Goal: Information Seeking & Learning: Learn about a topic

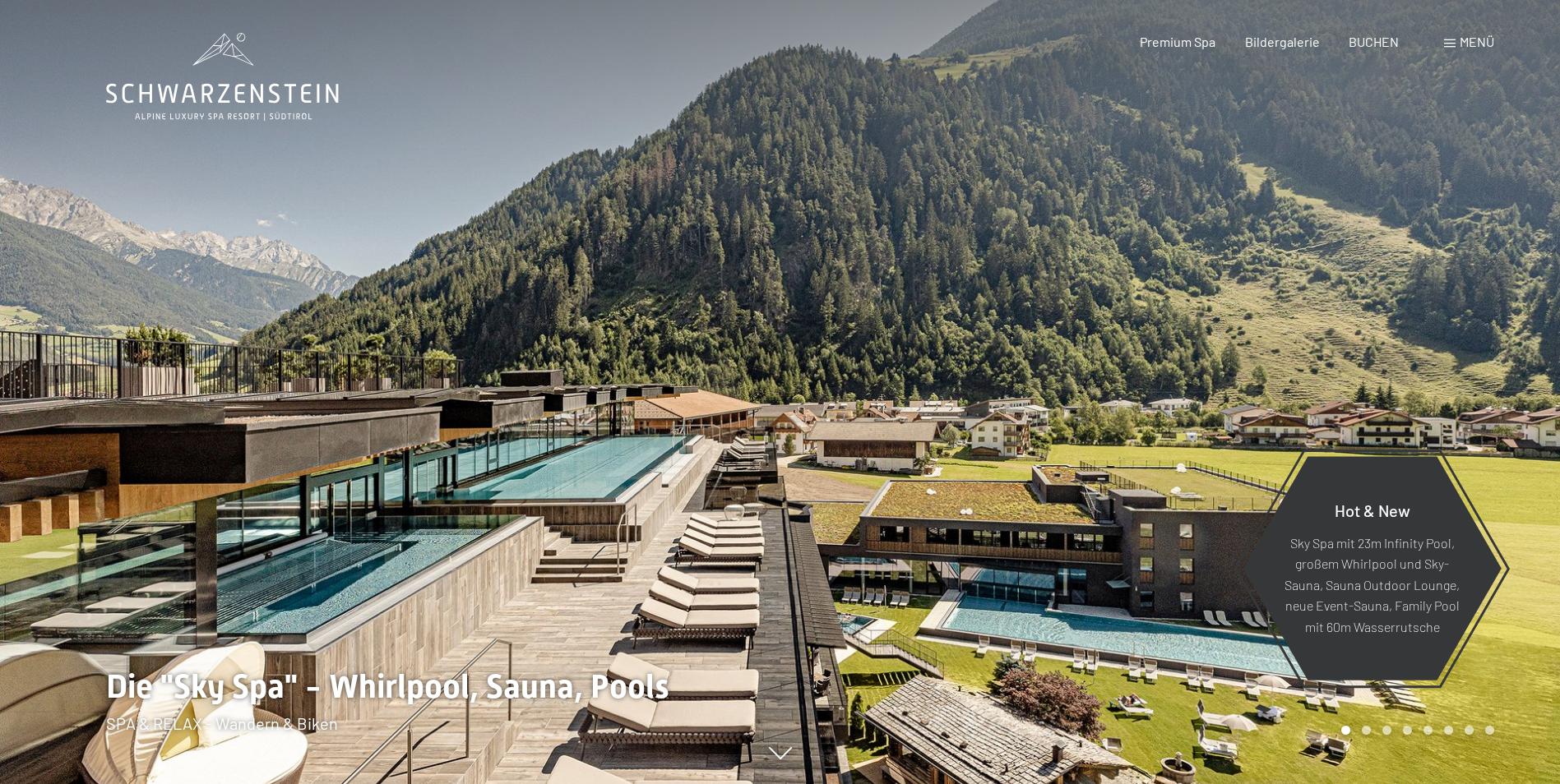
click at [1474, 42] on span "Menü" at bounding box center [1477, 41] width 34 height 15
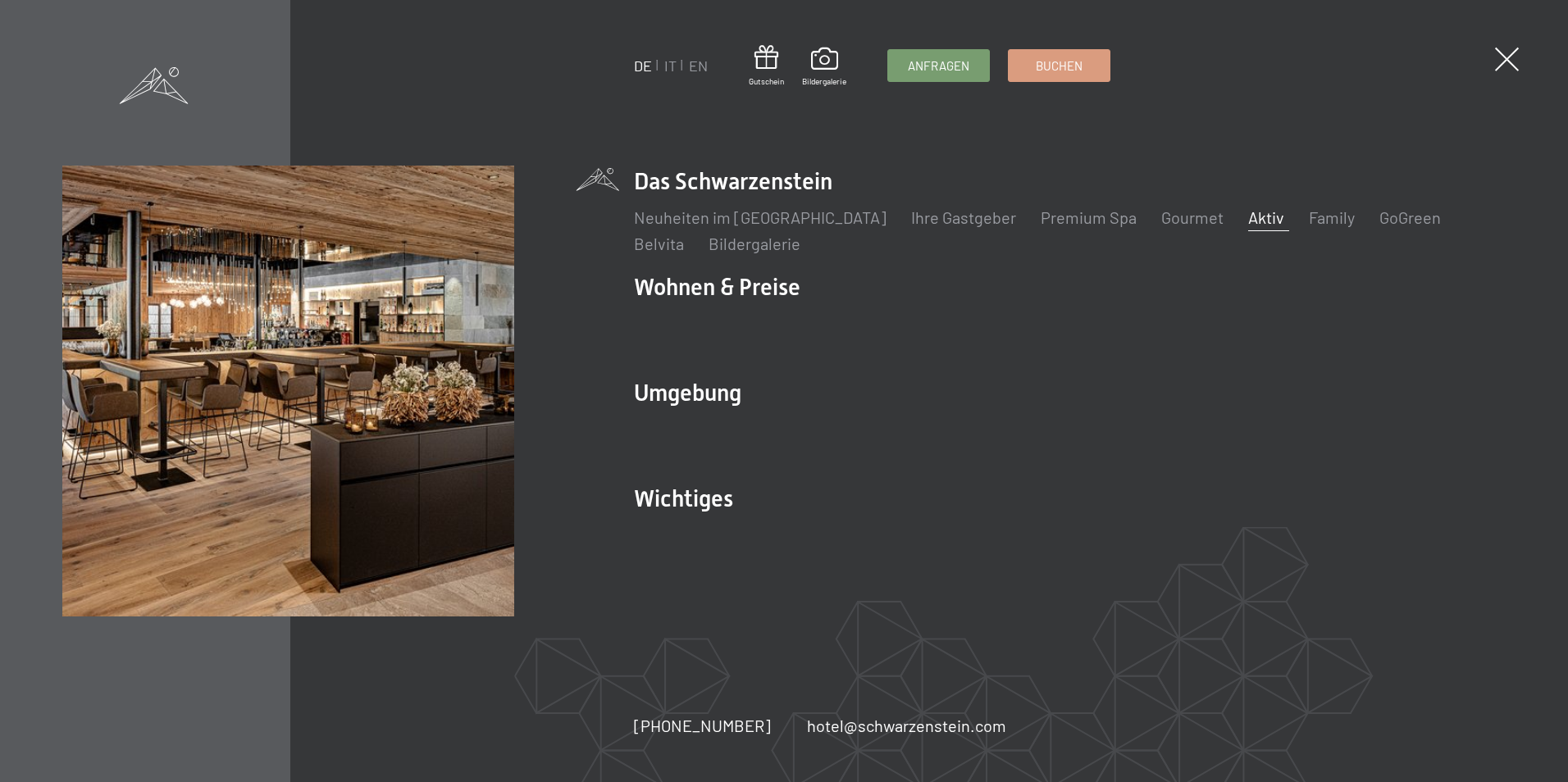
click at [1249, 217] on link "Aktiv" at bounding box center [1267, 216] width 36 height 20
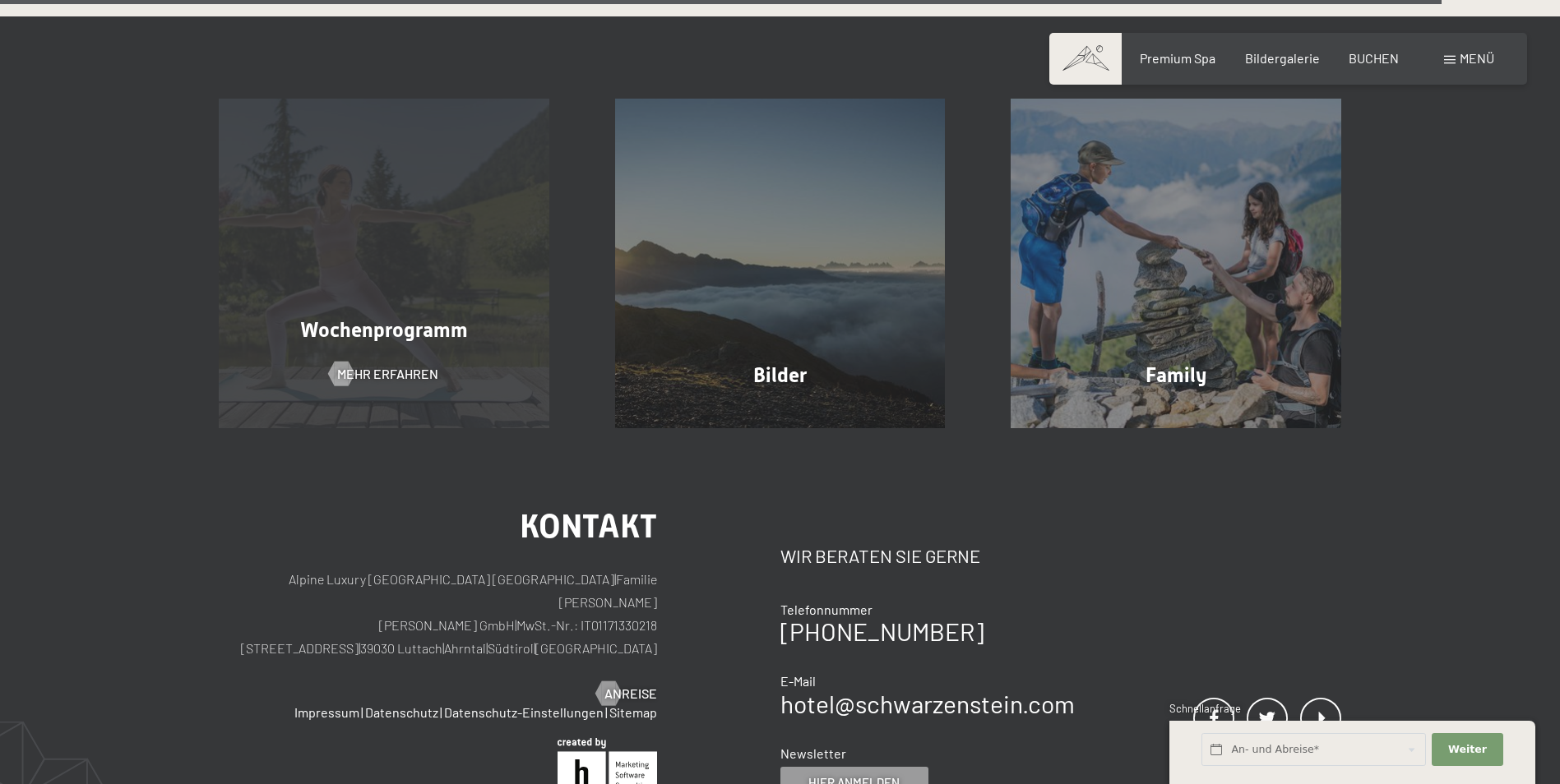
scroll to position [4357, 0]
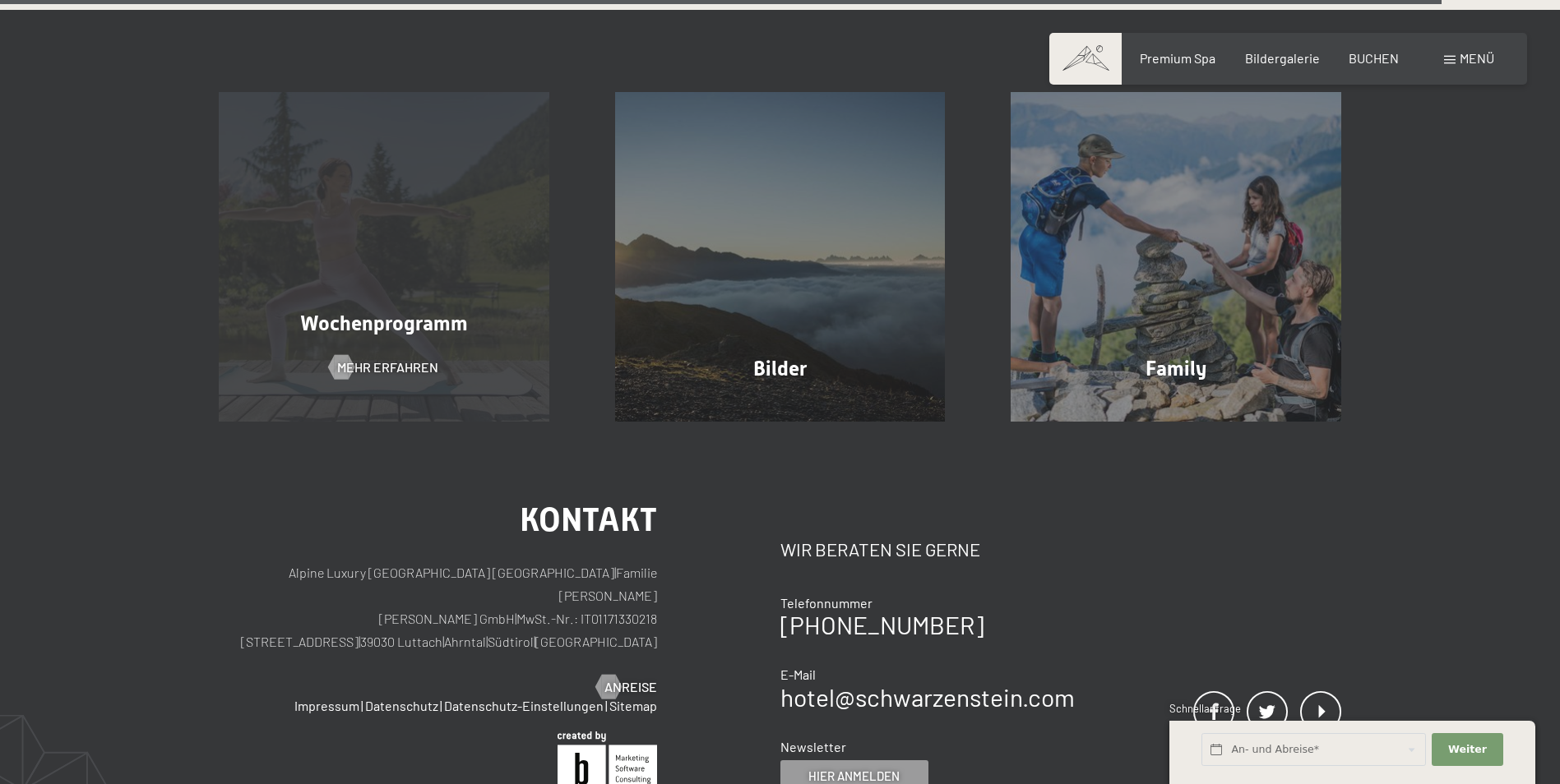
click at [414, 252] on div "Wochenprogramm Mehr erfahren" at bounding box center [384, 256] width 396 height 330
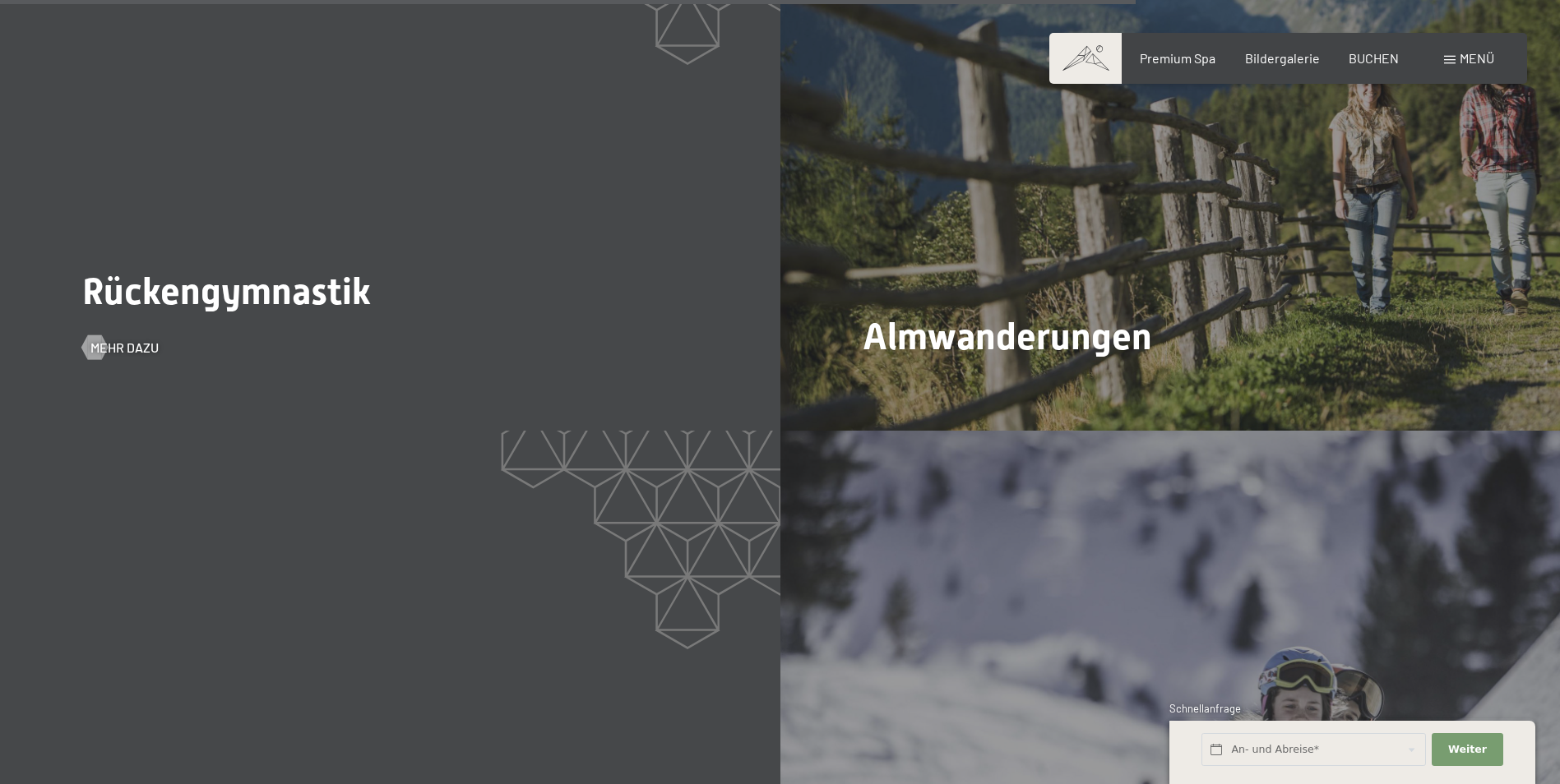
scroll to position [5590, 0]
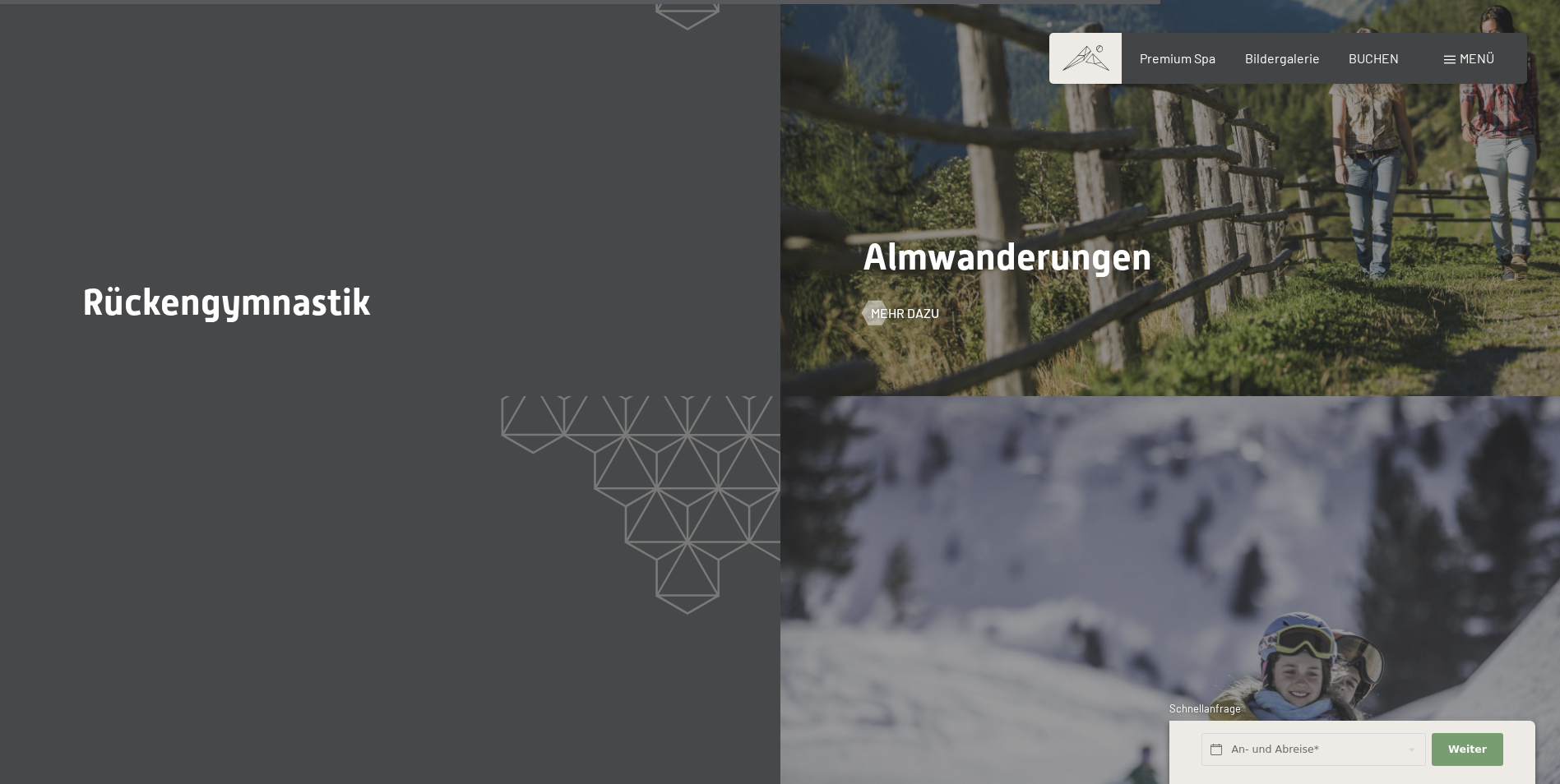
click at [1053, 264] on div "Almwanderungen Mehr dazu" at bounding box center [1170, 104] width 780 height 584
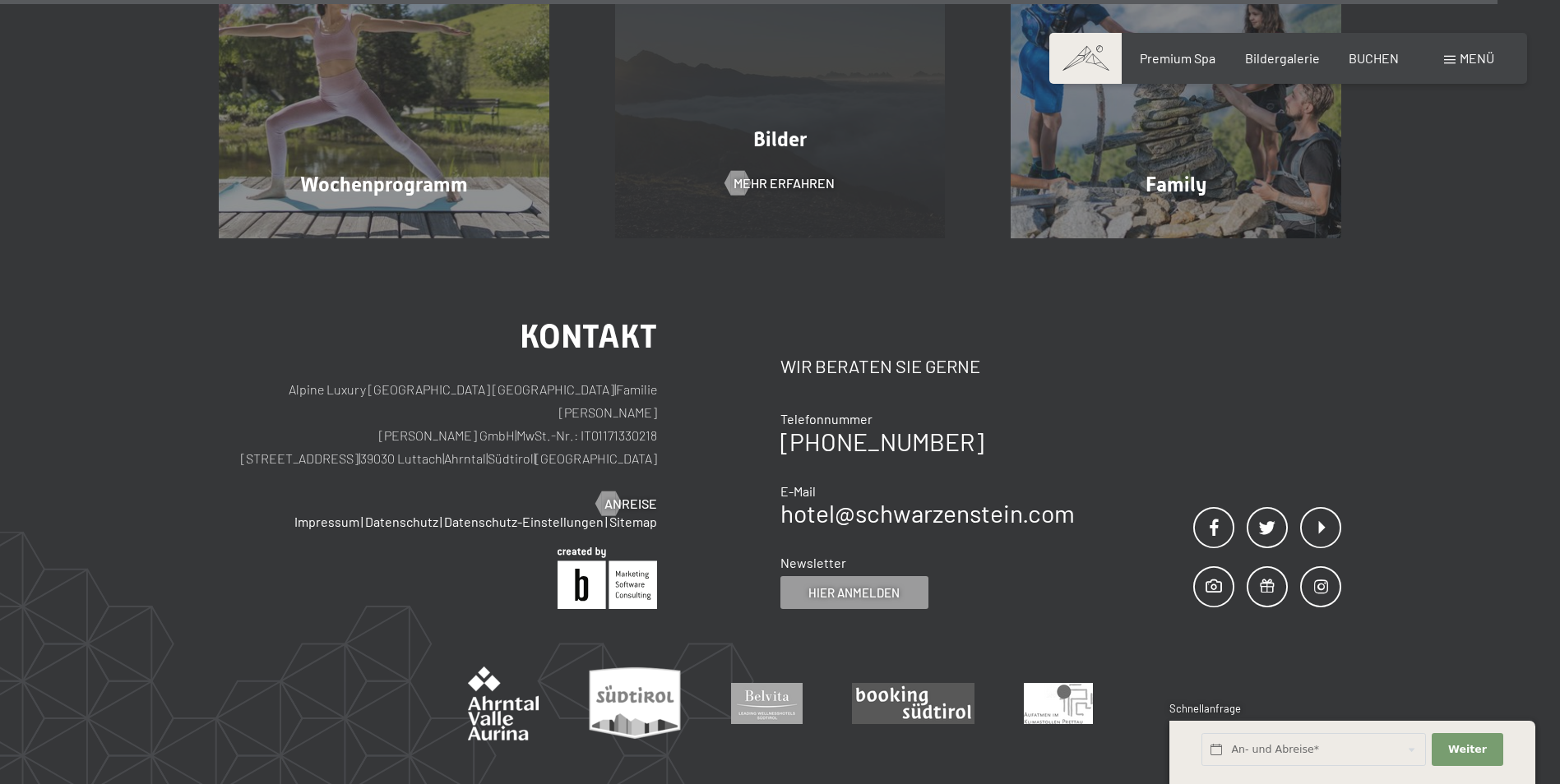
scroll to position [7259, 0]
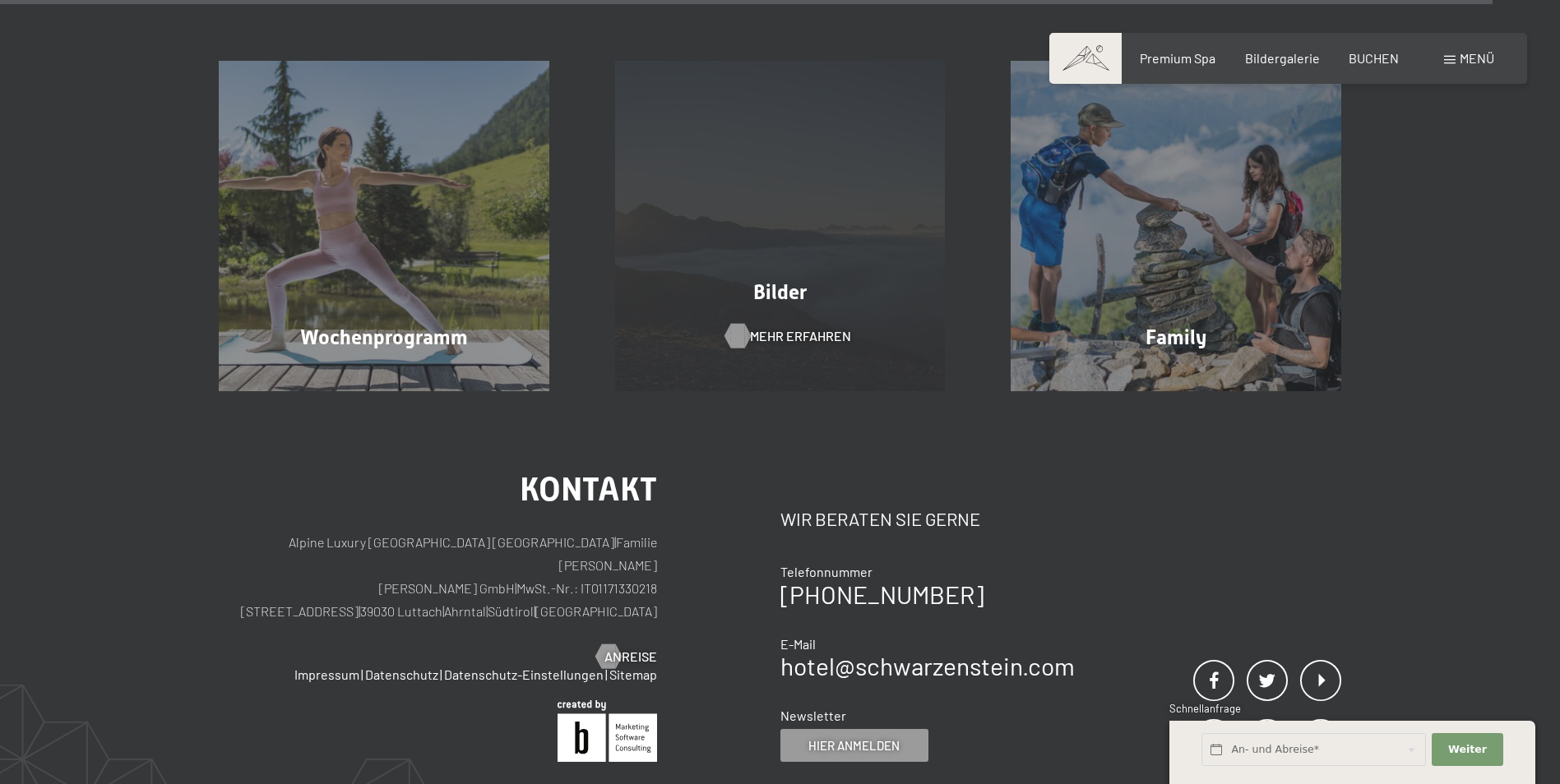
click at [765, 327] on span "Mehr erfahren" at bounding box center [801, 335] width 101 height 18
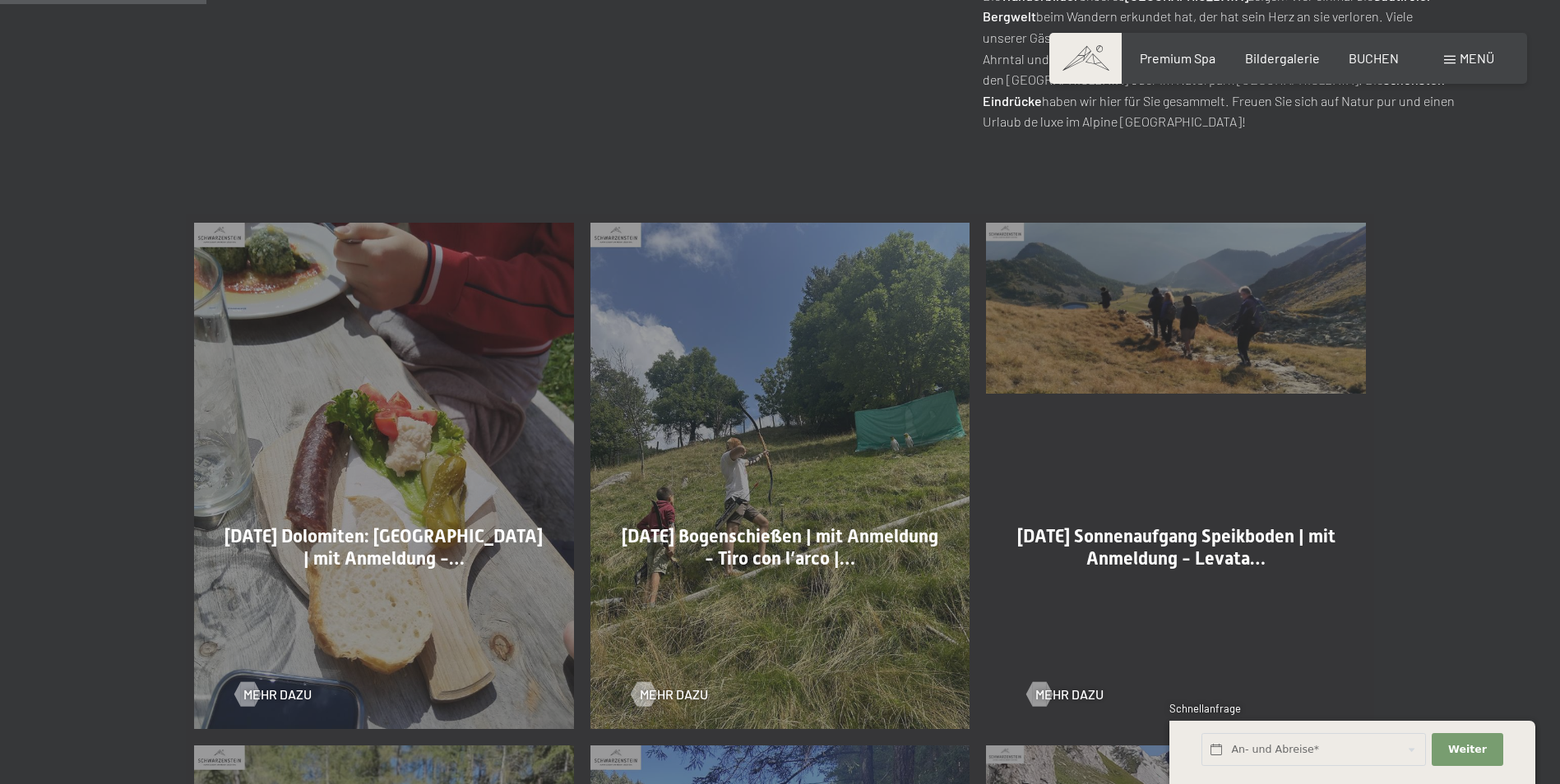
scroll to position [822, 0]
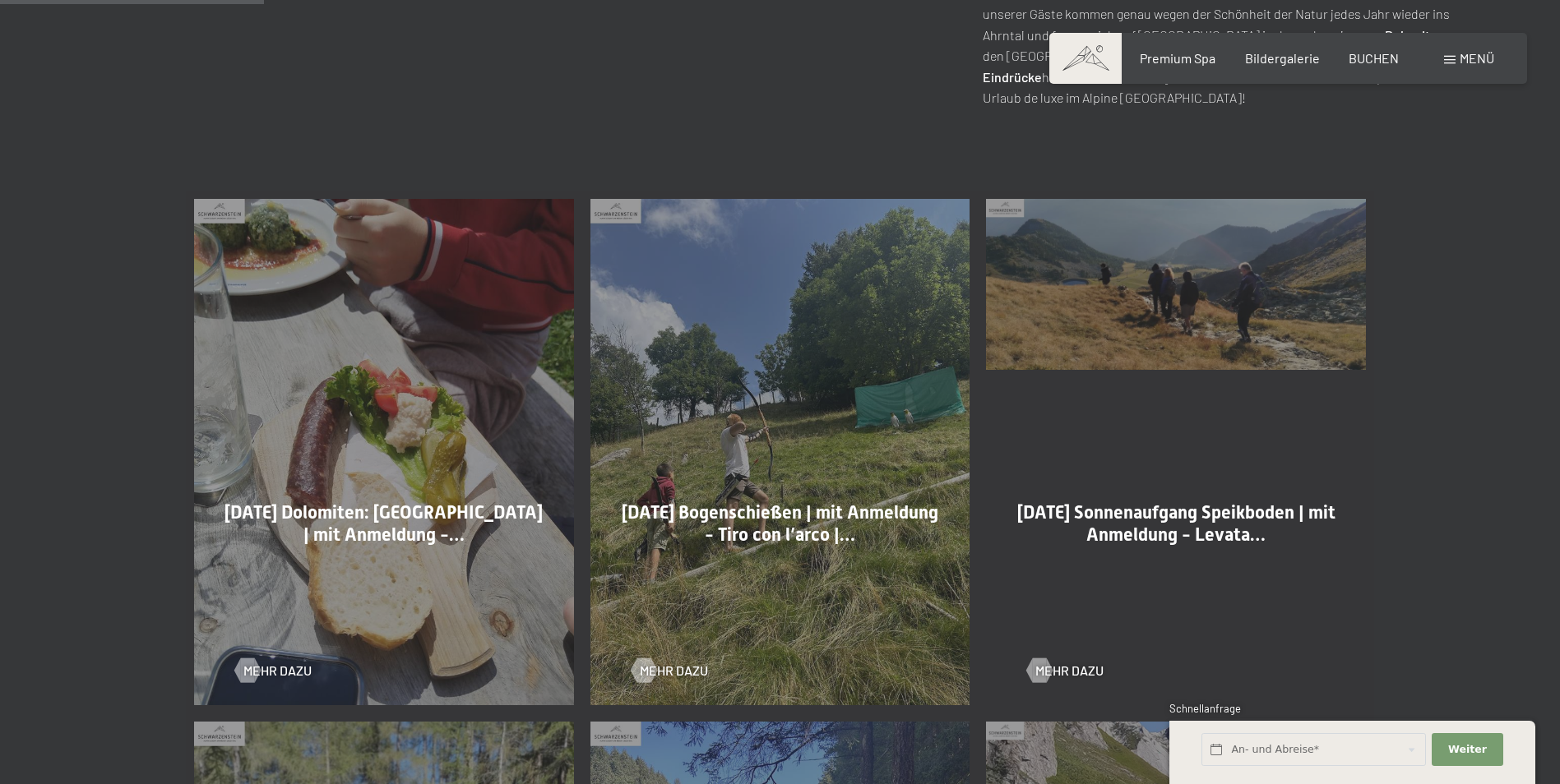
click at [366, 475] on div "27-08-2025 Dolomiten: Lavarellahütte | mit Anmeldung -… Mehr dazu" at bounding box center [384, 451] width 396 height 522
click at [292, 662] on span "Mehr dazu" at bounding box center [294, 670] width 69 height 18
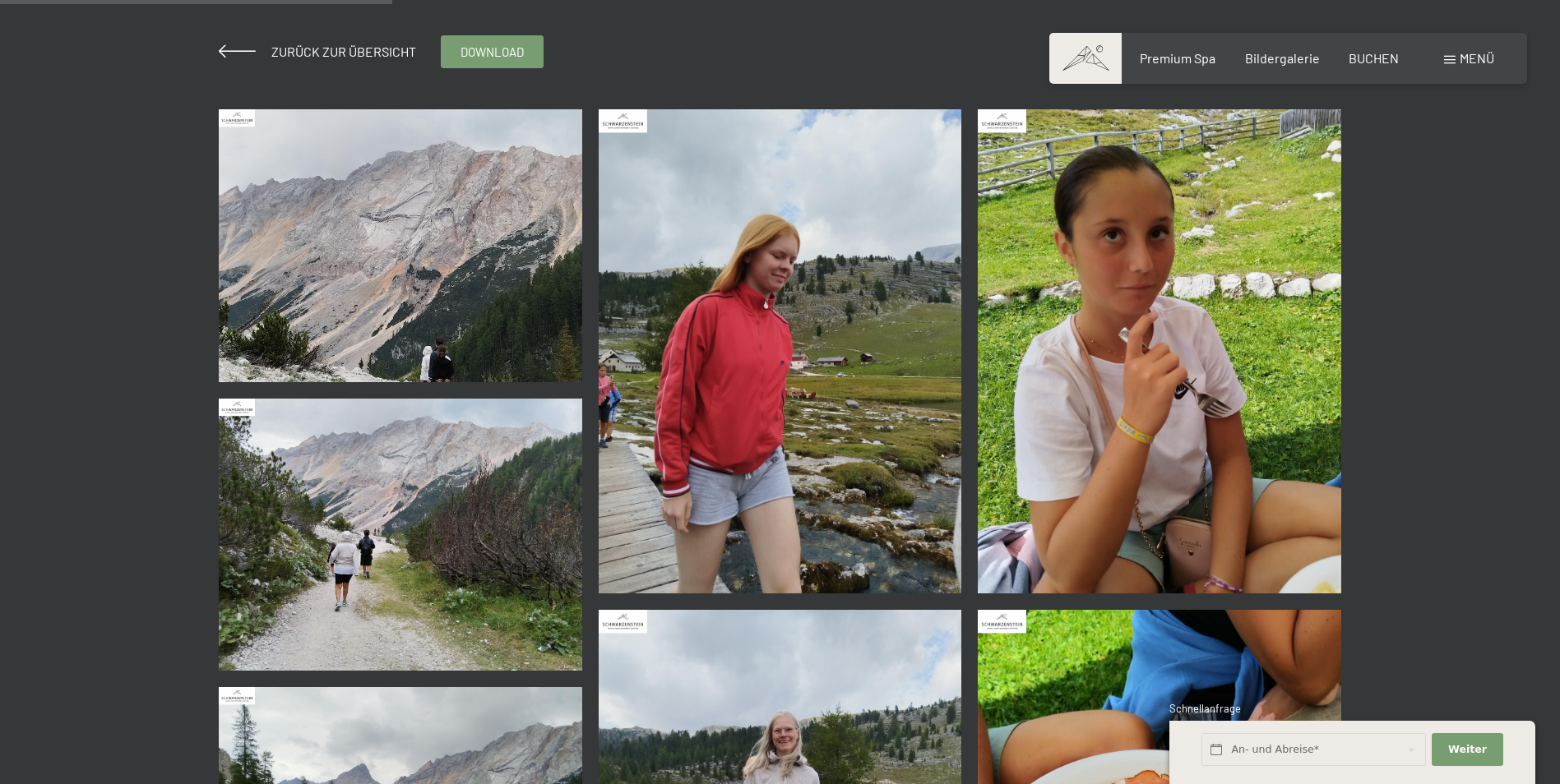
scroll to position [329, 0]
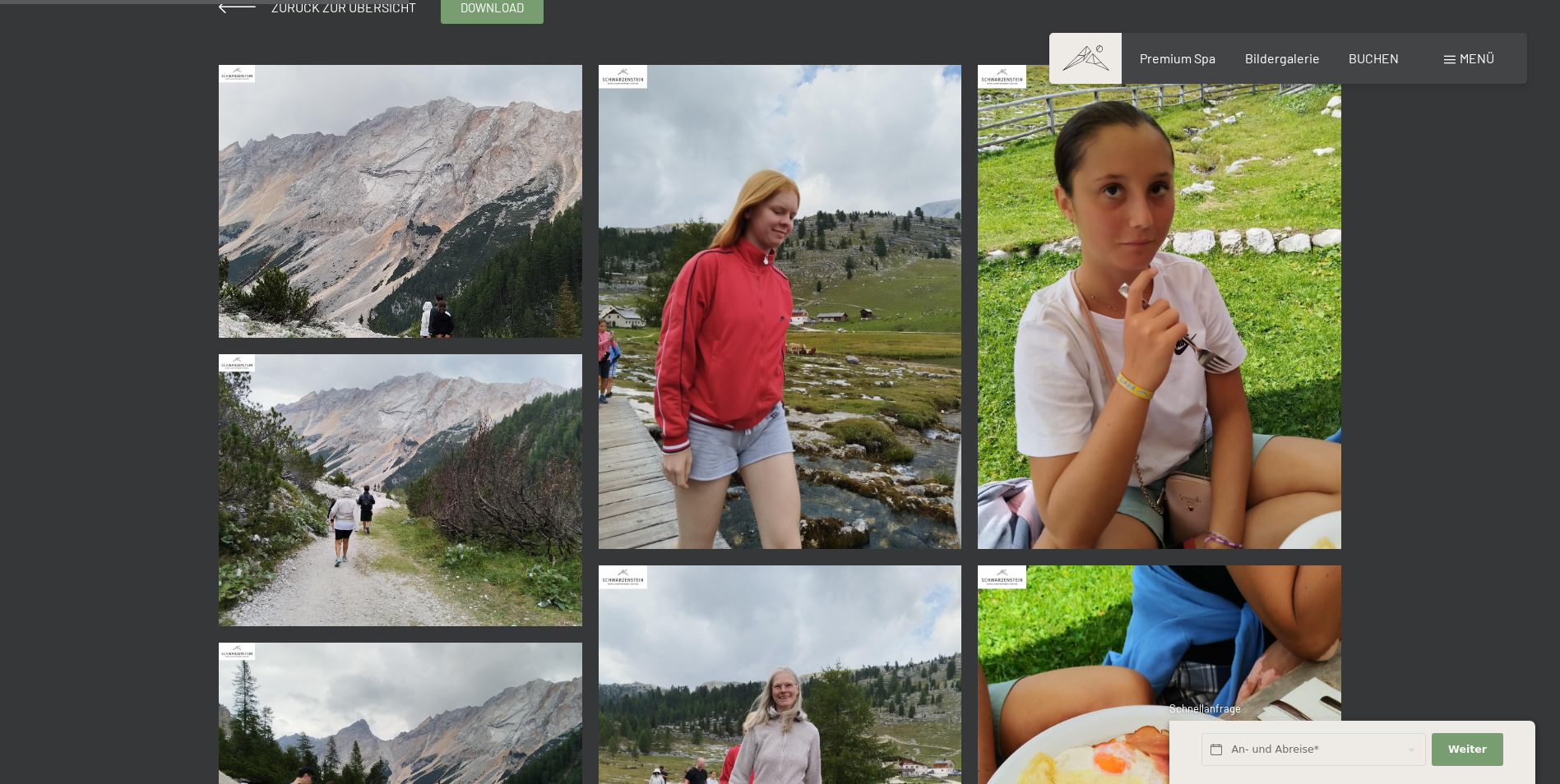
click at [397, 519] on img at bounding box center [401, 490] width 364 height 272
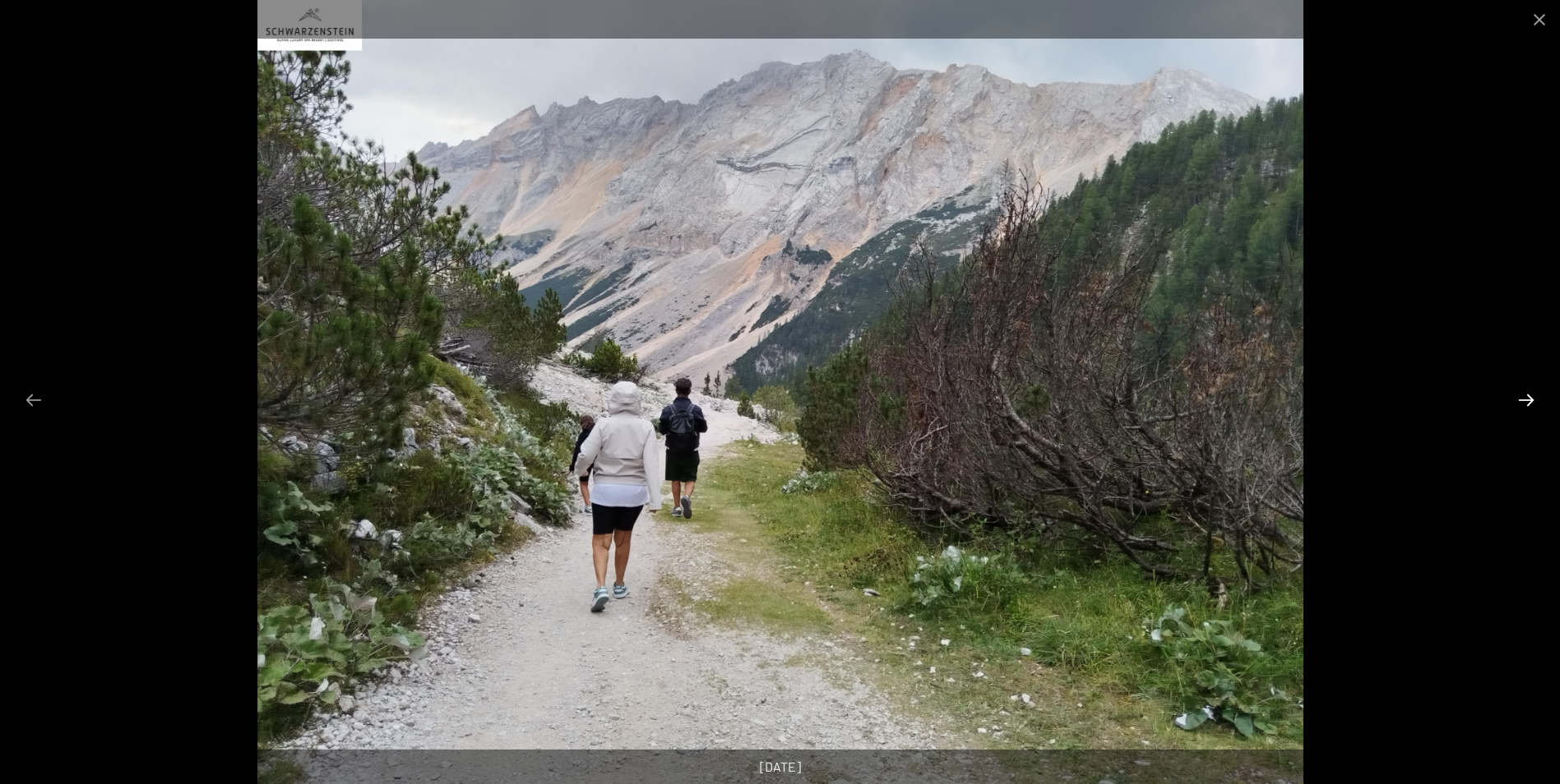
click at [1536, 400] on button "Next slide" at bounding box center [1527, 400] width 34 height 32
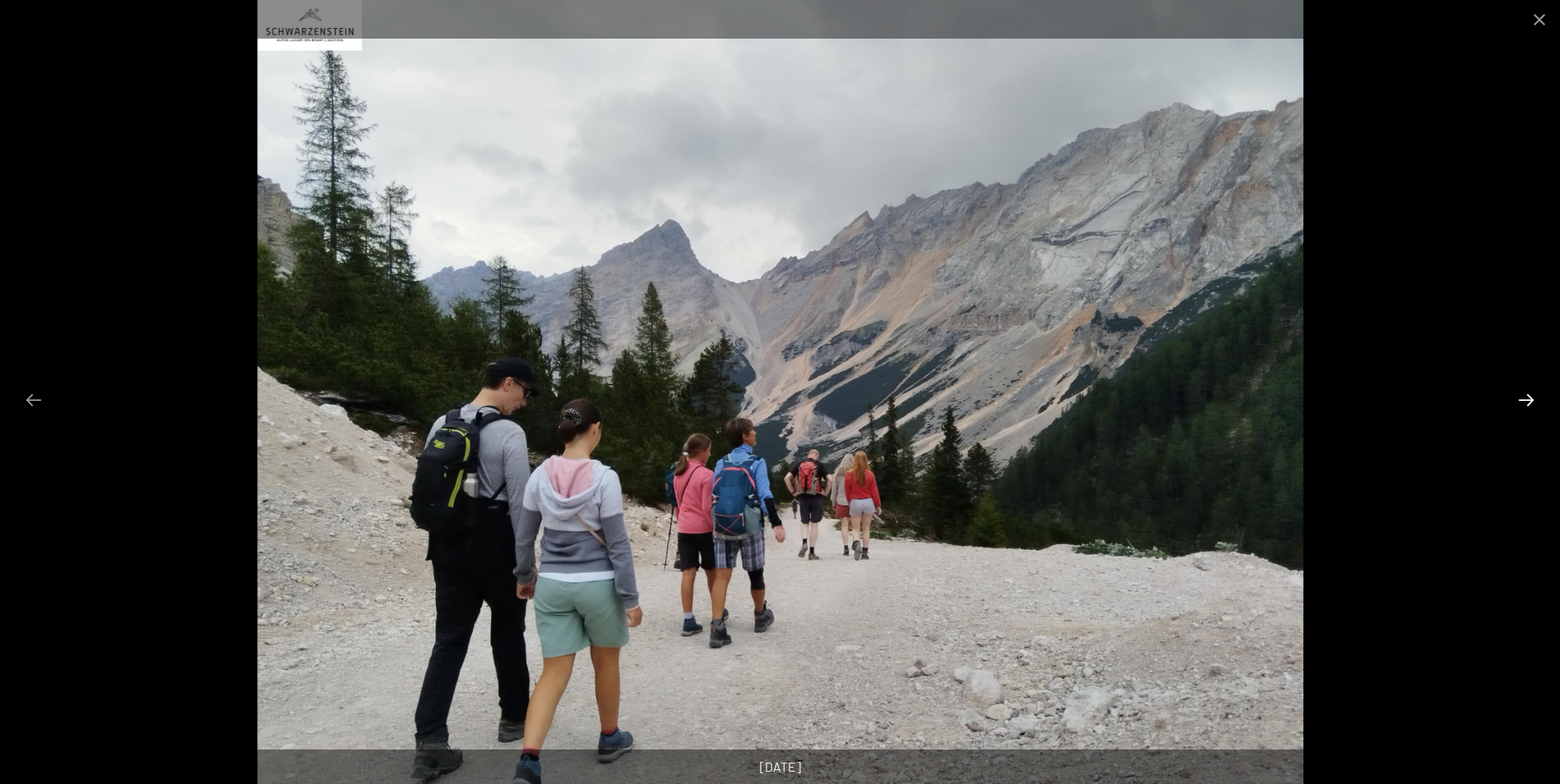
click at [1536, 400] on button "Next slide" at bounding box center [1527, 400] width 34 height 32
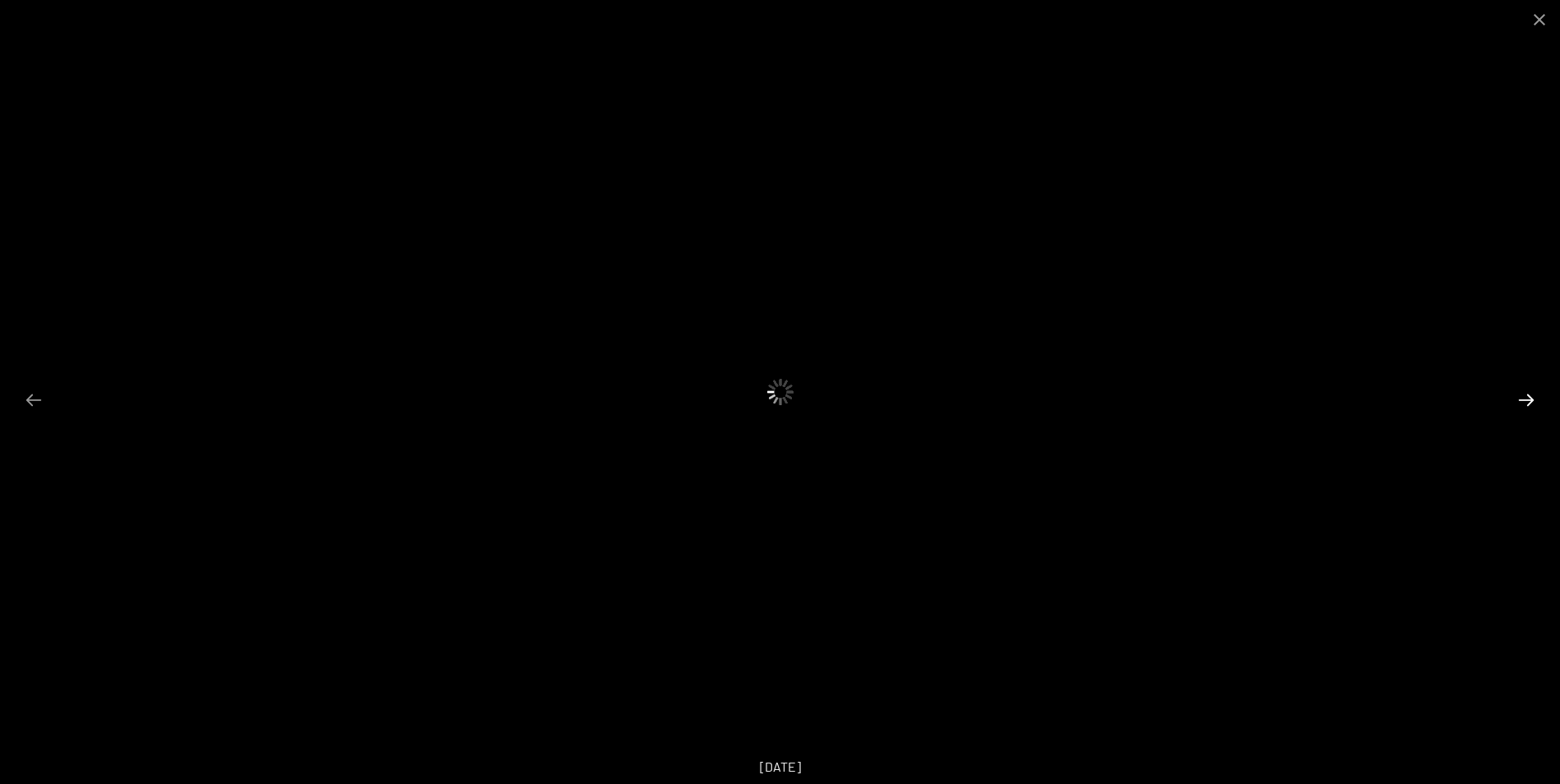
click at [1533, 402] on button "Next slide" at bounding box center [1527, 400] width 34 height 32
click at [1536, 21] on button "Close gallery" at bounding box center [1539, 19] width 41 height 39
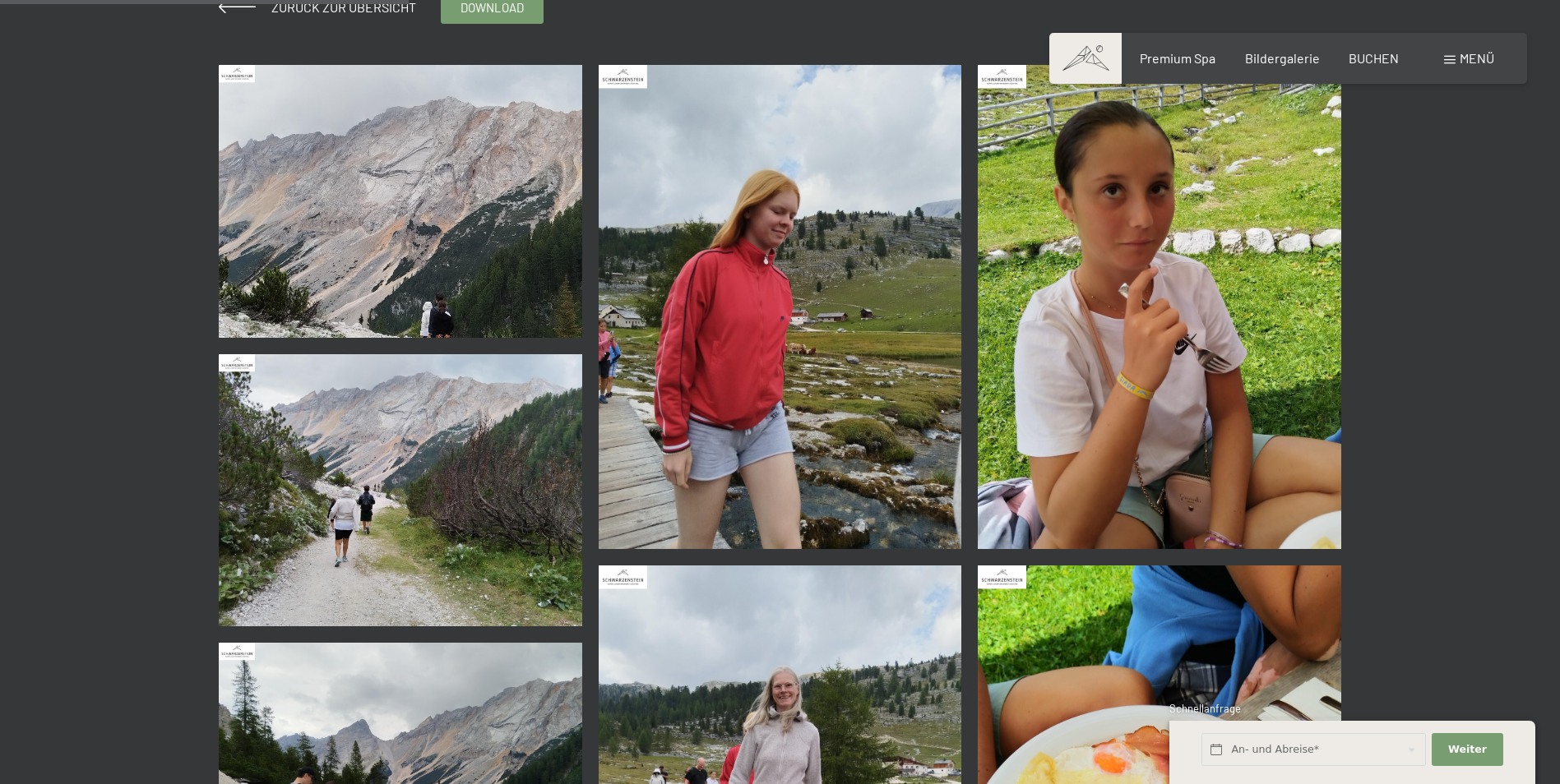
click at [523, 275] on img at bounding box center [401, 201] width 364 height 272
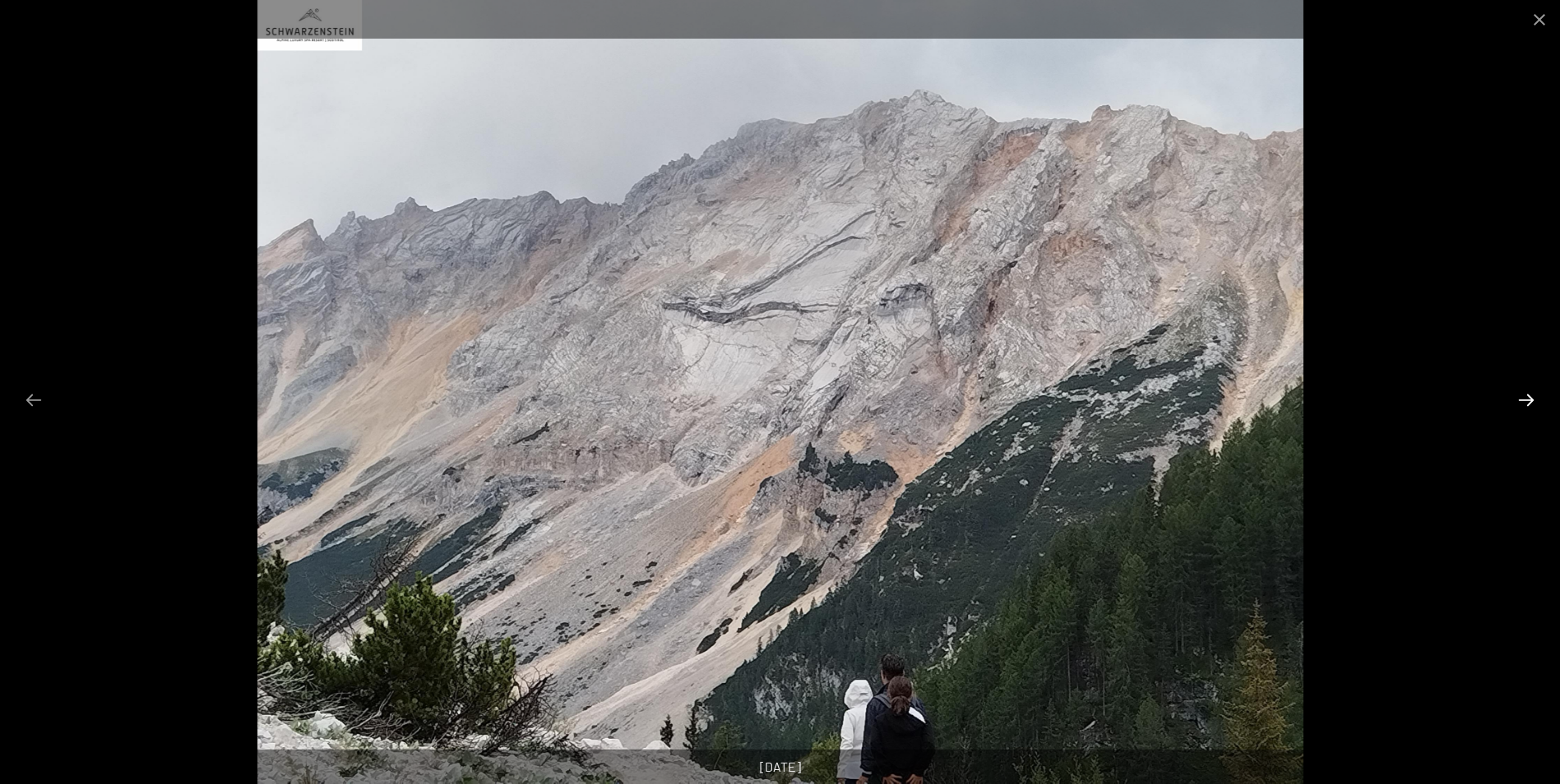
click at [1533, 403] on button "Next slide" at bounding box center [1527, 400] width 34 height 32
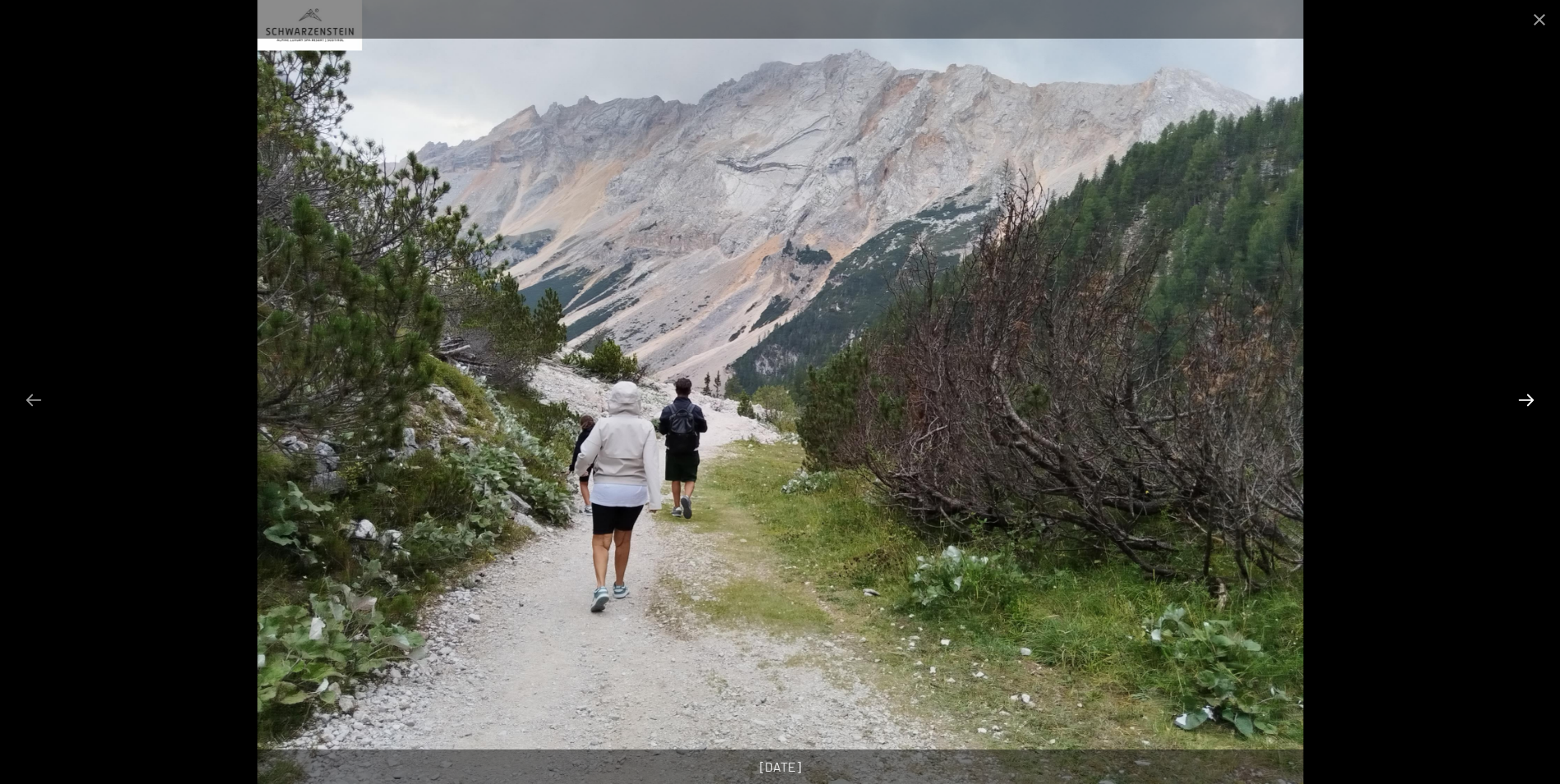
click at [1532, 402] on button "Next slide" at bounding box center [1527, 400] width 34 height 32
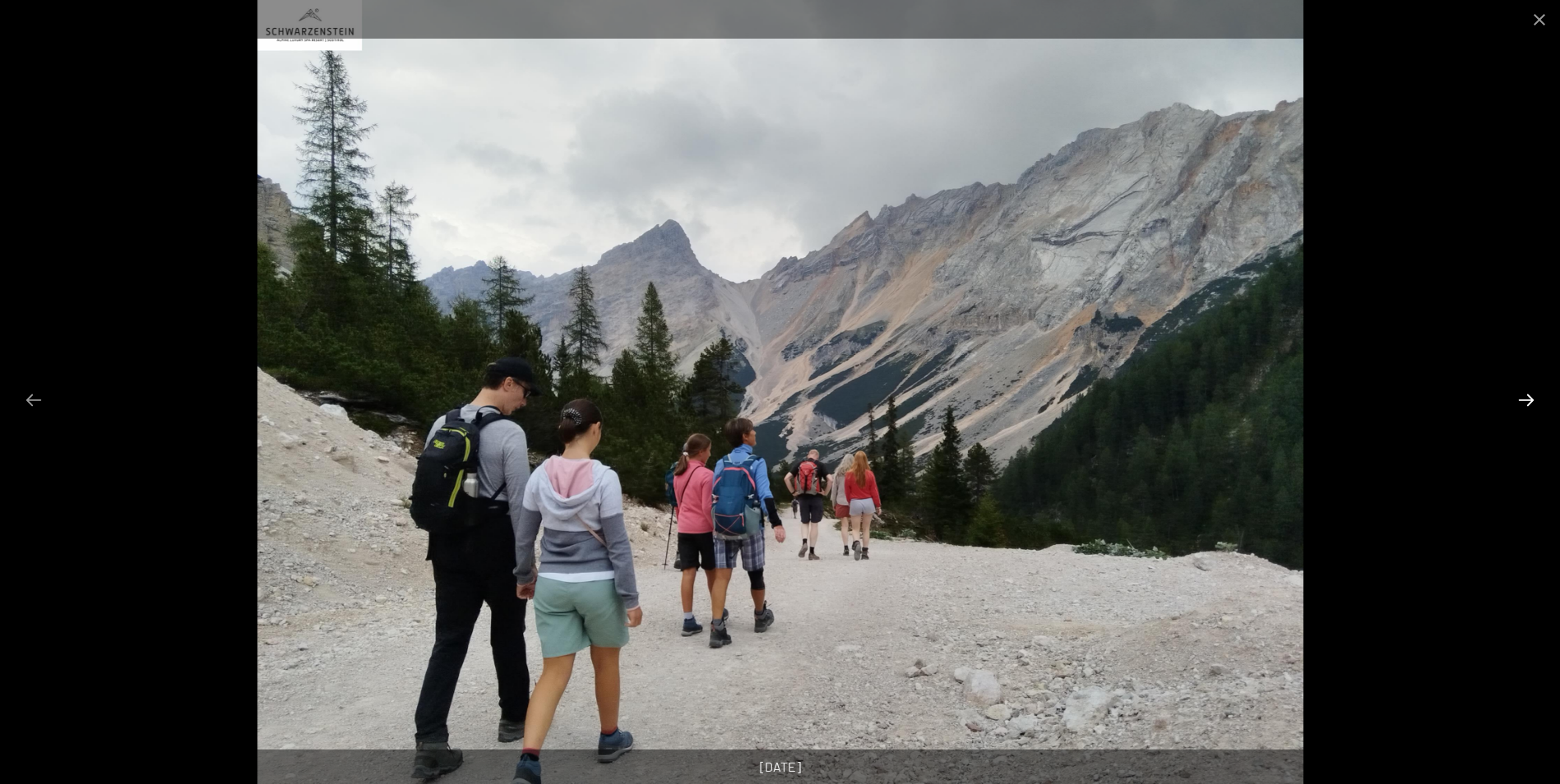
click at [1532, 402] on button "Next slide" at bounding box center [1527, 400] width 34 height 32
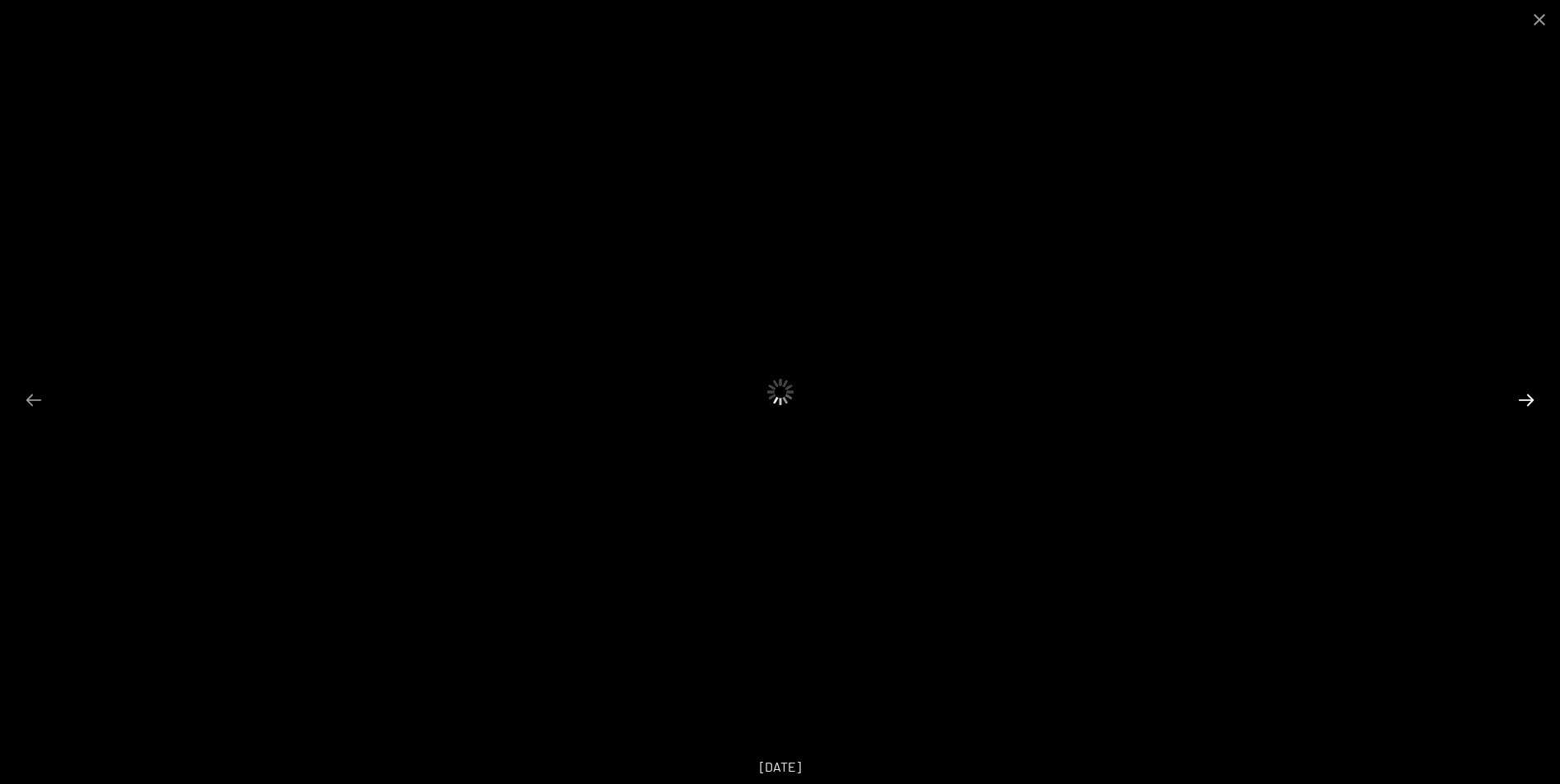
click at [1532, 402] on button "Next slide" at bounding box center [1527, 400] width 34 height 32
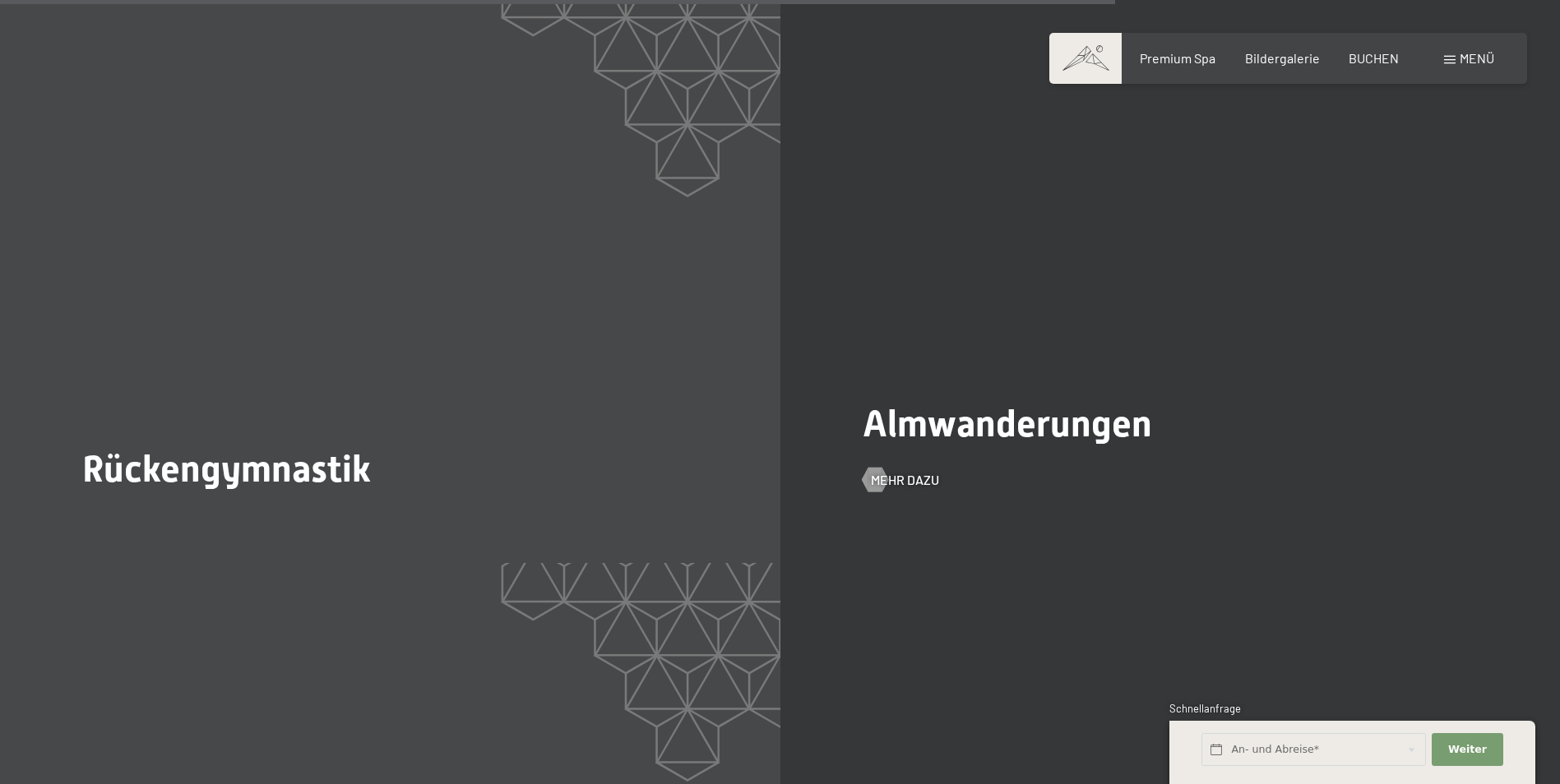
scroll to position [5508, 0]
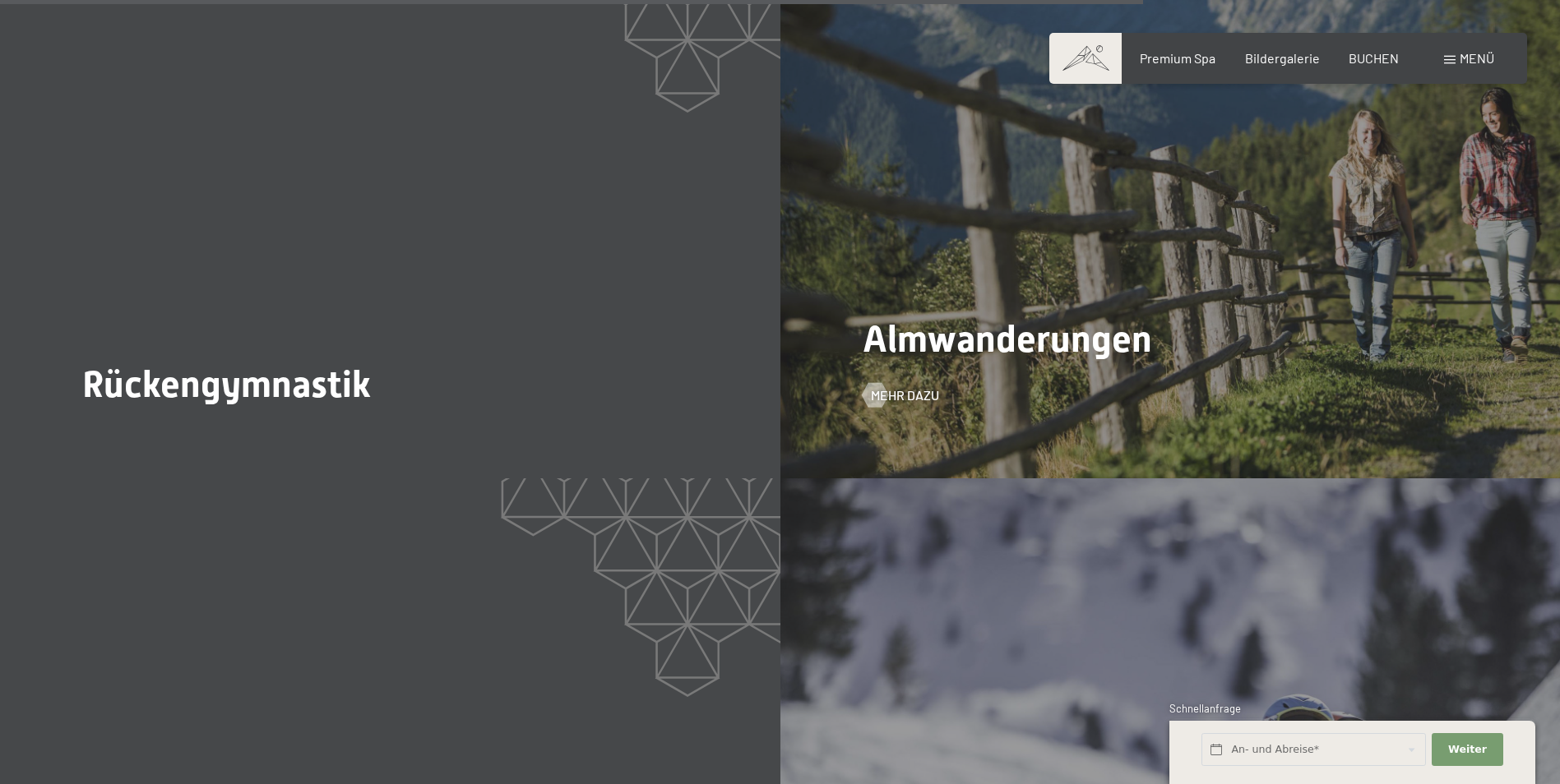
click at [1081, 317] on span "Almwanderungen" at bounding box center [1007, 339] width 289 height 44
click at [875, 383] on div at bounding box center [874, 395] width 14 height 25
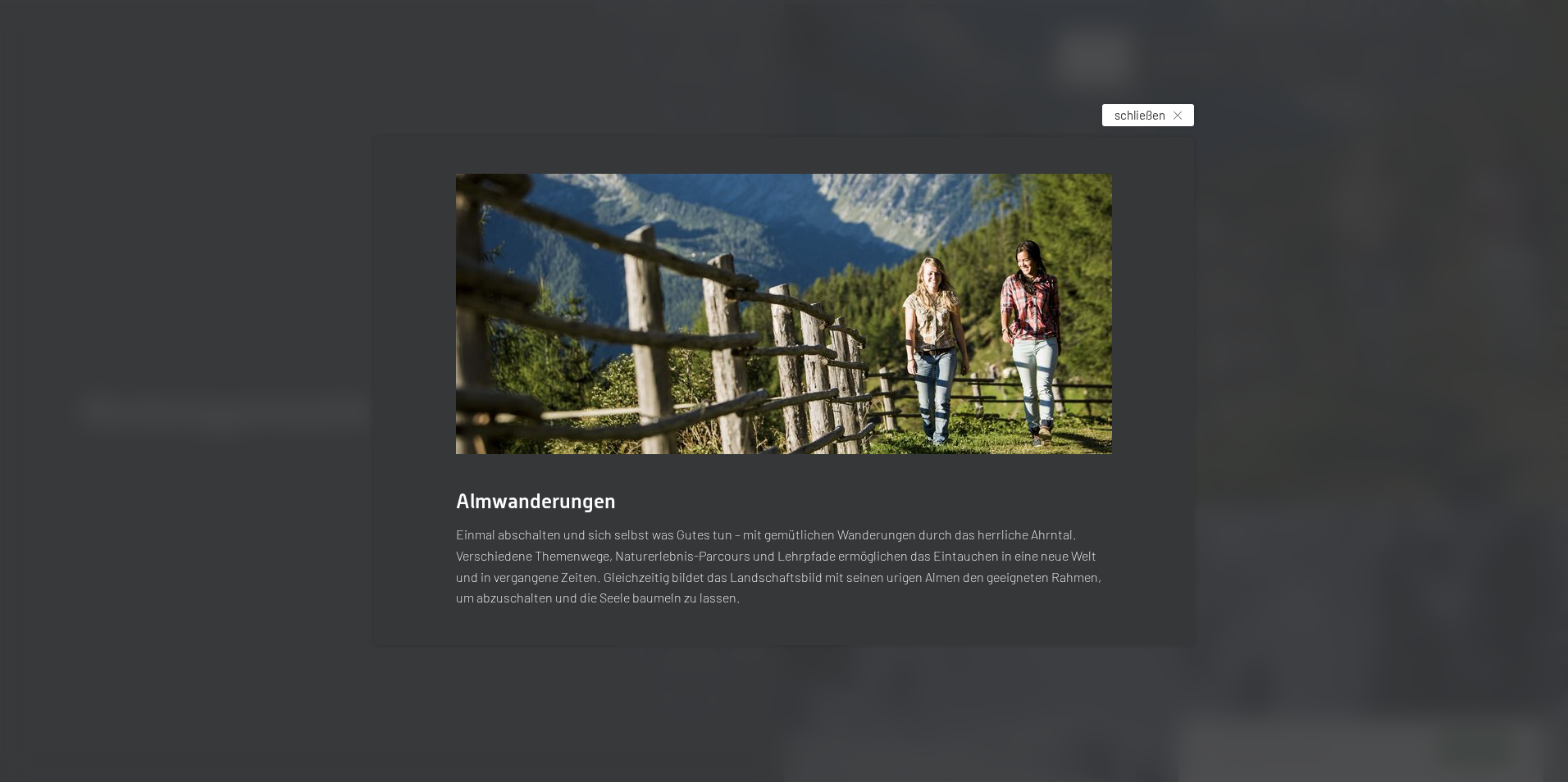
click at [1141, 117] on span "schließen" at bounding box center [1139, 116] width 50 height 17
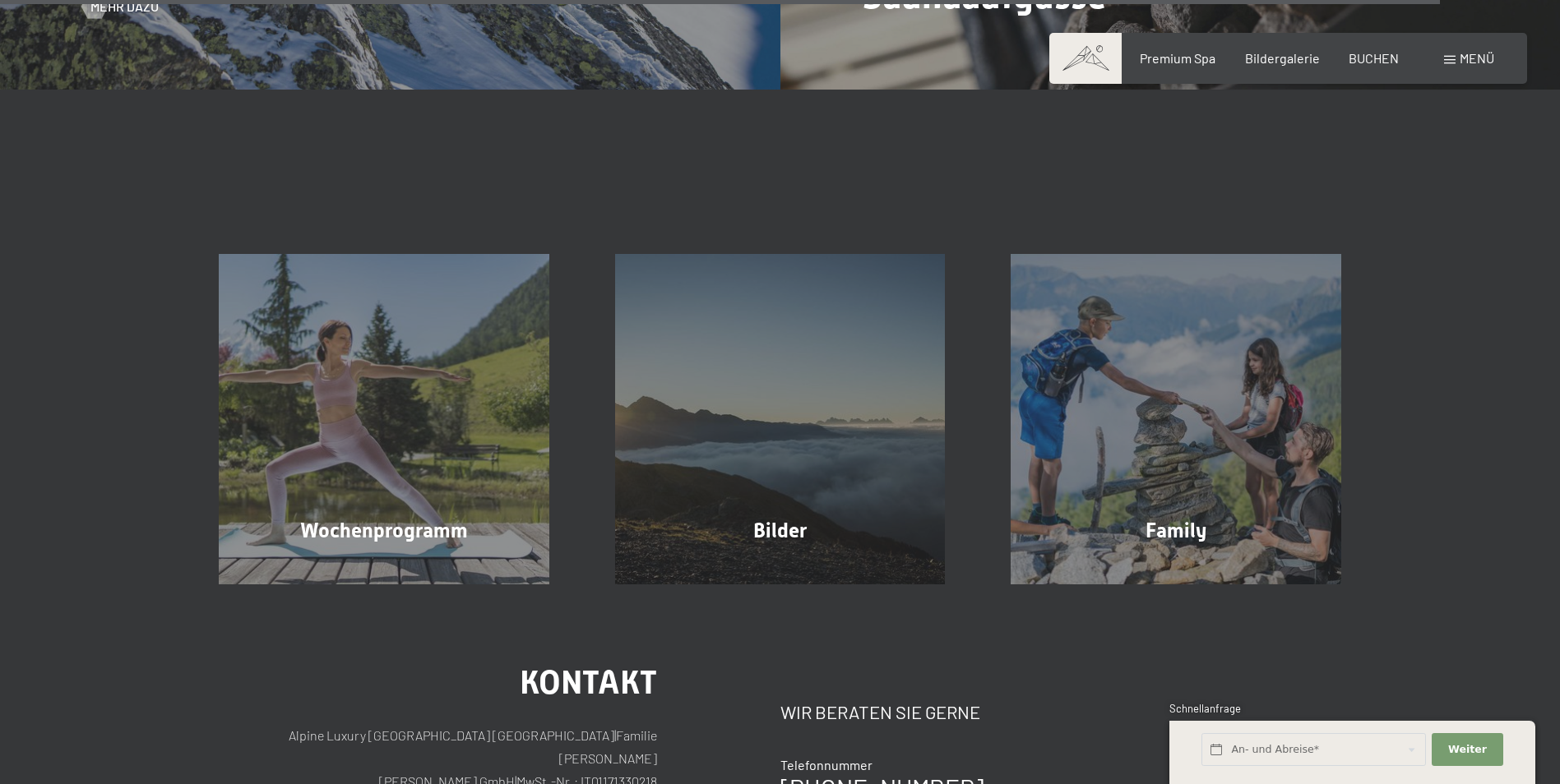
scroll to position [7070, 0]
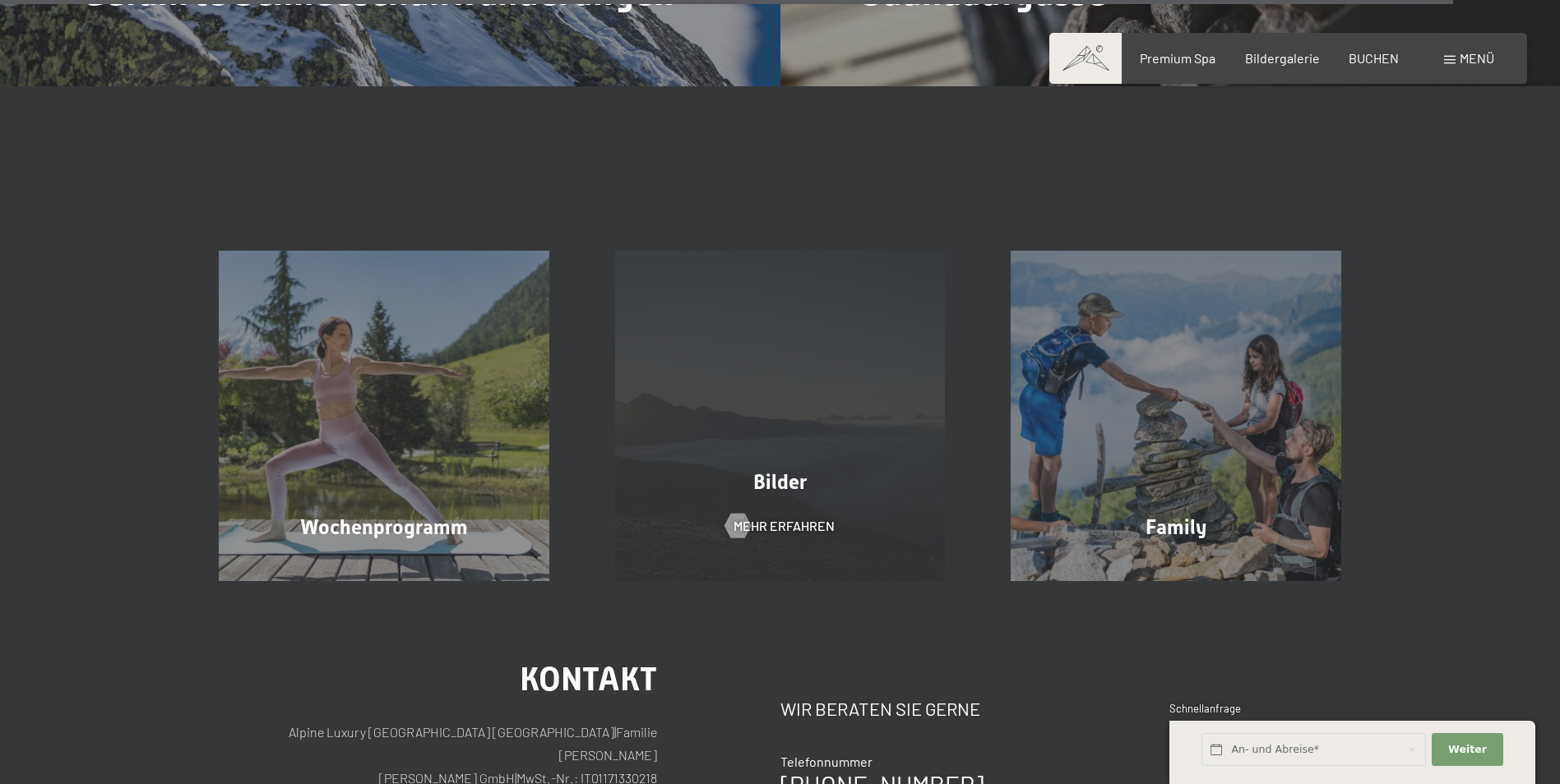
click at [775, 458] on div "Bilder Mehr erfahren" at bounding box center [780, 415] width 396 height 330
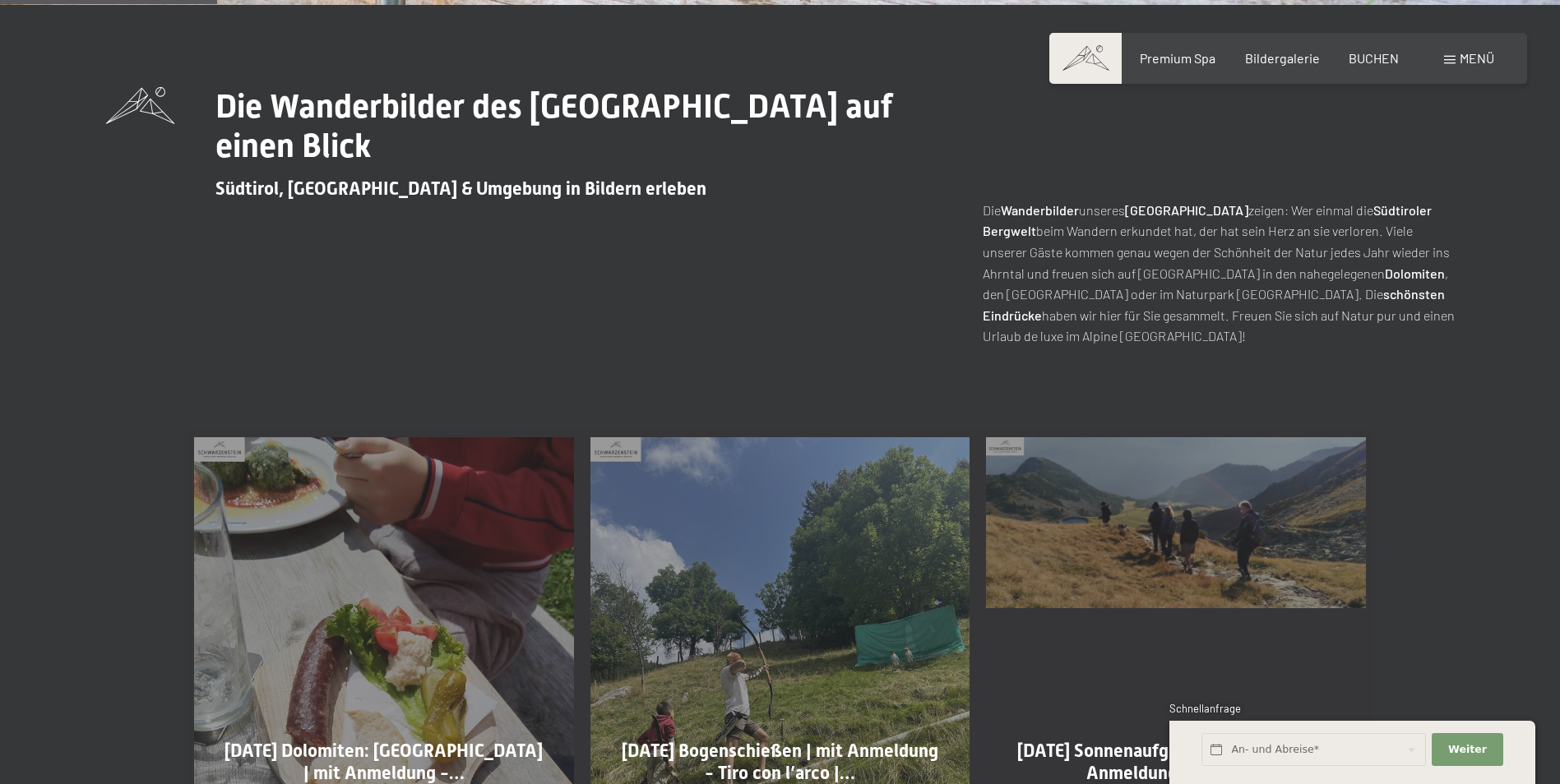
scroll to position [739, 0]
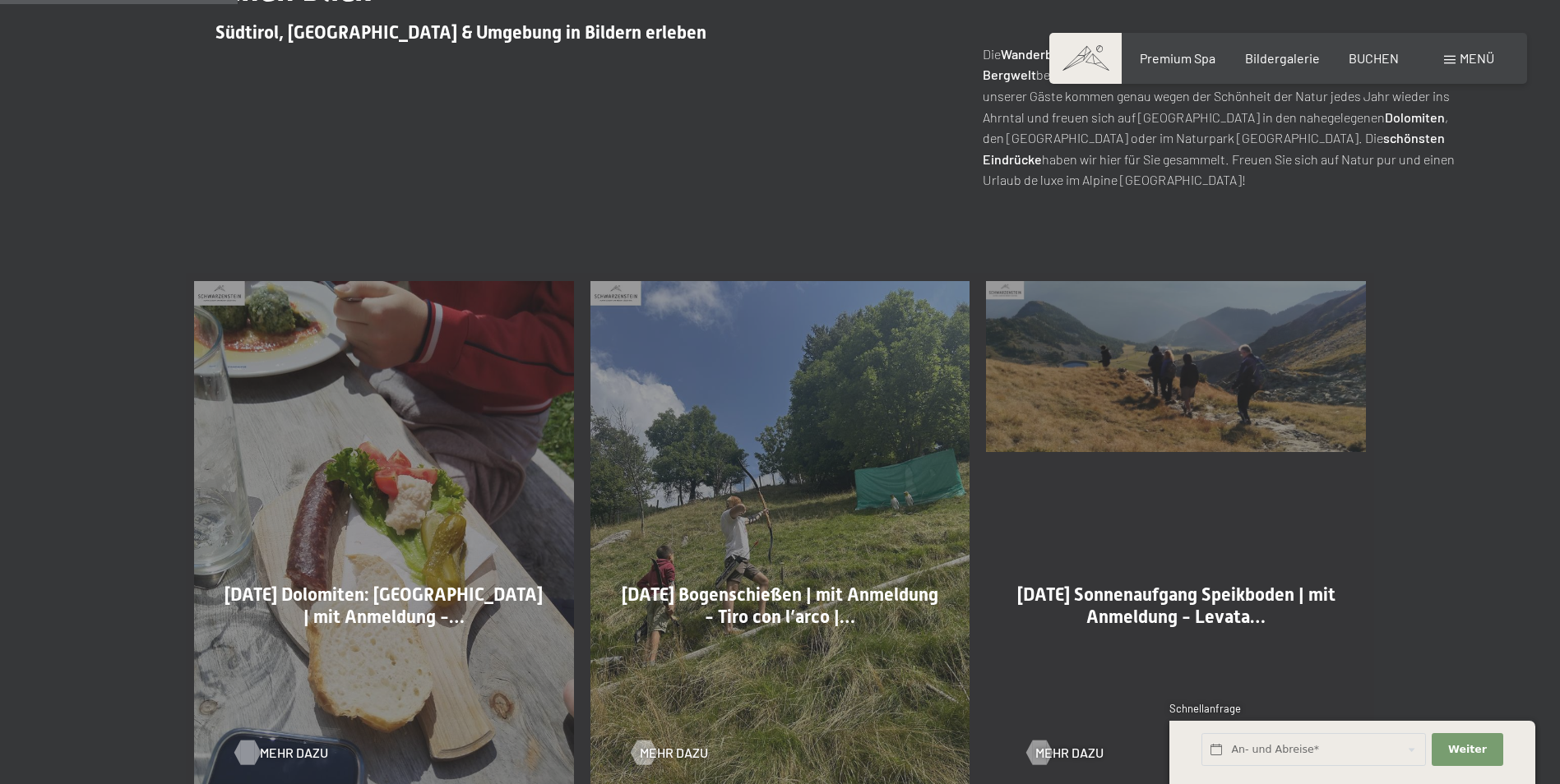
click at [292, 752] on span "Mehr dazu" at bounding box center [294, 752] width 69 height 18
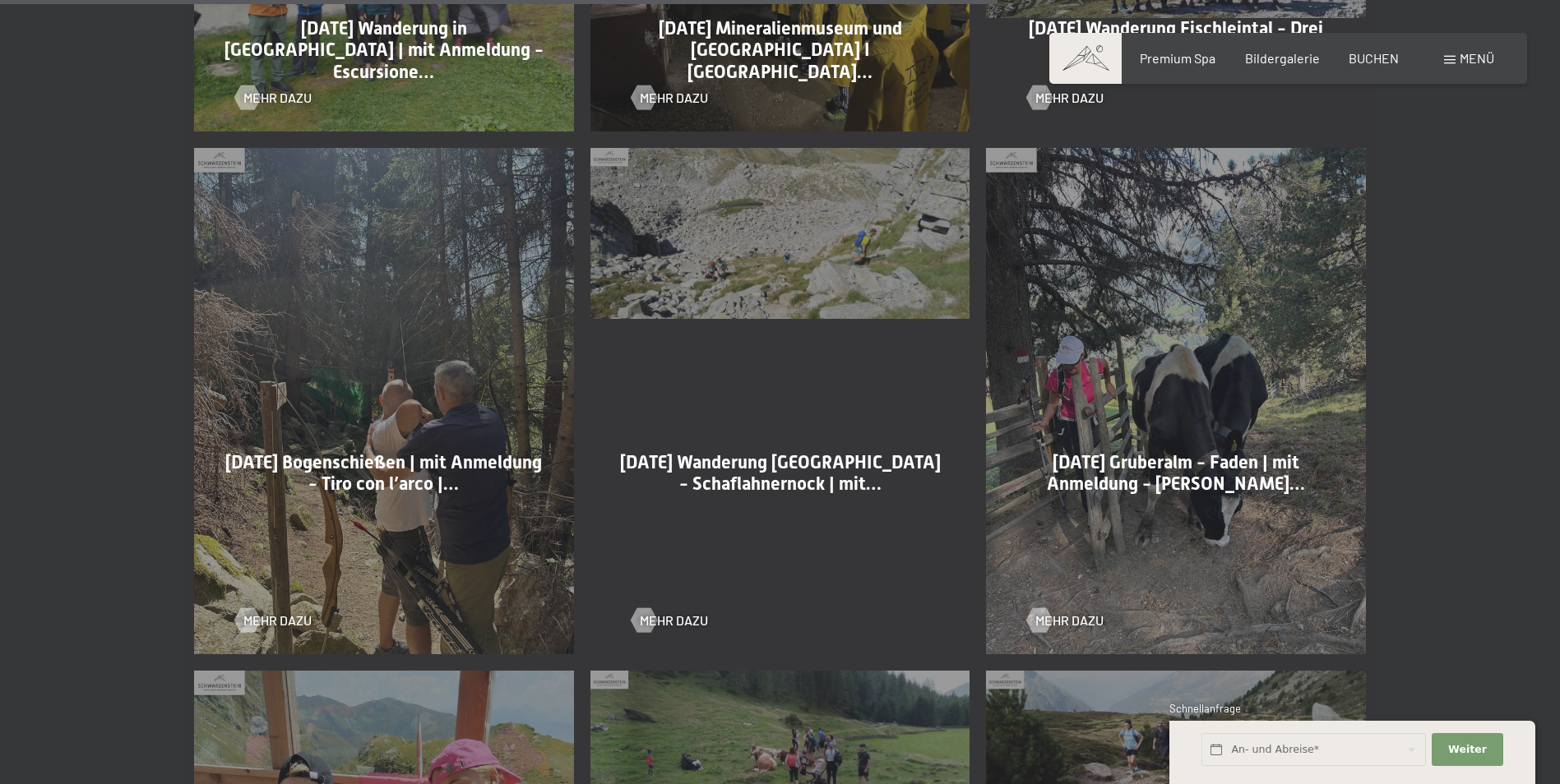
scroll to position [3288, 0]
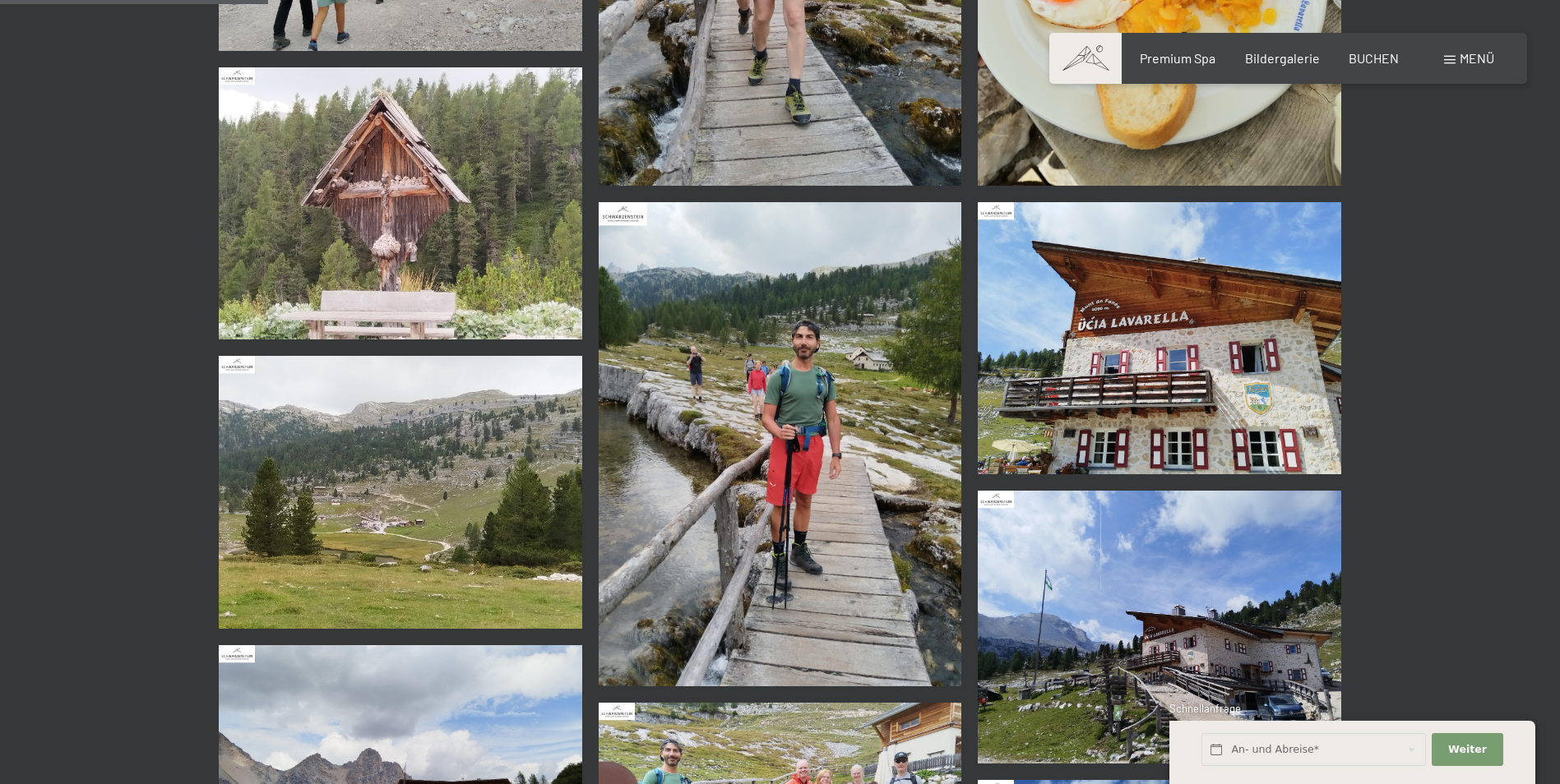
scroll to position [1233, 0]
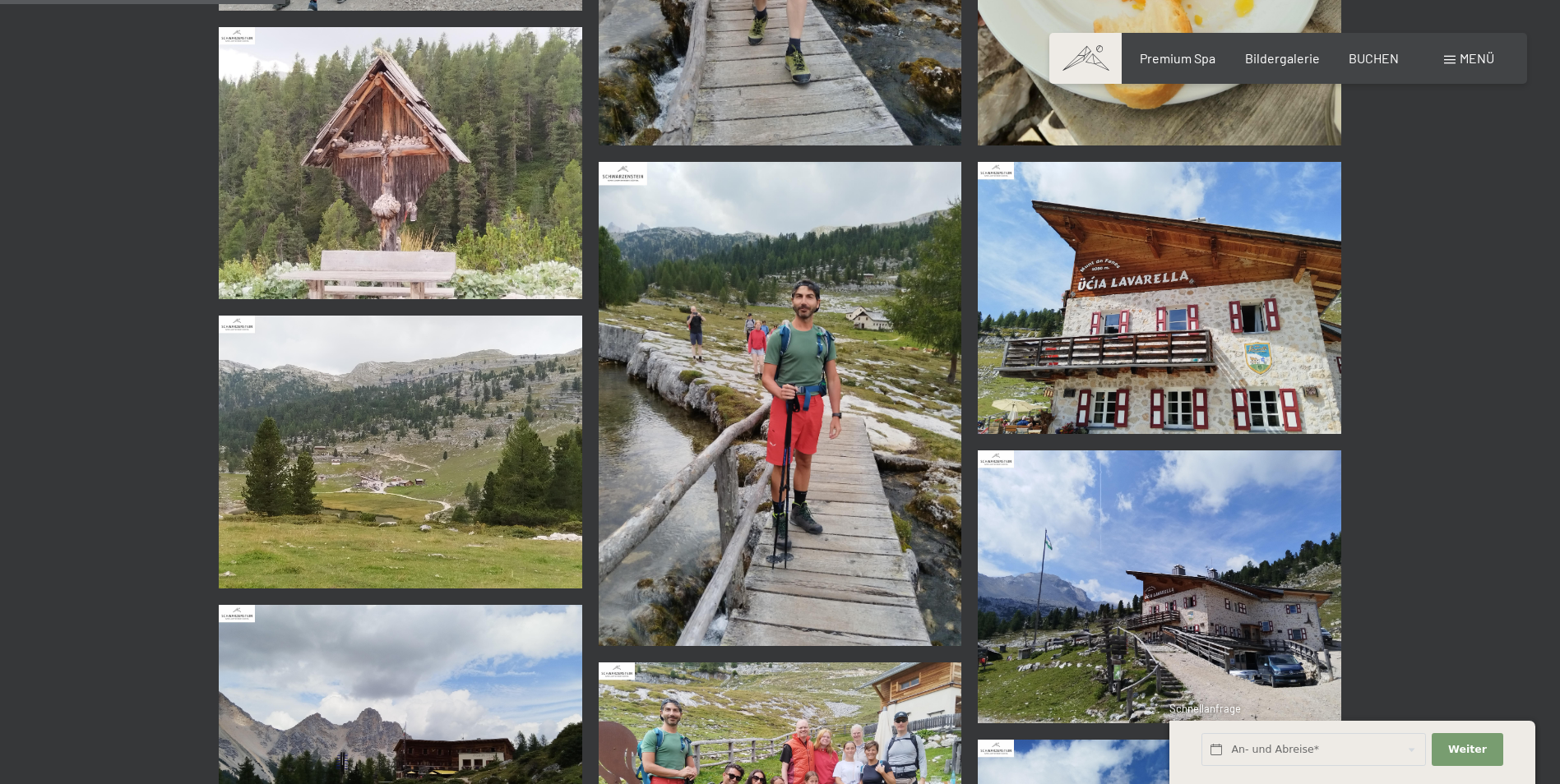
click at [348, 470] on img at bounding box center [401, 451] width 364 height 272
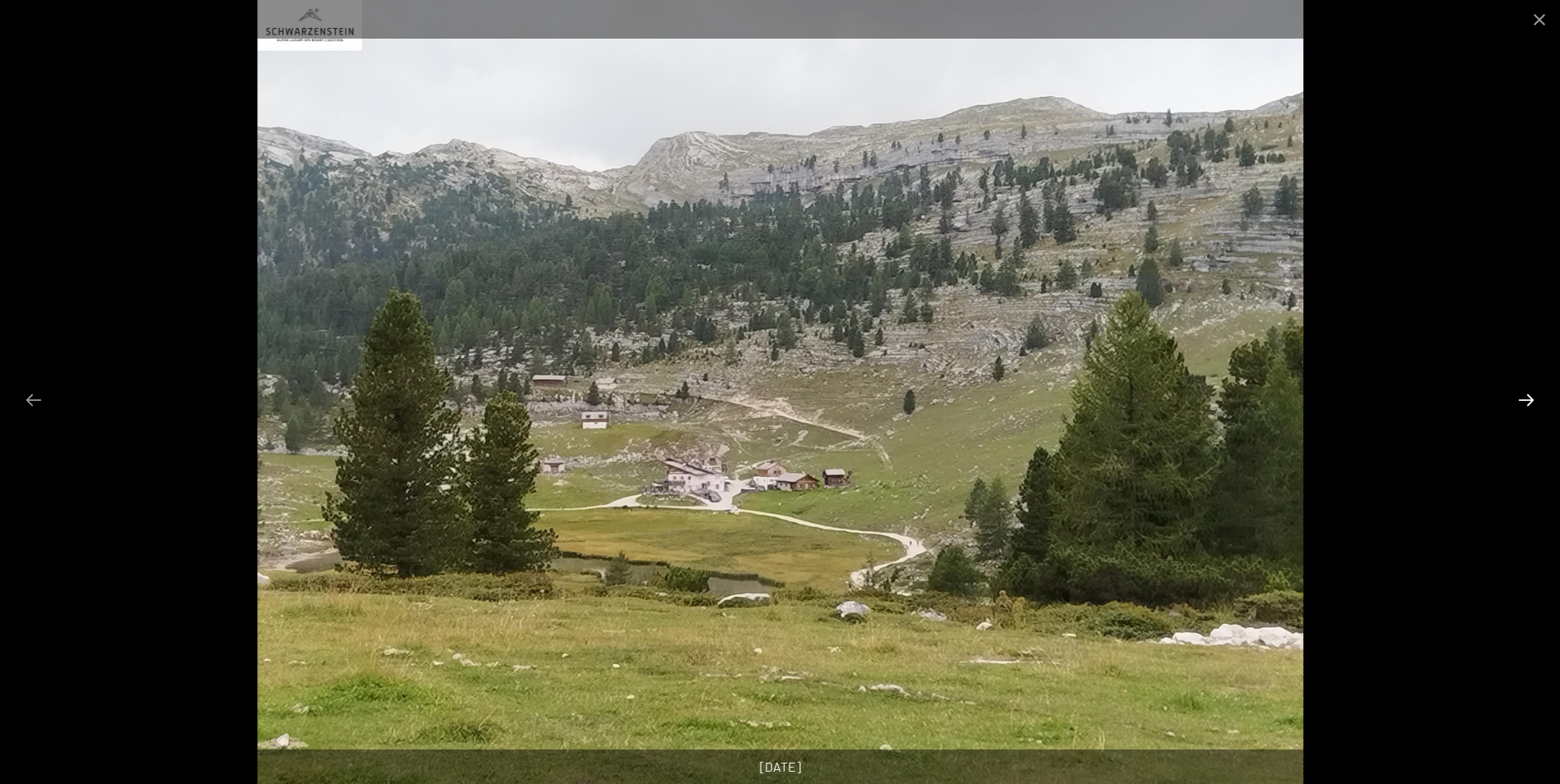
click at [1527, 401] on button "Next slide" at bounding box center [1527, 400] width 34 height 32
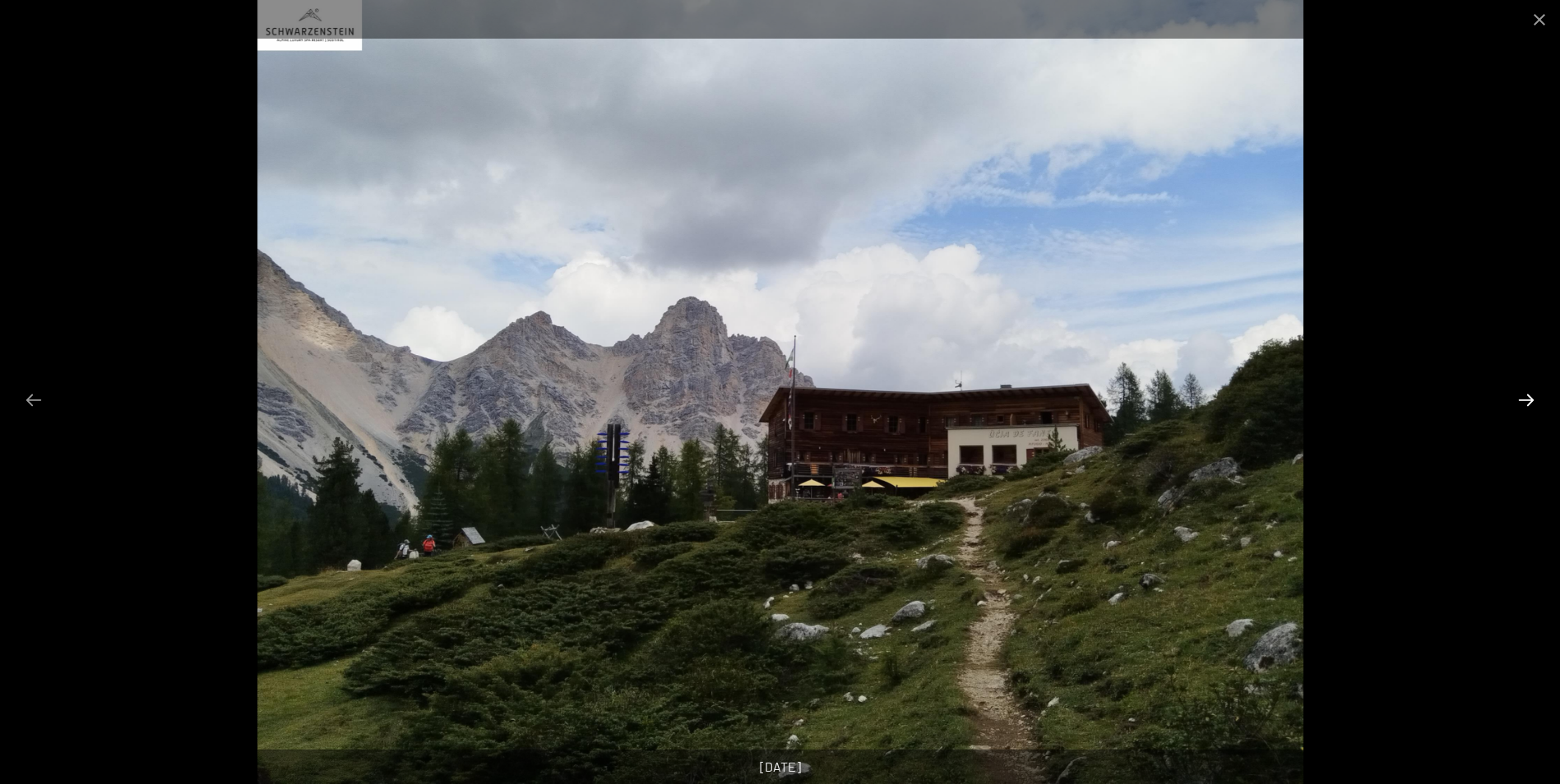
click at [1527, 401] on button "Next slide" at bounding box center [1527, 400] width 34 height 32
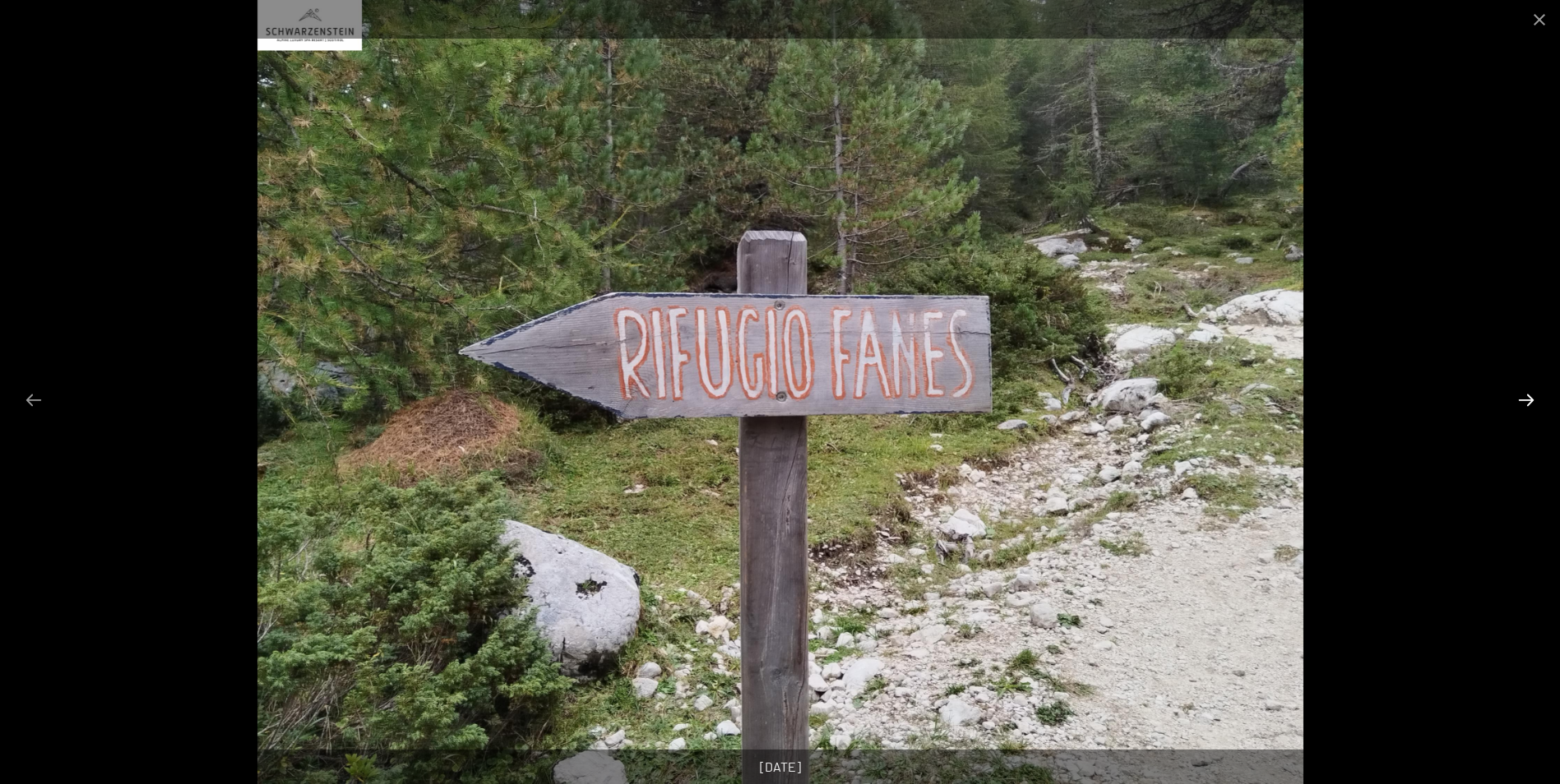
click at [1527, 401] on button "Next slide" at bounding box center [1527, 400] width 34 height 32
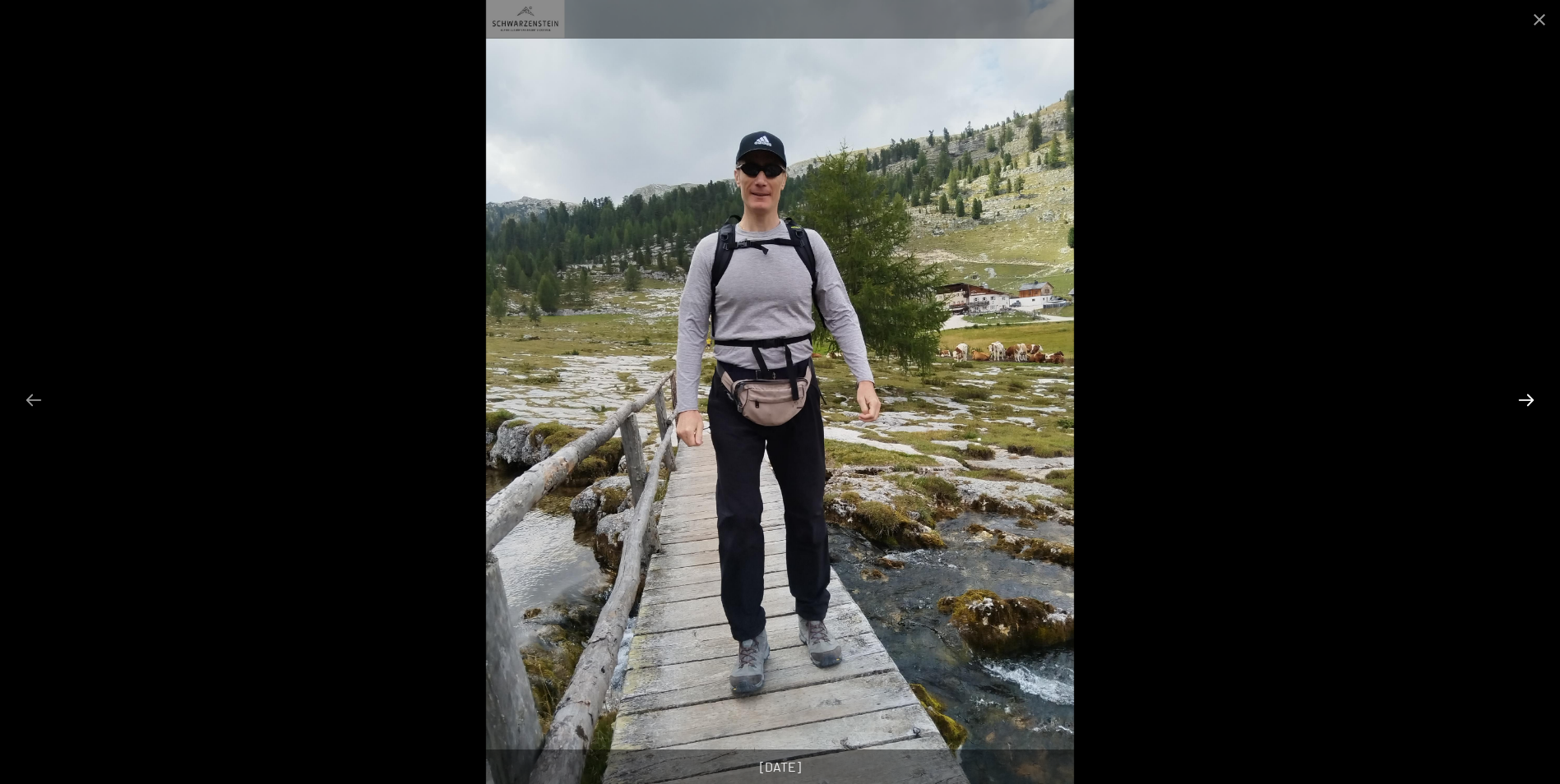
click at [1527, 401] on button "Next slide" at bounding box center [1527, 400] width 34 height 32
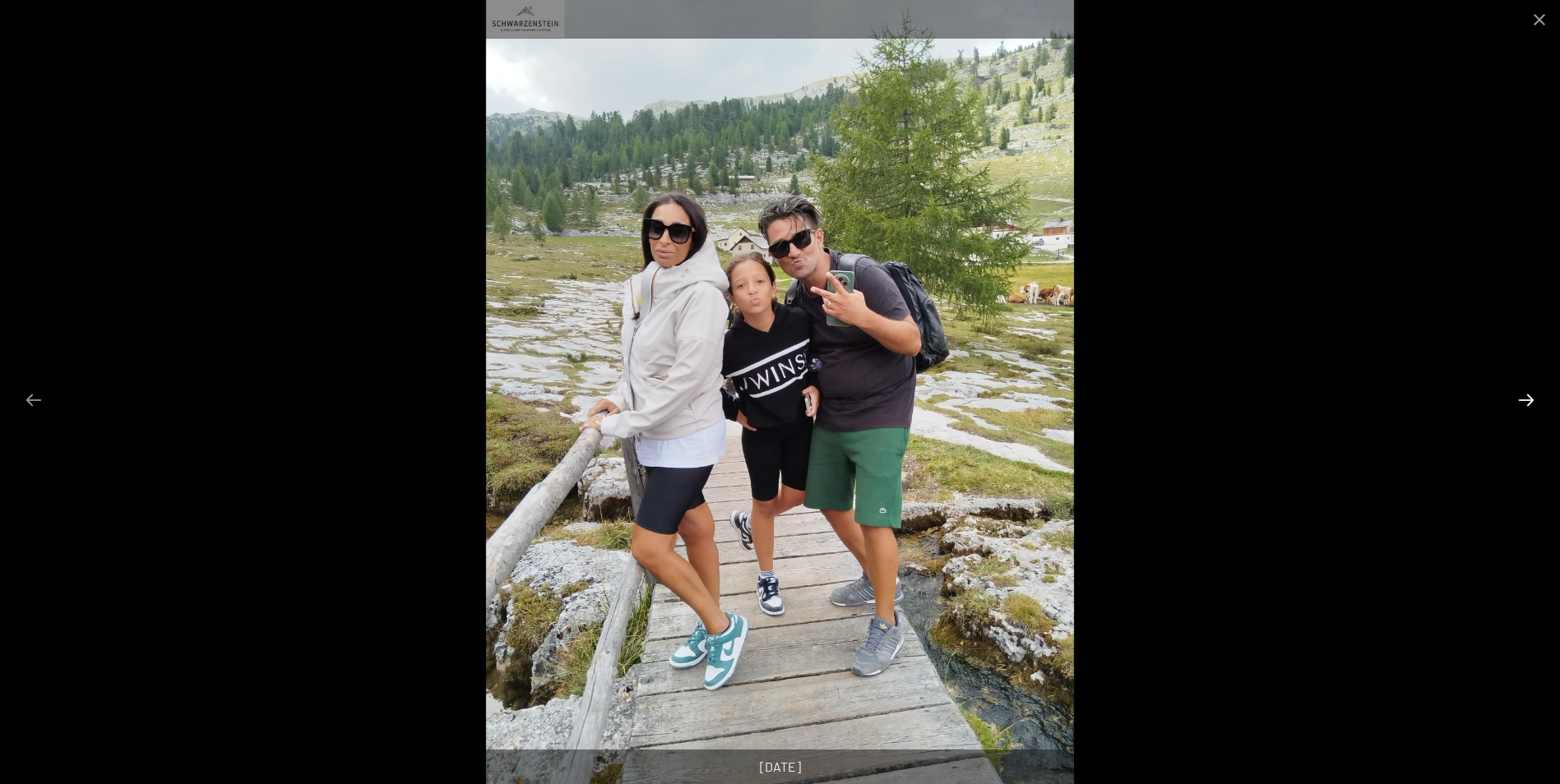
click at [1527, 401] on button "Next slide" at bounding box center [1527, 400] width 34 height 32
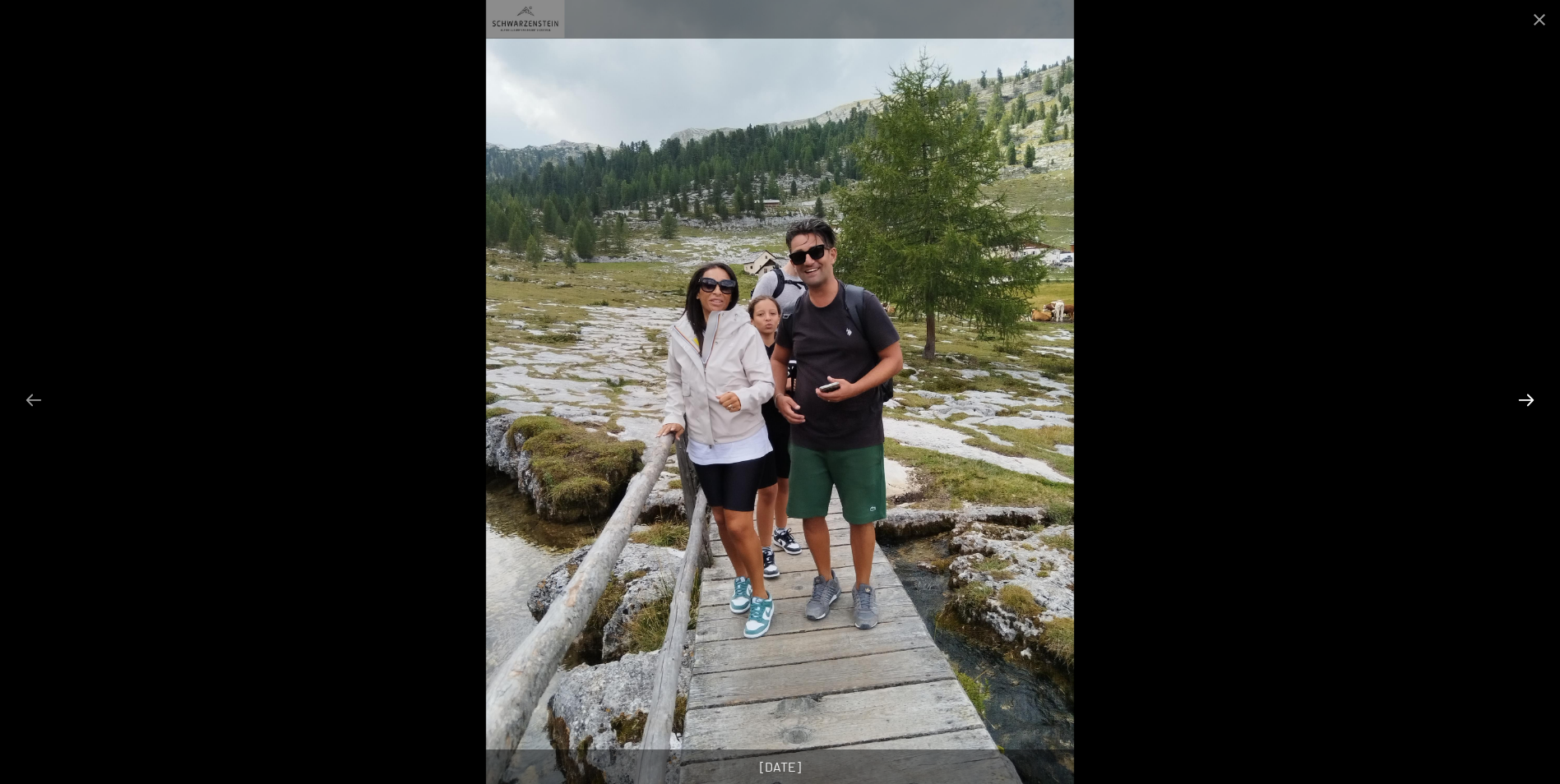
click at [1527, 401] on button "Next slide" at bounding box center [1527, 400] width 34 height 32
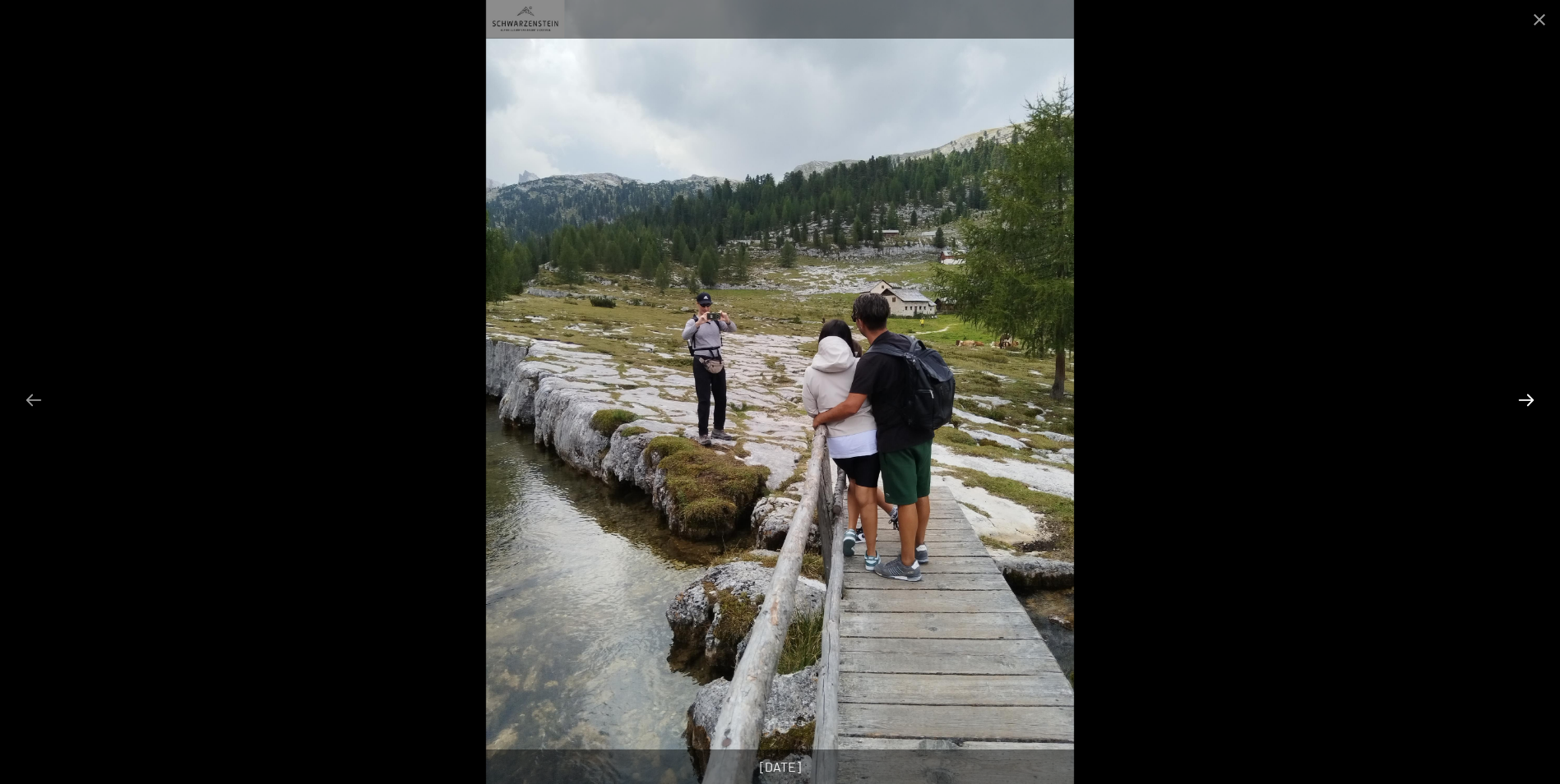
click at [1527, 401] on button "Next slide" at bounding box center [1527, 400] width 34 height 32
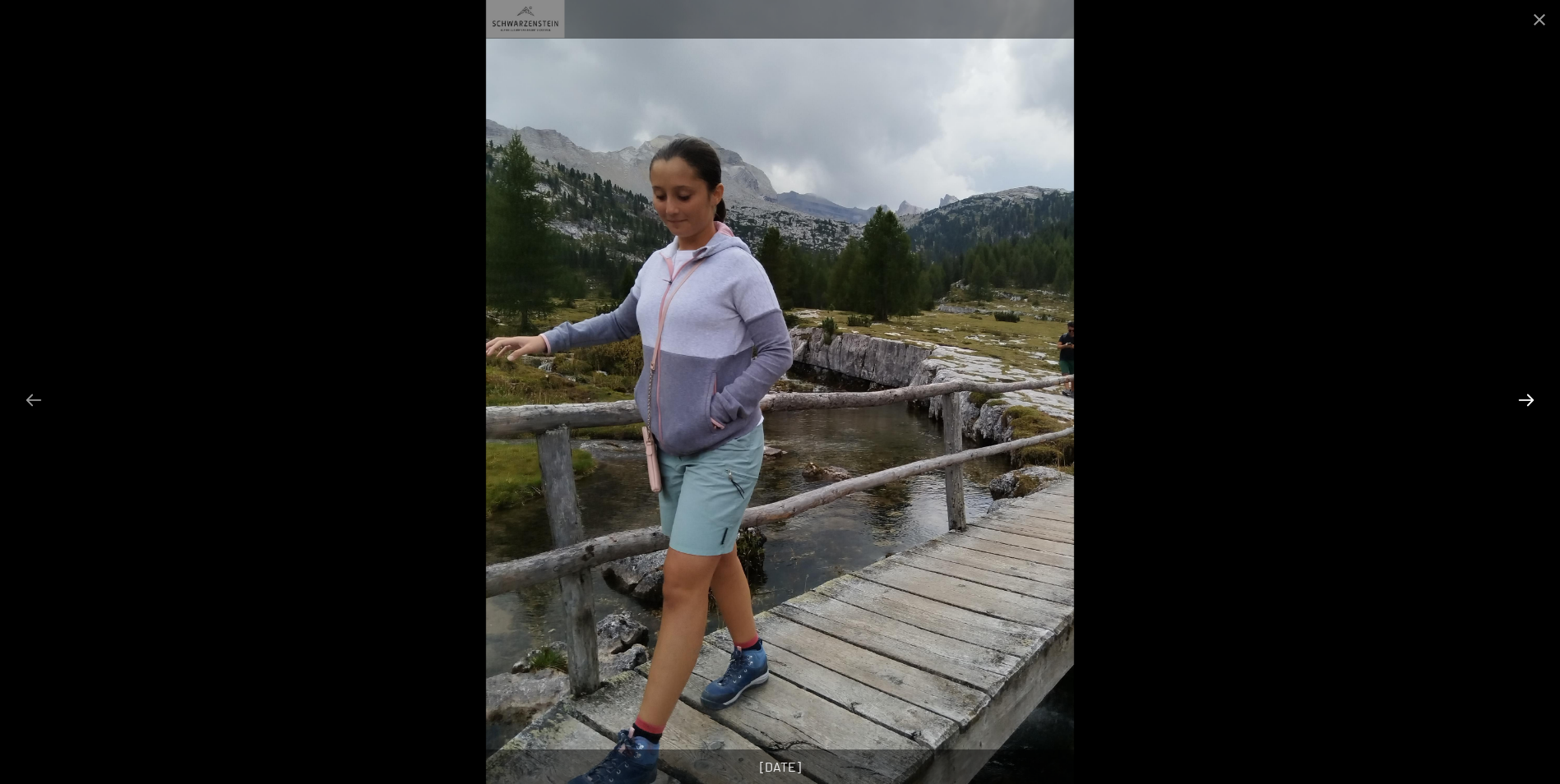
click at [1527, 401] on button "Next slide" at bounding box center [1527, 400] width 34 height 32
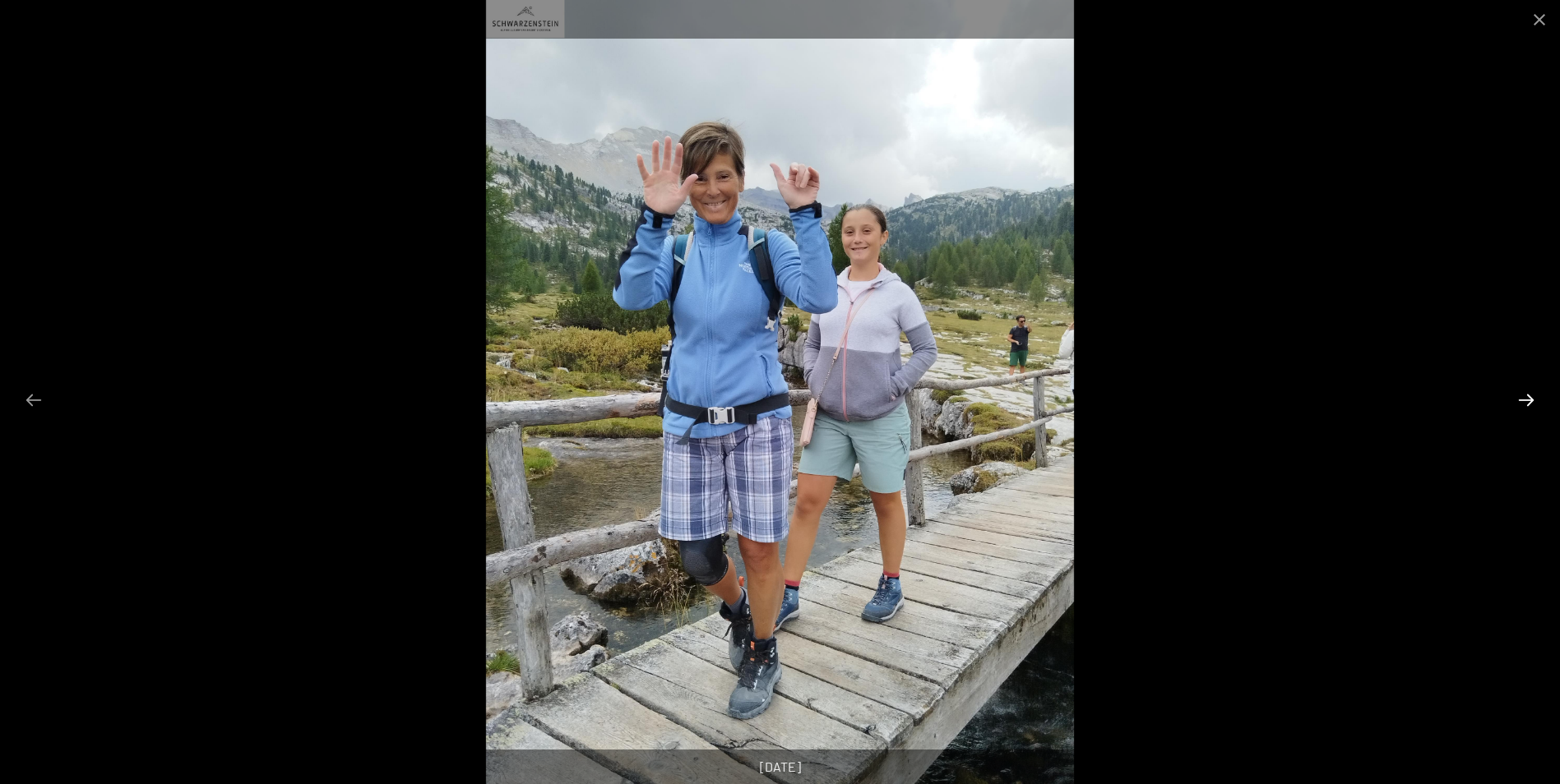
click at [1527, 401] on button "Next slide" at bounding box center [1527, 400] width 34 height 32
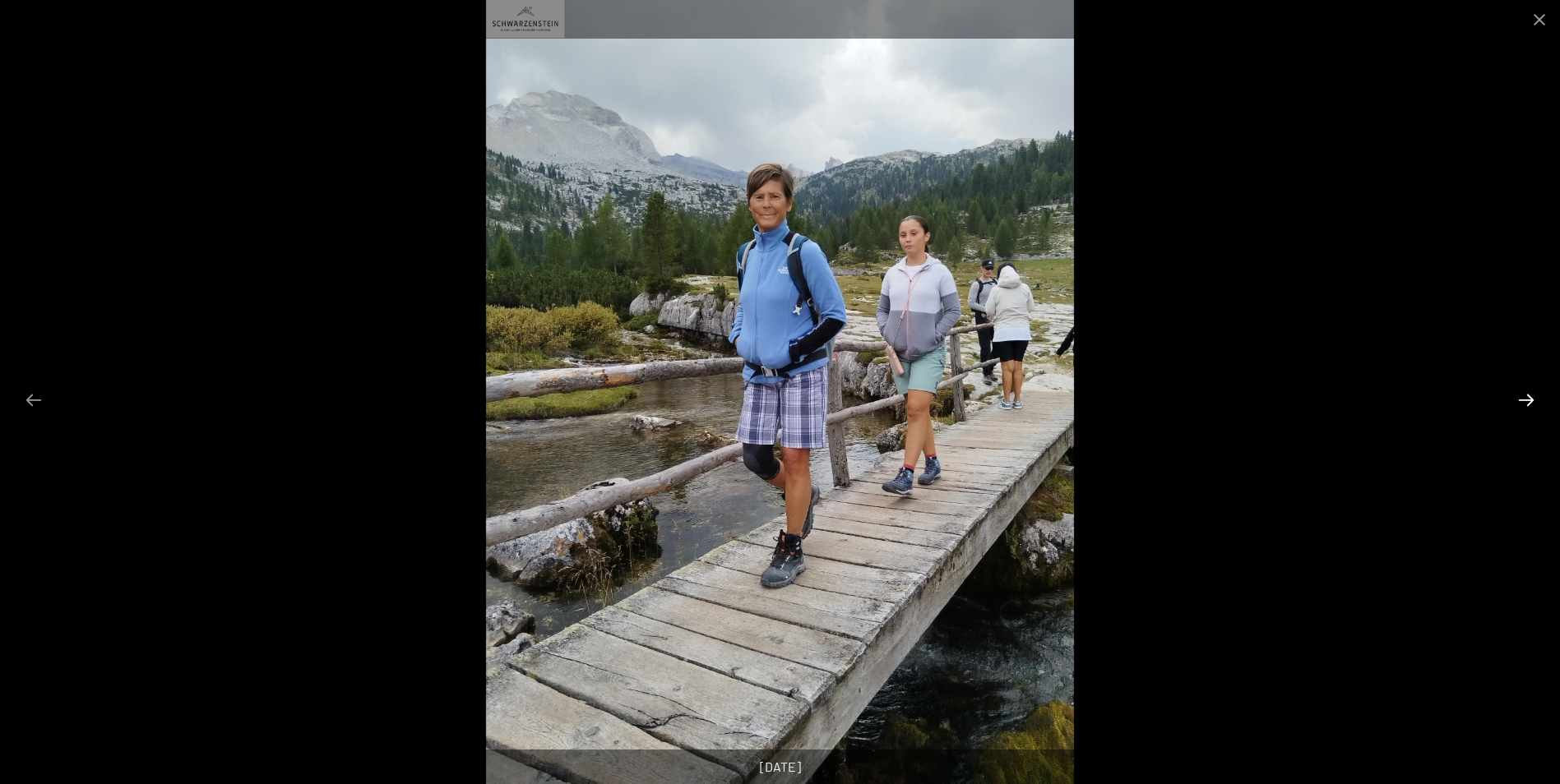
click at [1527, 401] on button "Next slide" at bounding box center [1527, 400] width 34 height 32
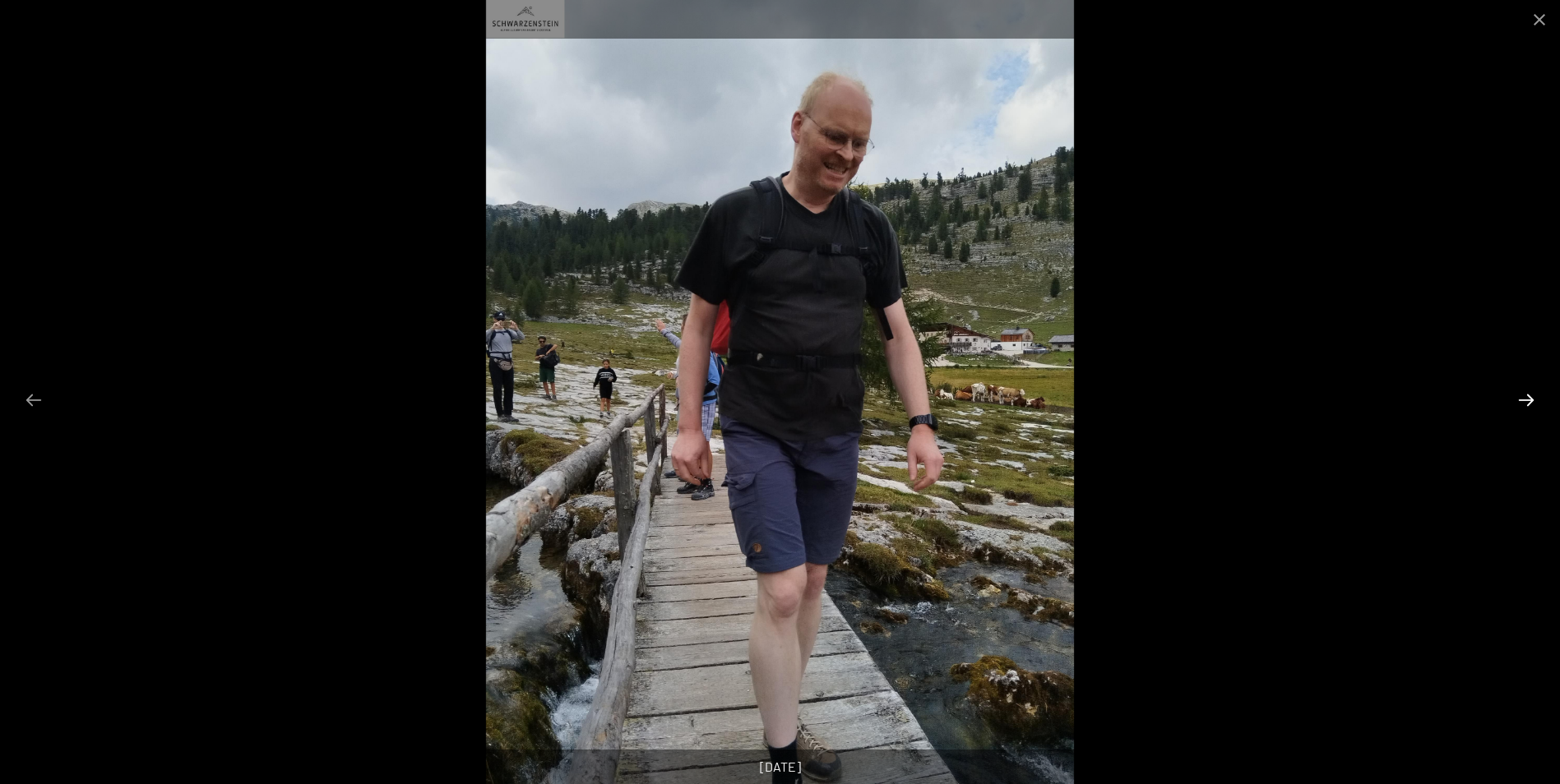
click at [1527, 401] on button "Next slide" at bounding box center [1527, 400] width 34 height 32
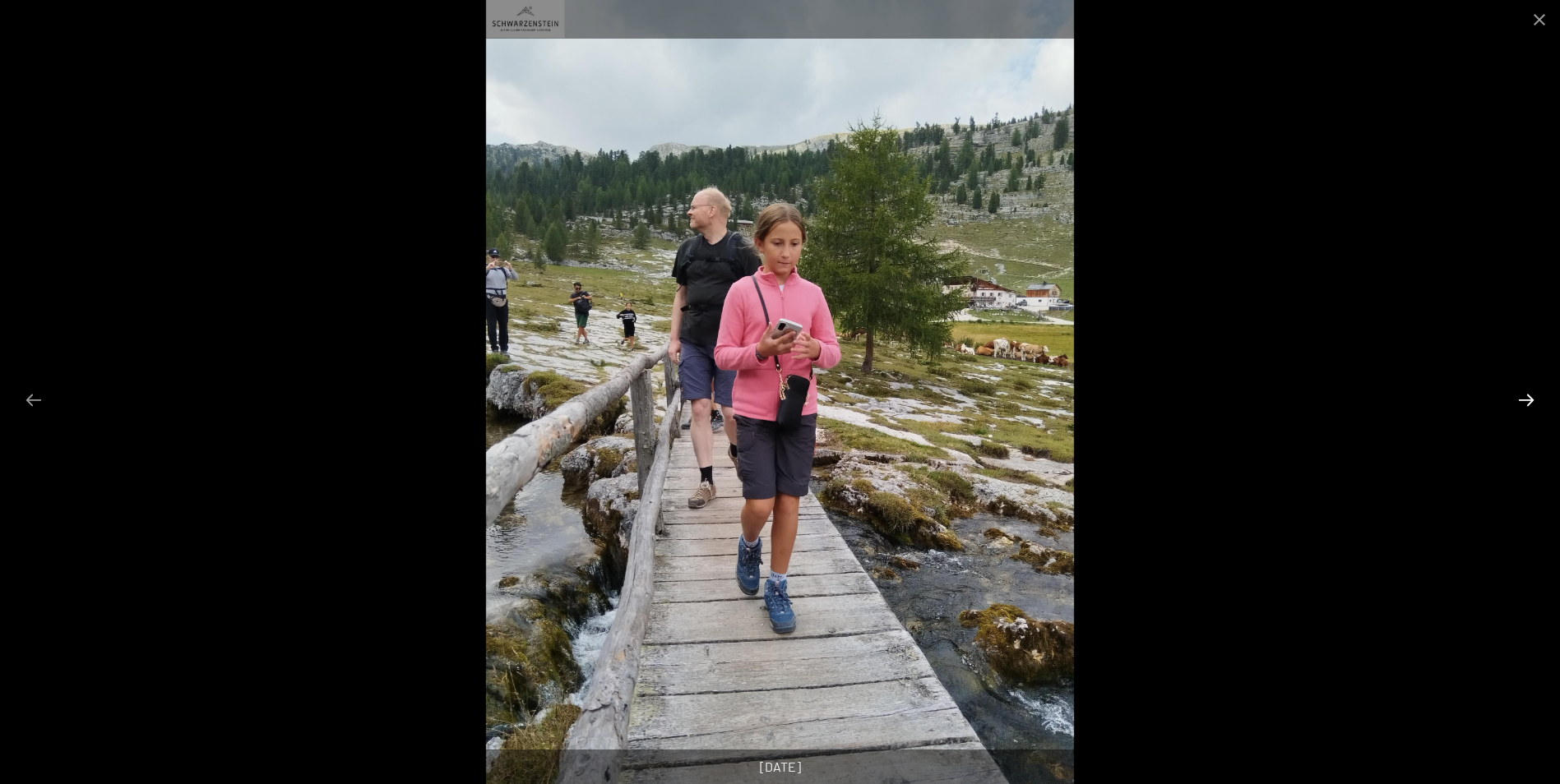
click at [1527, 401] on button "Next slide" at bounding box center [1527, 400] width 34 height 32
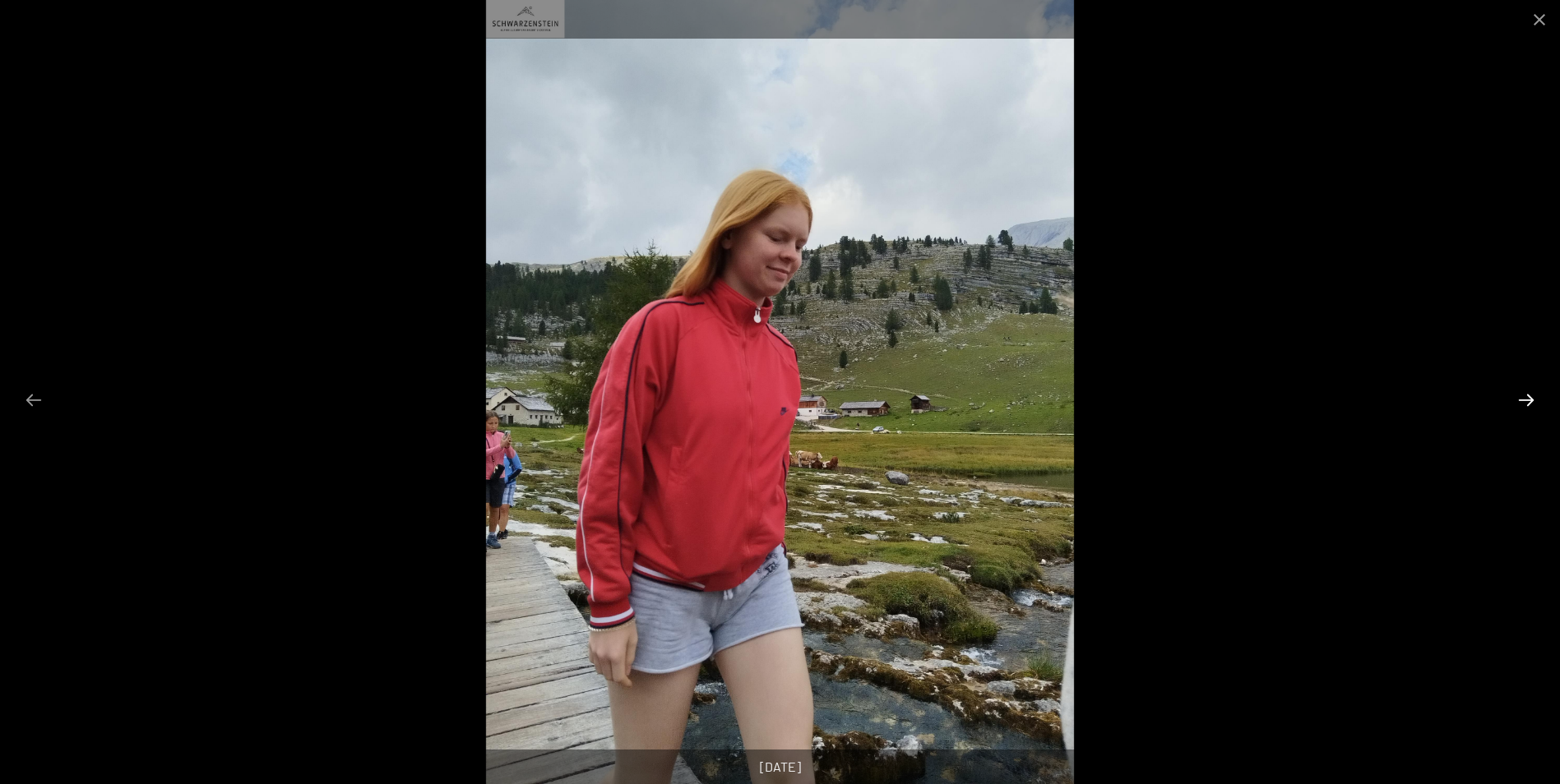
click at [1527, 401] on button "Next slide" at bounding box center [1527, 400] width 34 height 32
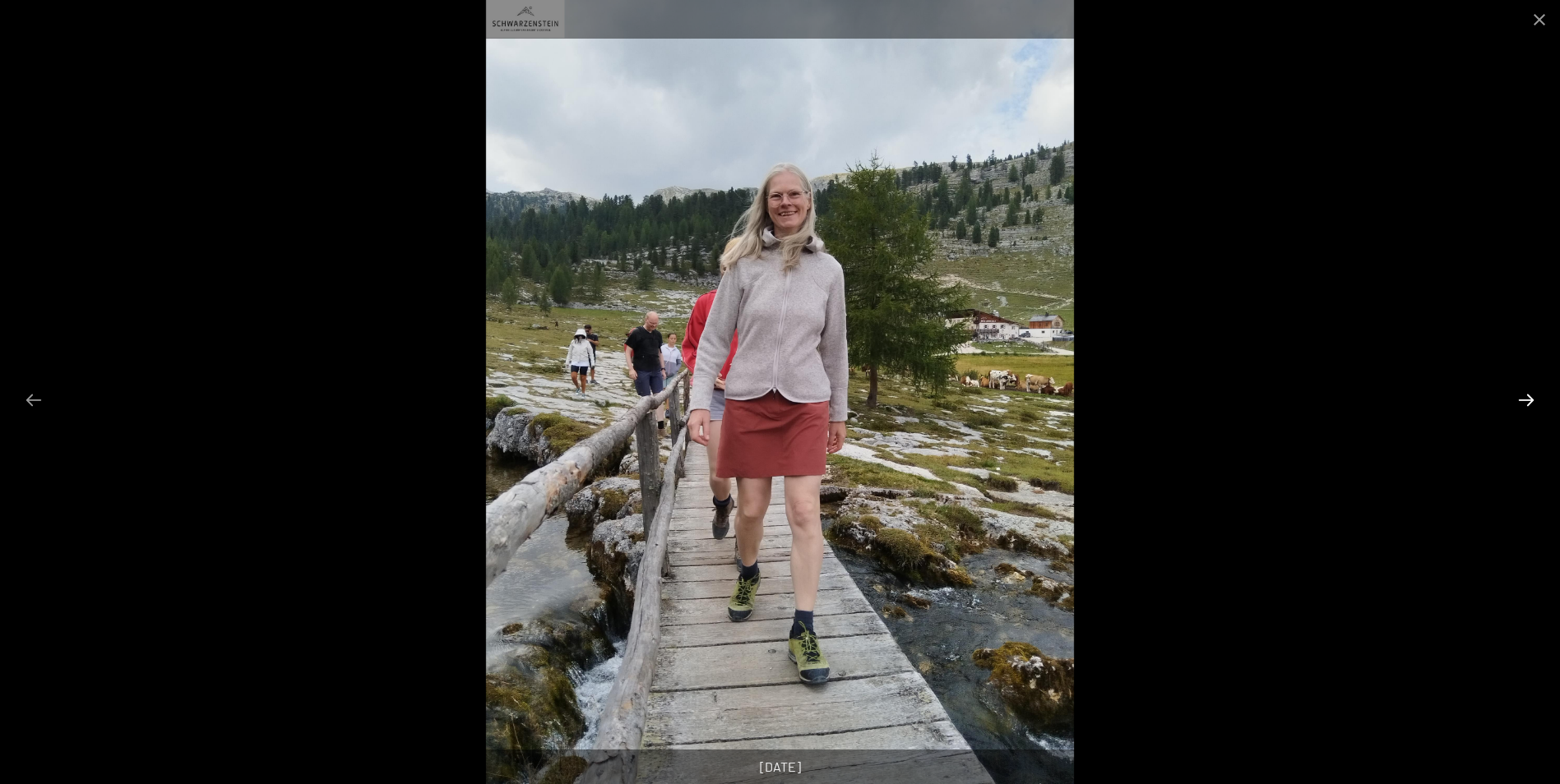
click at [1527, 401] on button "Next slide" at bounding box center [1527, 400] width 34 height 32
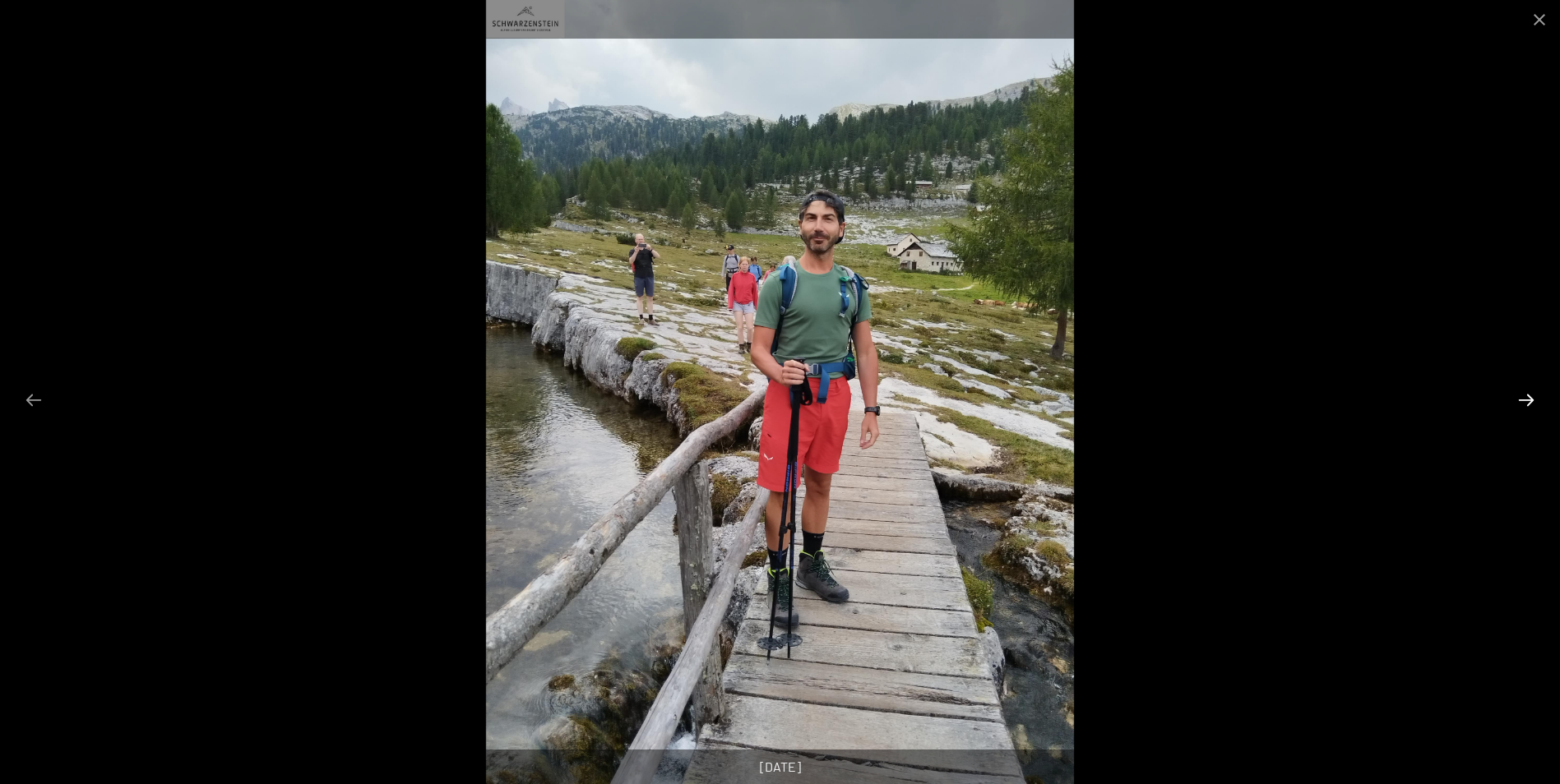
click at [1527, 401] on button "Next slide" at bounding box center [1527, 400] width 34 height 32
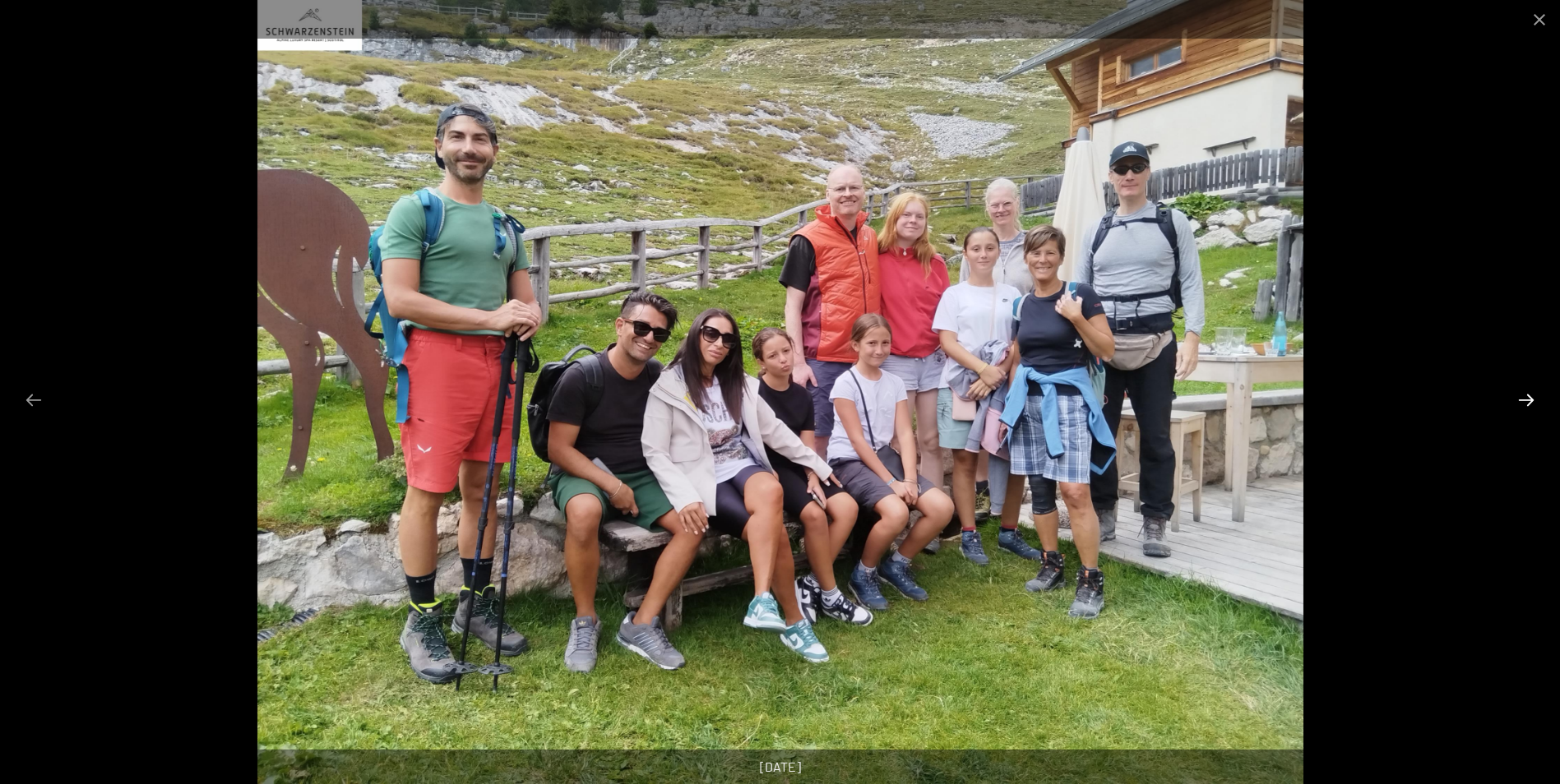
click at [1527, 401] on button "Next slide" at bounding box center [1527, 400] width 34 height 32
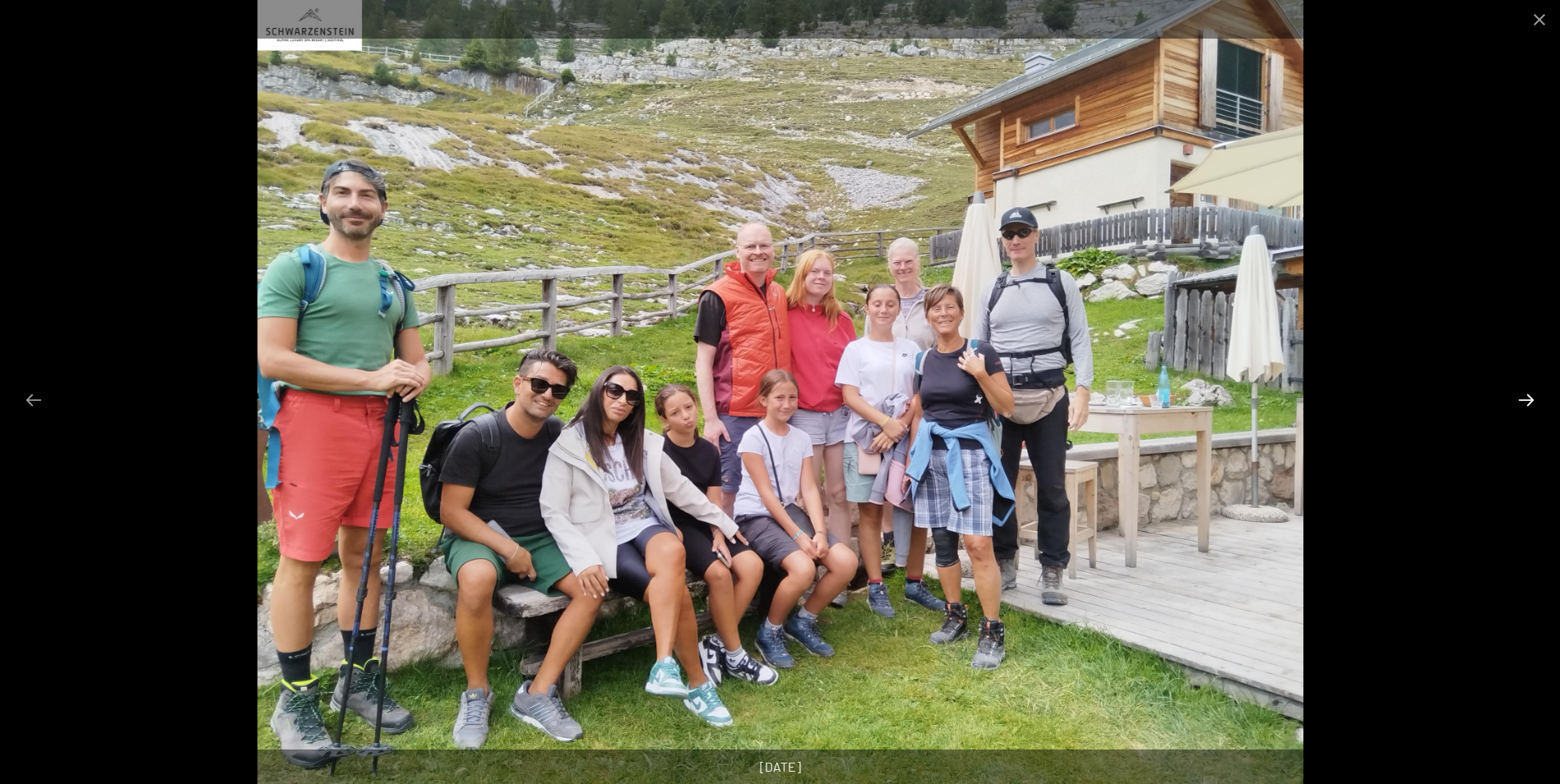
click at [1527, 401] on button "Next slide" at bounding box center [1527, 400] width 34 height 32
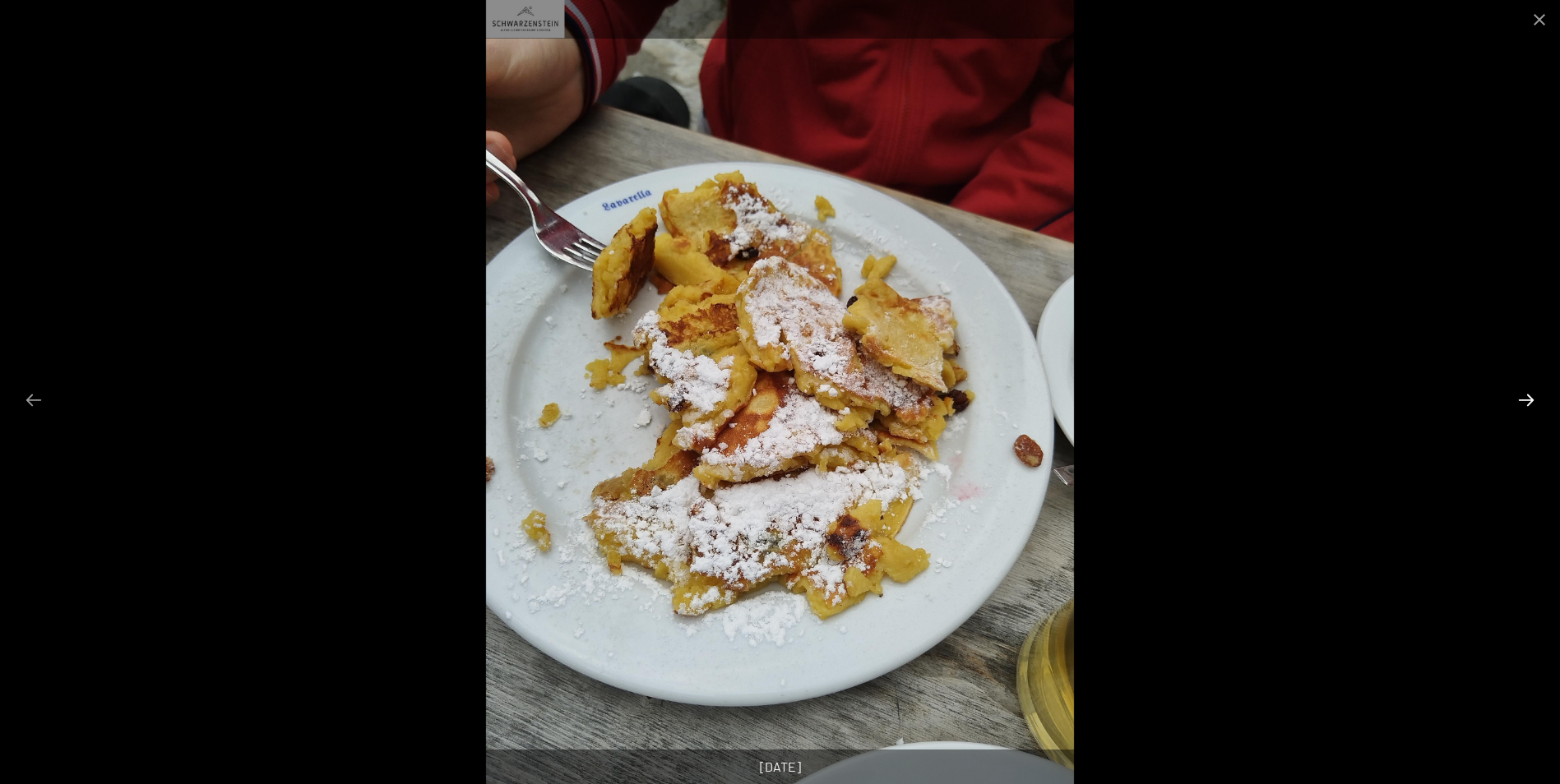
click at [1527, 401] on button "Next slide" at bounding box center [1527, 400] width 34 height 32
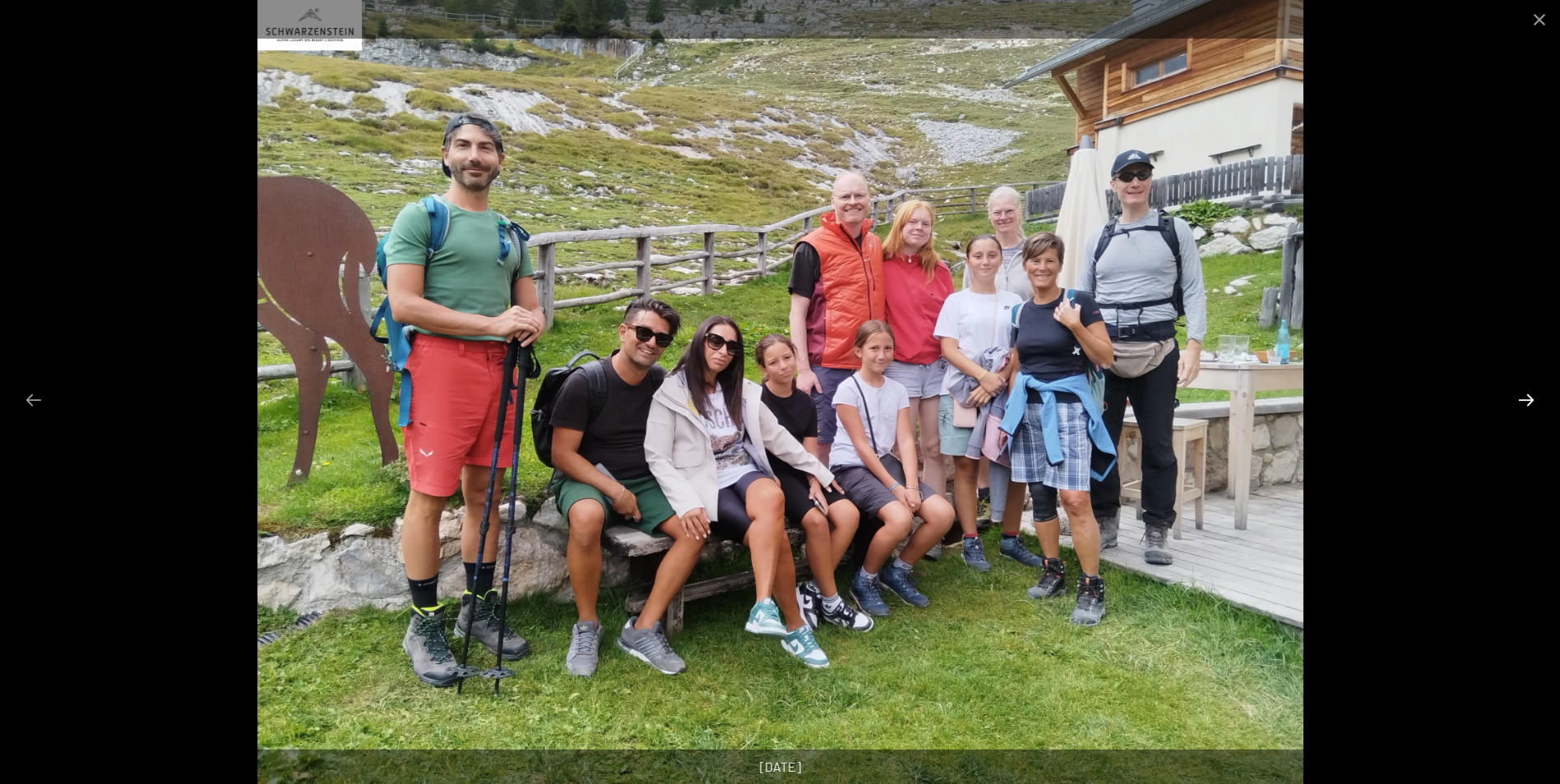
click at [1527, 401] on button "Next slide" at bounding box center [1527, 400] width 34 height 32
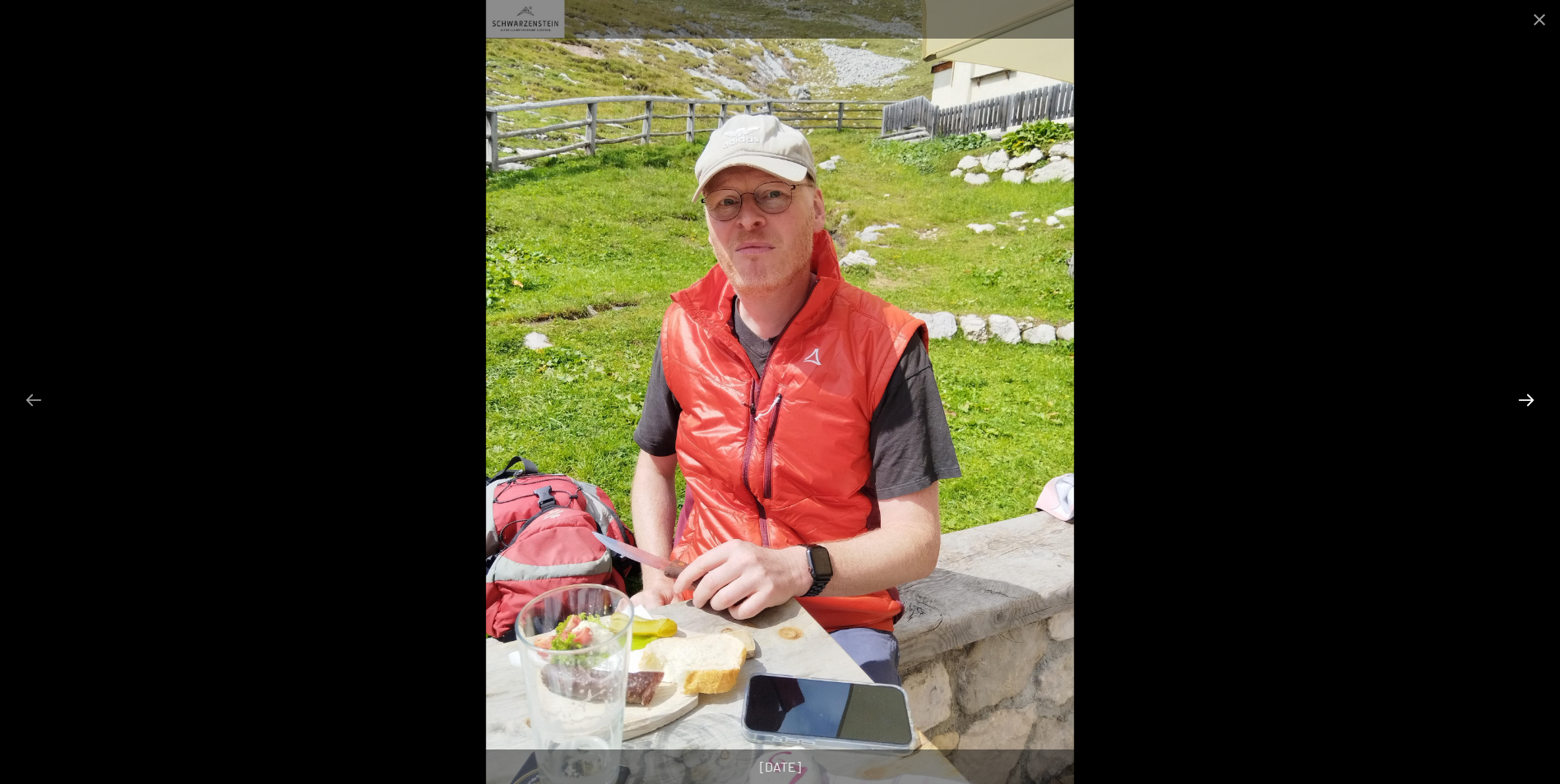
click at [1527, 401] on button "Next slide" at bounding box center [1527, 400] width 34 height 32
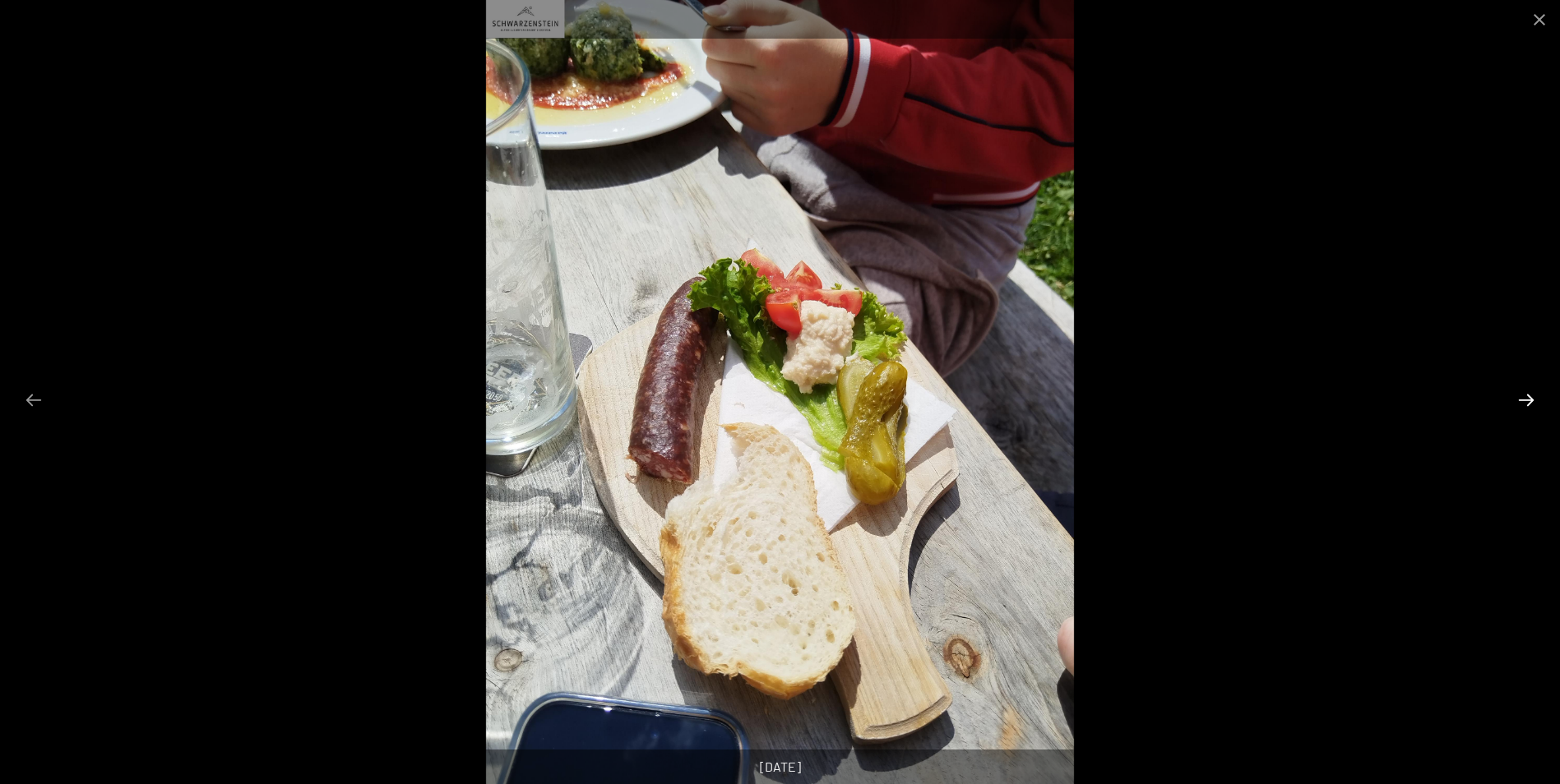
click at [1527, 401] on button "Next slide" at bounding box center [1527, 400] width 34 height 32
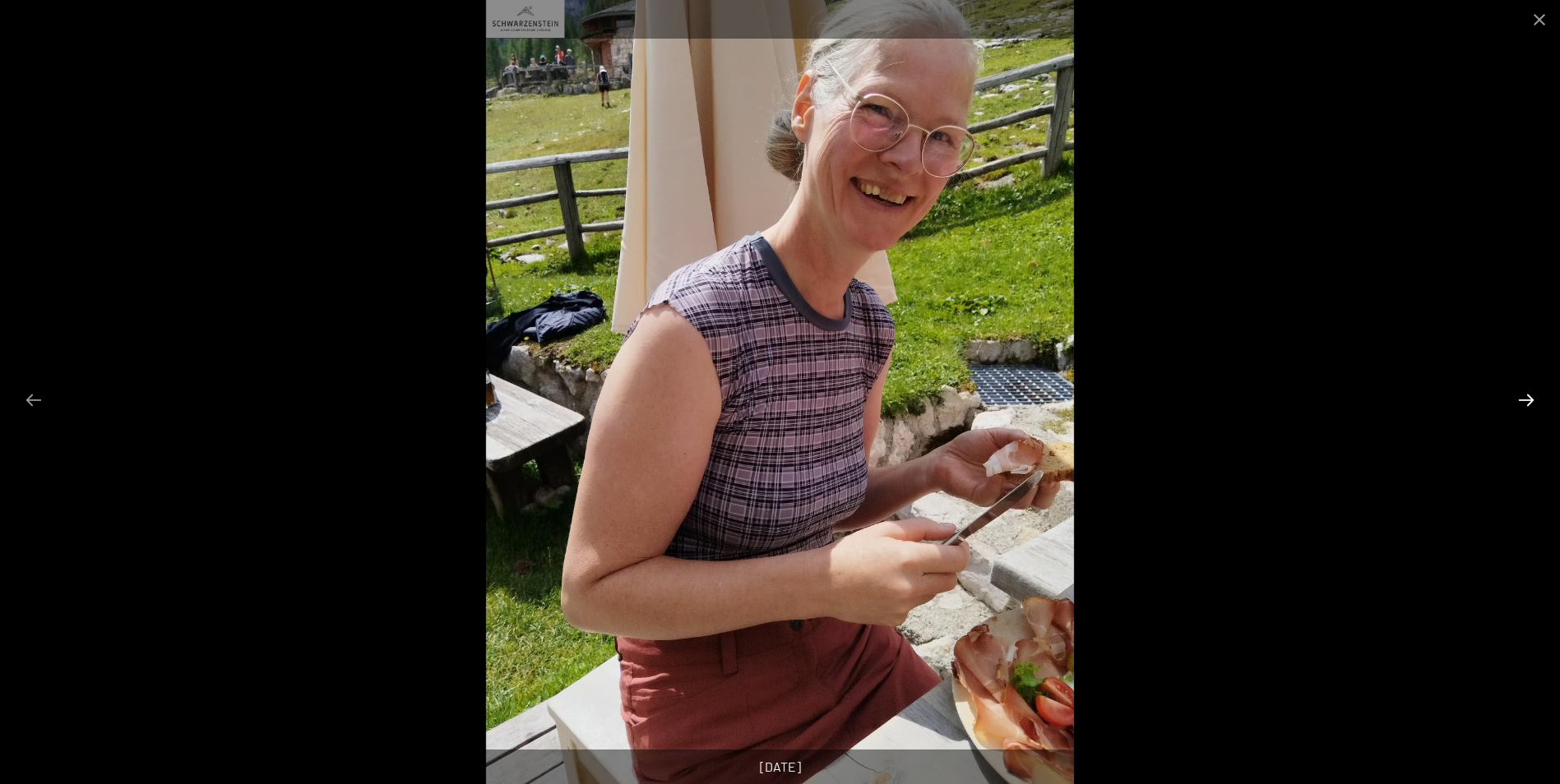
click at [1527, 401] on button "Next slide" at bounding box center [1527, 400] width 34 height 32
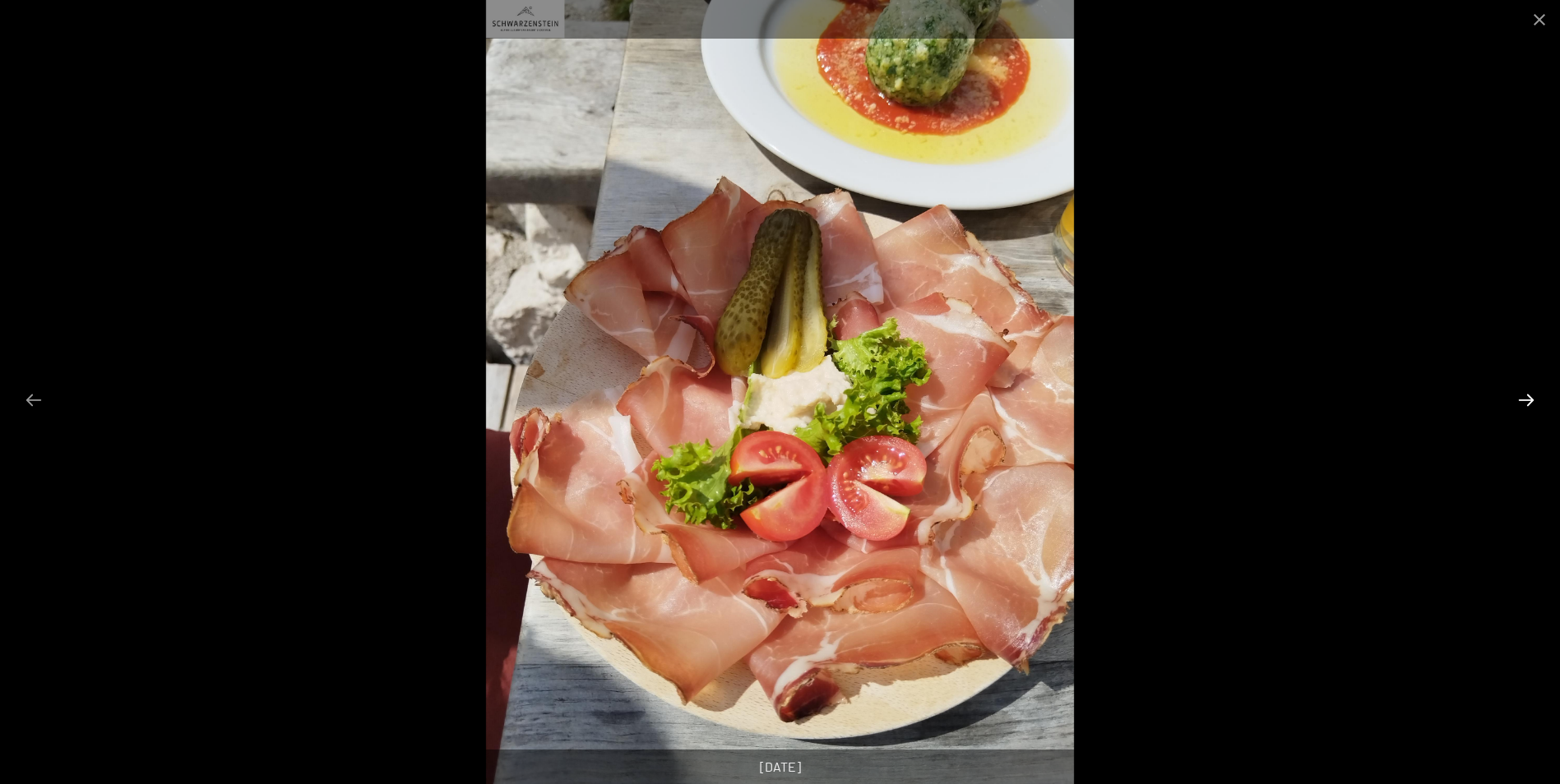
click at [1527, 401] on button "Next slide" at bounding box center [1527, 400] width 34 height 32
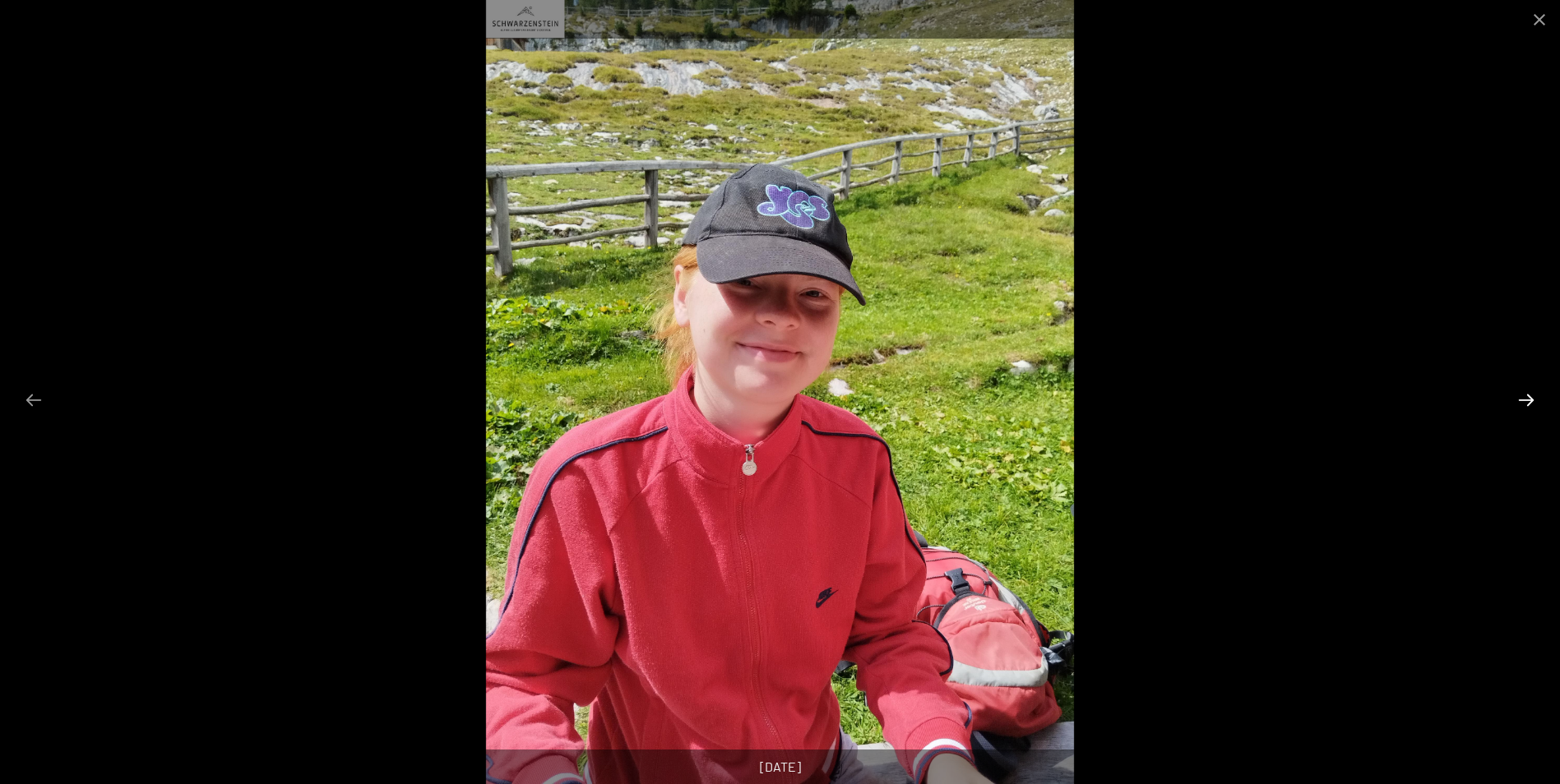
click at [1527, 401] on button "Next slide" at bounding box center [1527, 400] width 34 height 32
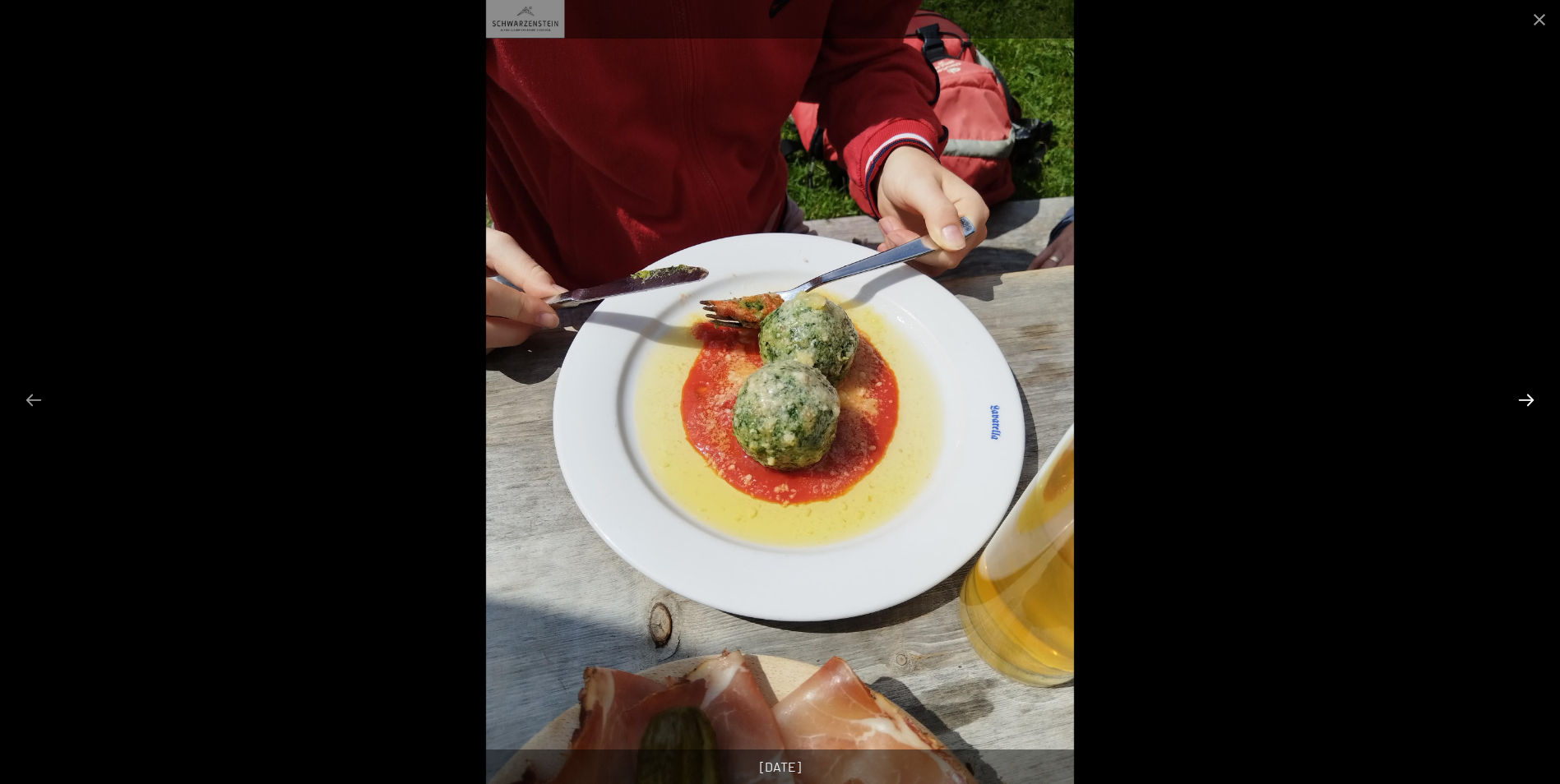
click at [1527, 401] on button "Next slide" at bounding box center [1527, 400] width 34 height 32
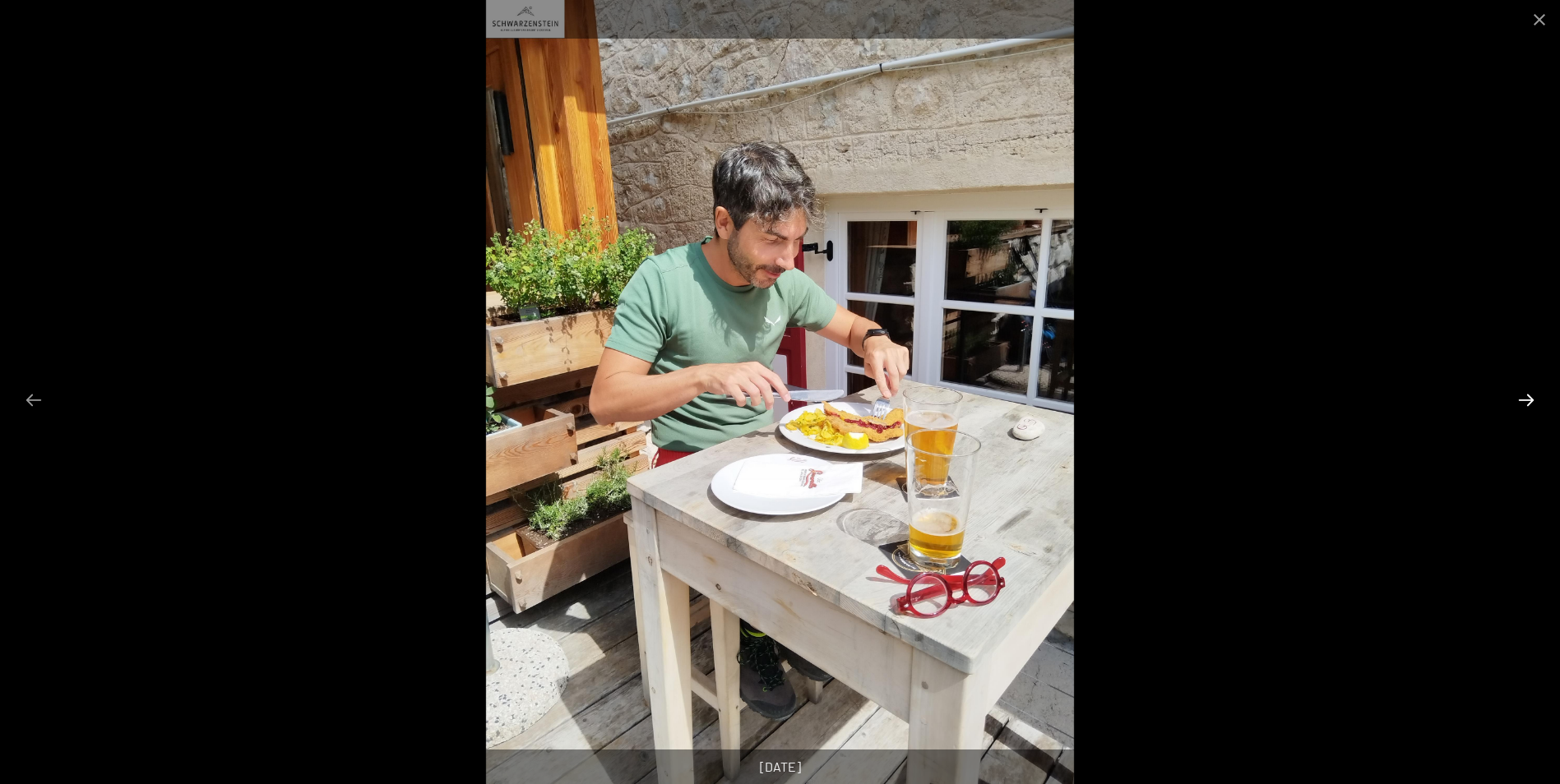
click at [1521, 399] on button "Next slide" at bounding box center [1527, 400] width 34 height 32
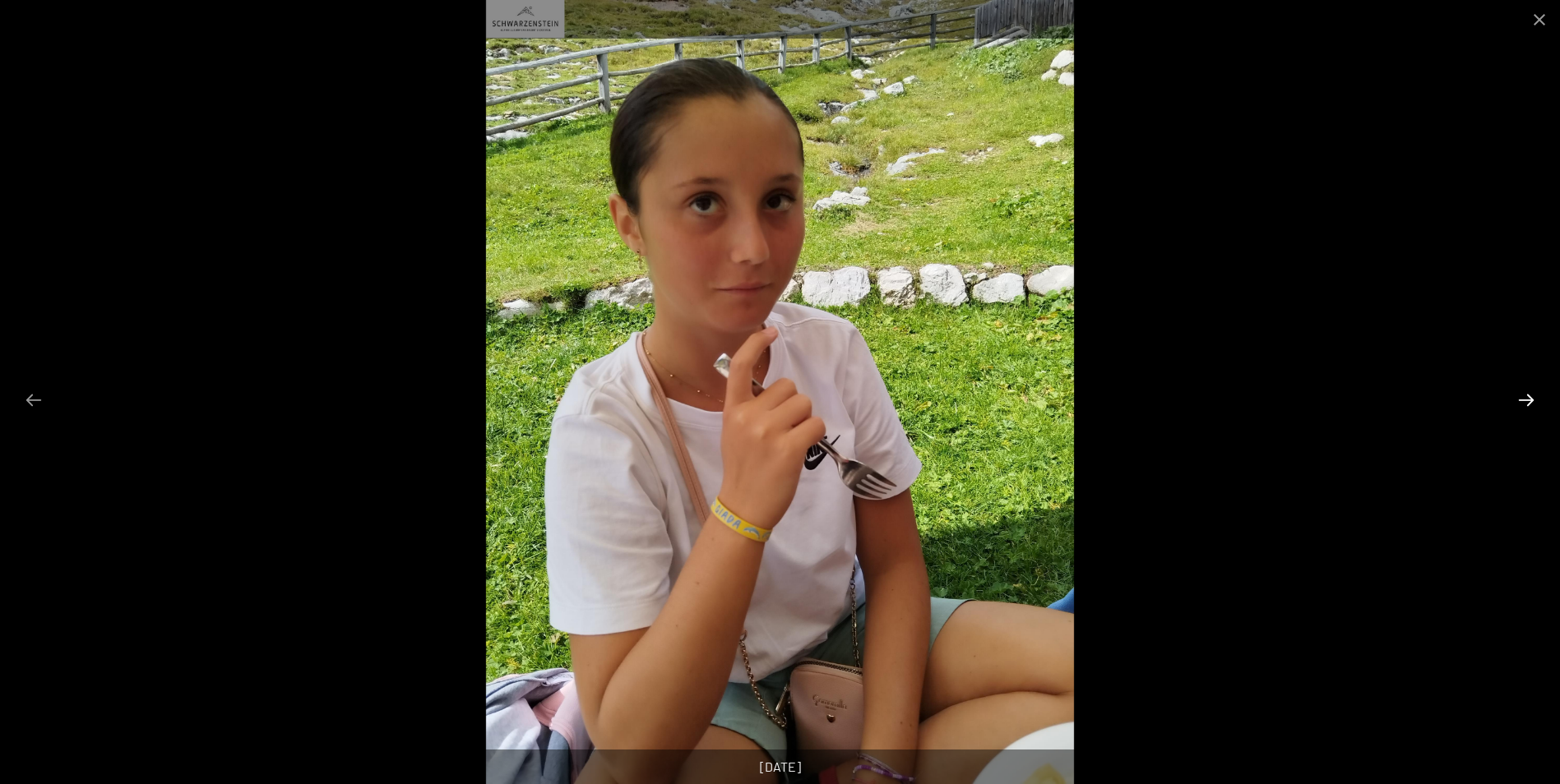
click at [1521, 399] on button "Next slide" at bounding box center [1527, 400] width 34 height 32
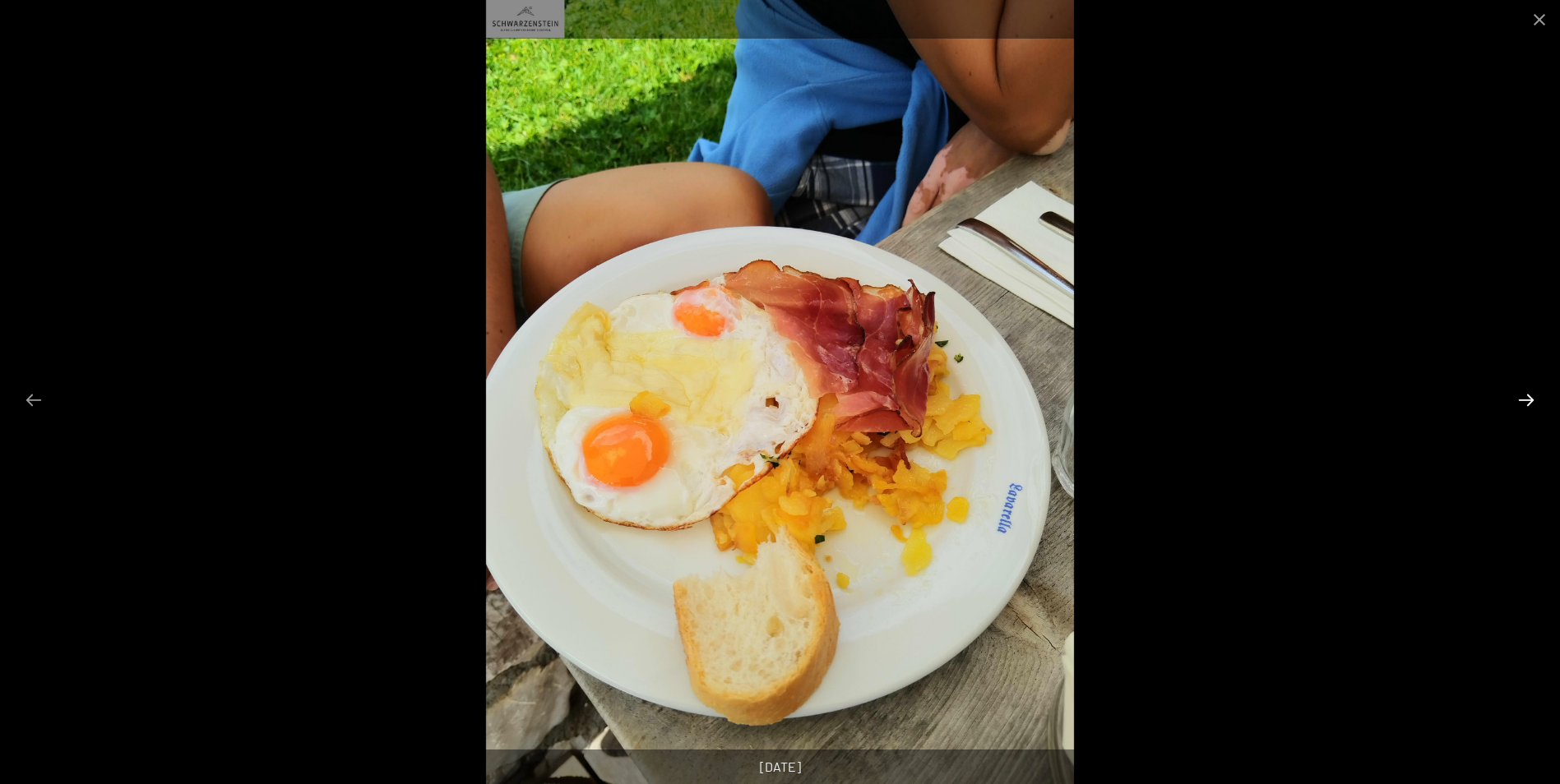
click at [1521, 399] on button "Next slide" at bounding box center [1527, 400] width 34 height 32
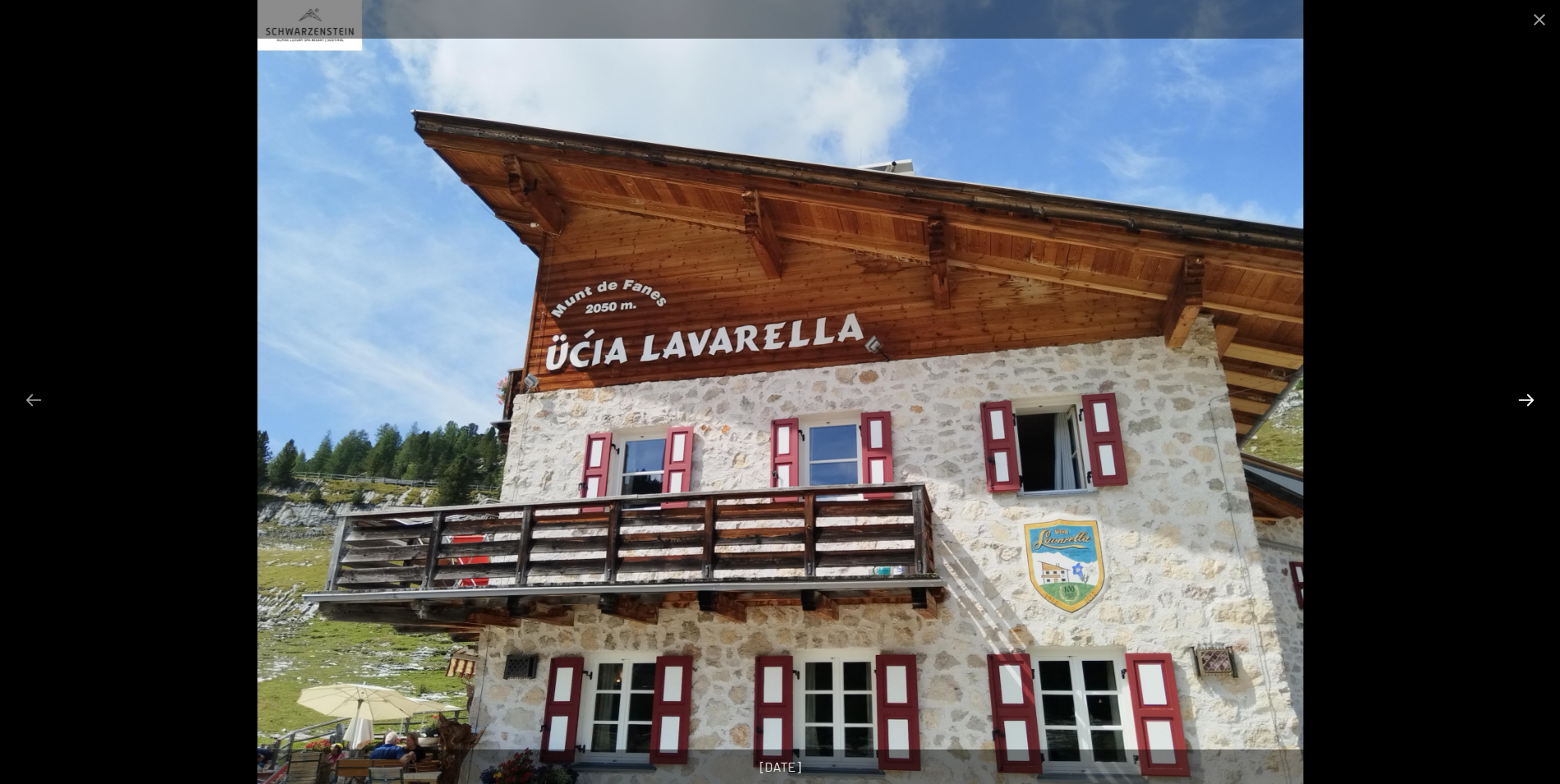
click at [1521, 399] on button "Next slide" at bounding box center [1527, 400] width 34 height 32
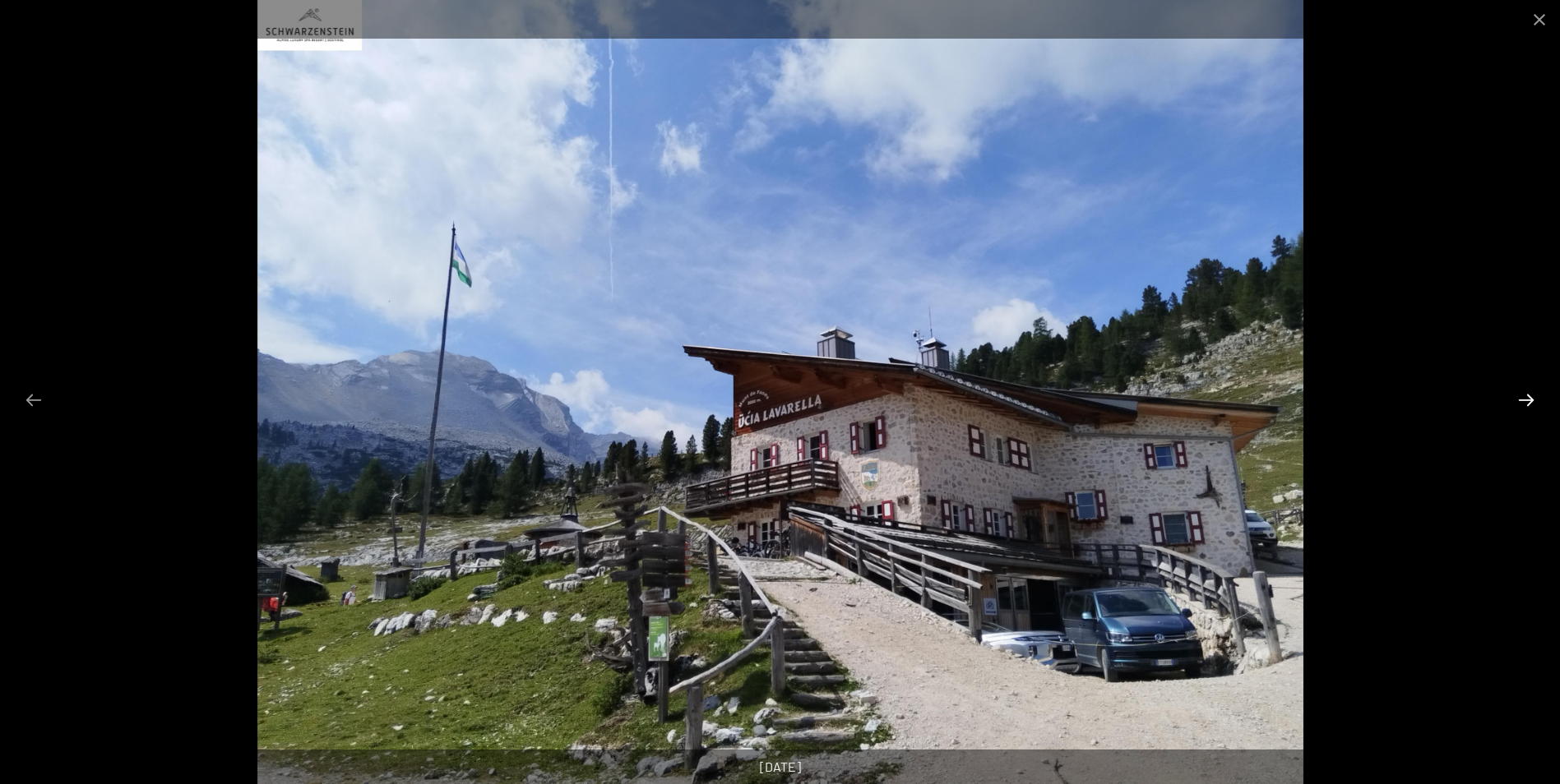
click at [1521, 399] on button "Next slide" at bounding box center [1527, 400] width 34 height 32
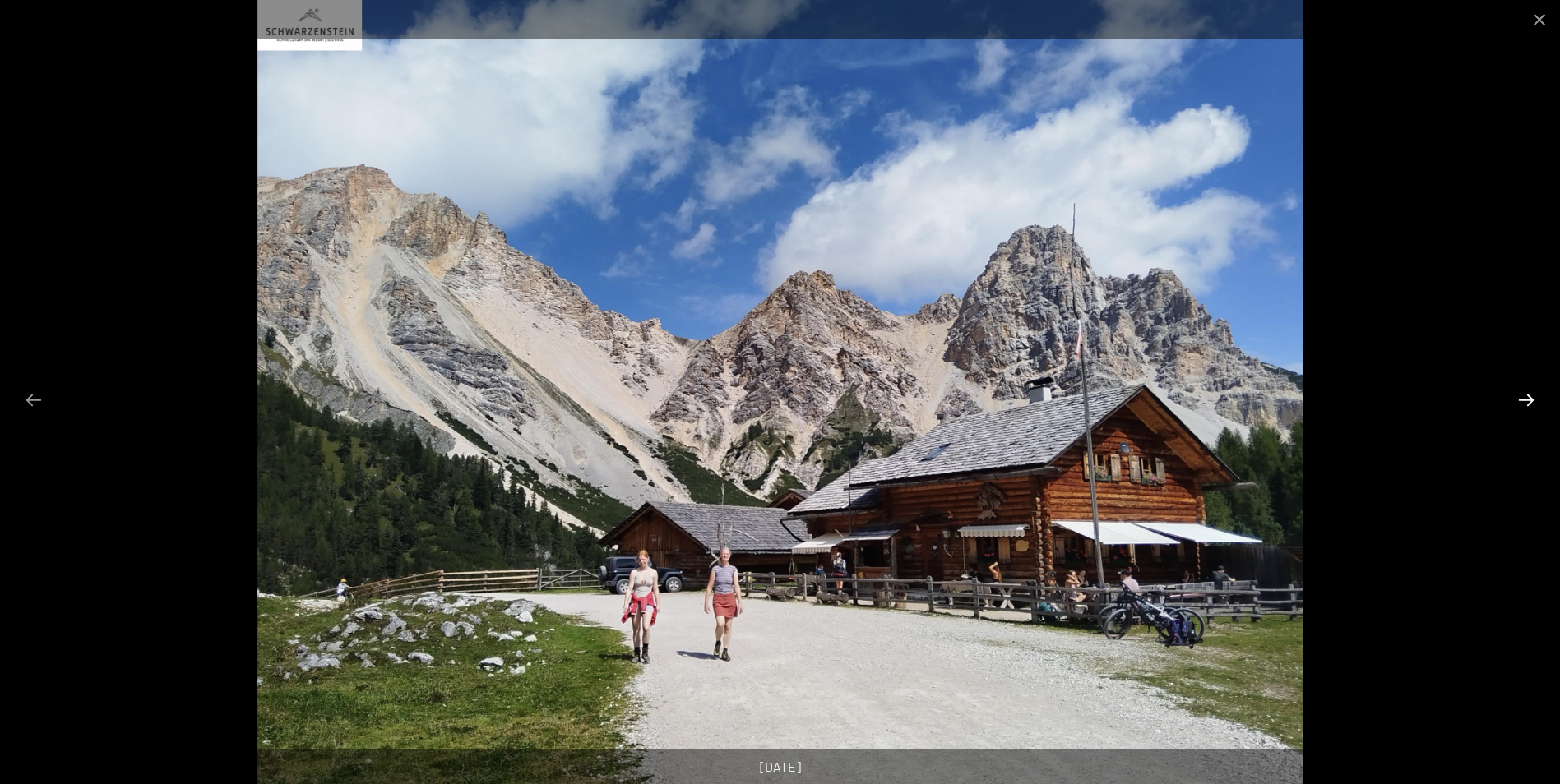
click at [1521, 399] on button "Next slide" at bounding box center [1527, 400] width 34 height 32
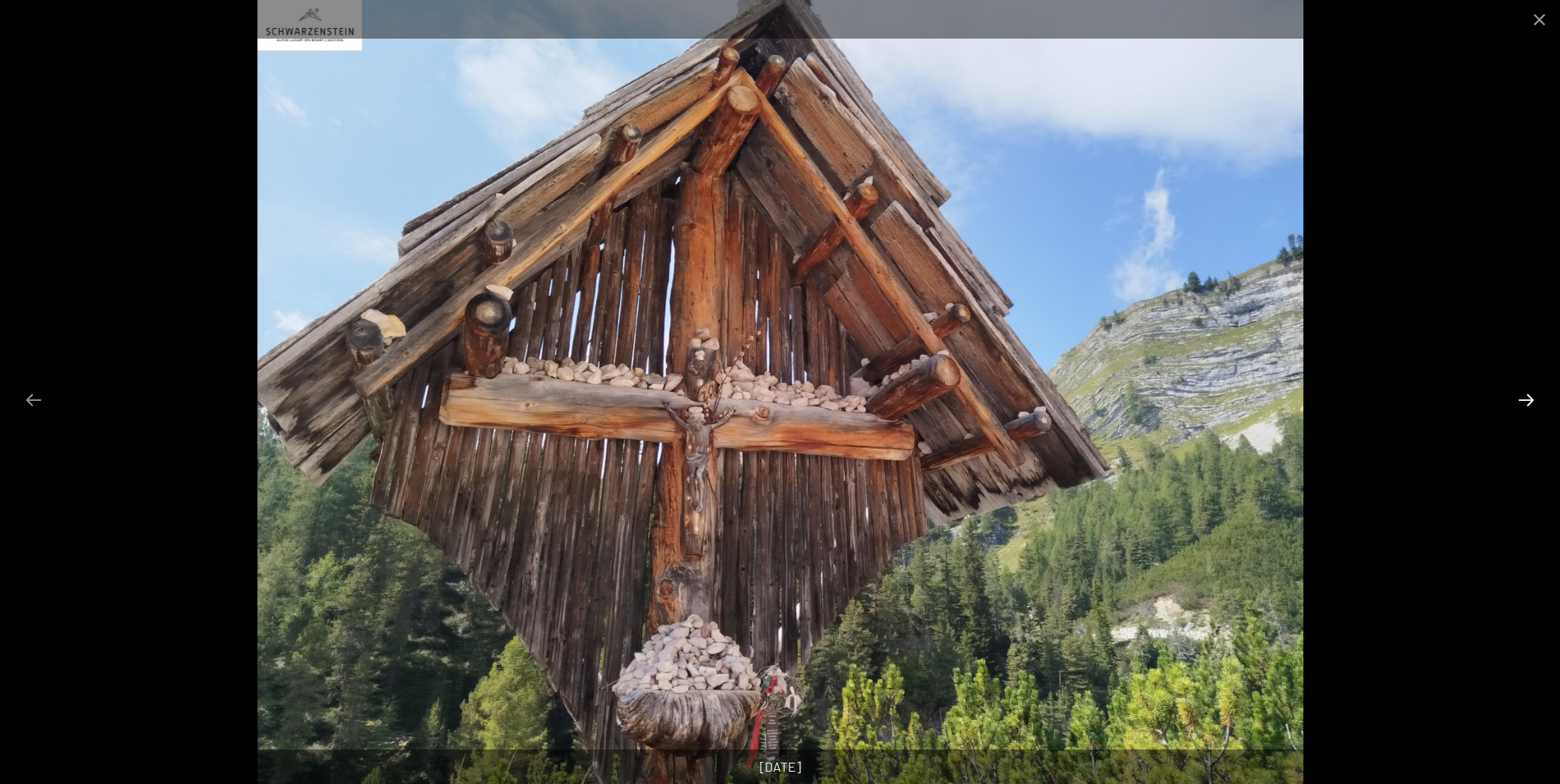
click at [1521, 399] on button "Next slide" at bounding box center [1527, 400] width 34 height 32
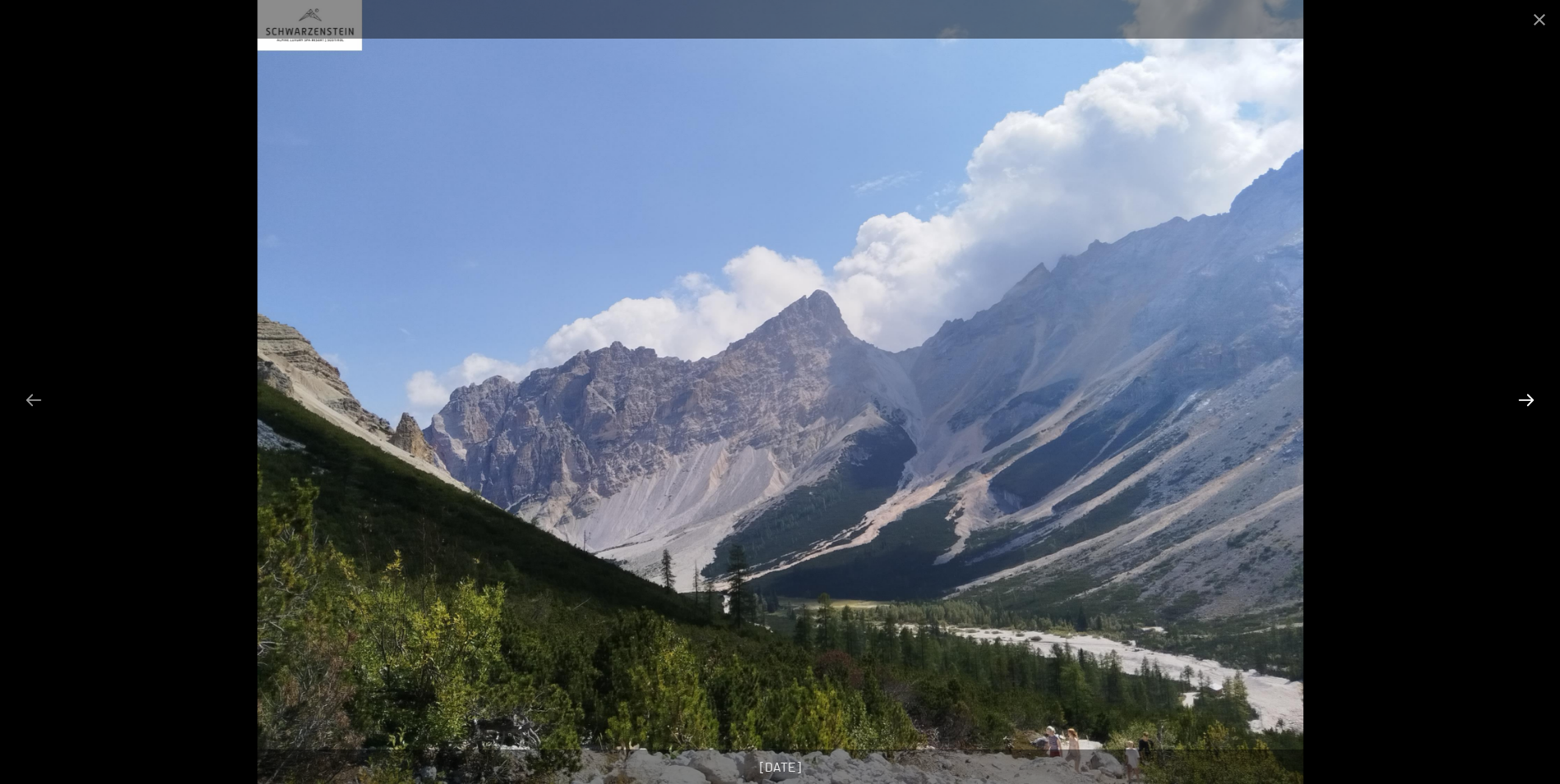
click at [1521, 399] on button "Next slide" at bounding box center [1527, 400] width 34 height 32
